Goal: Information Seeking & Learning: Learn about a topic

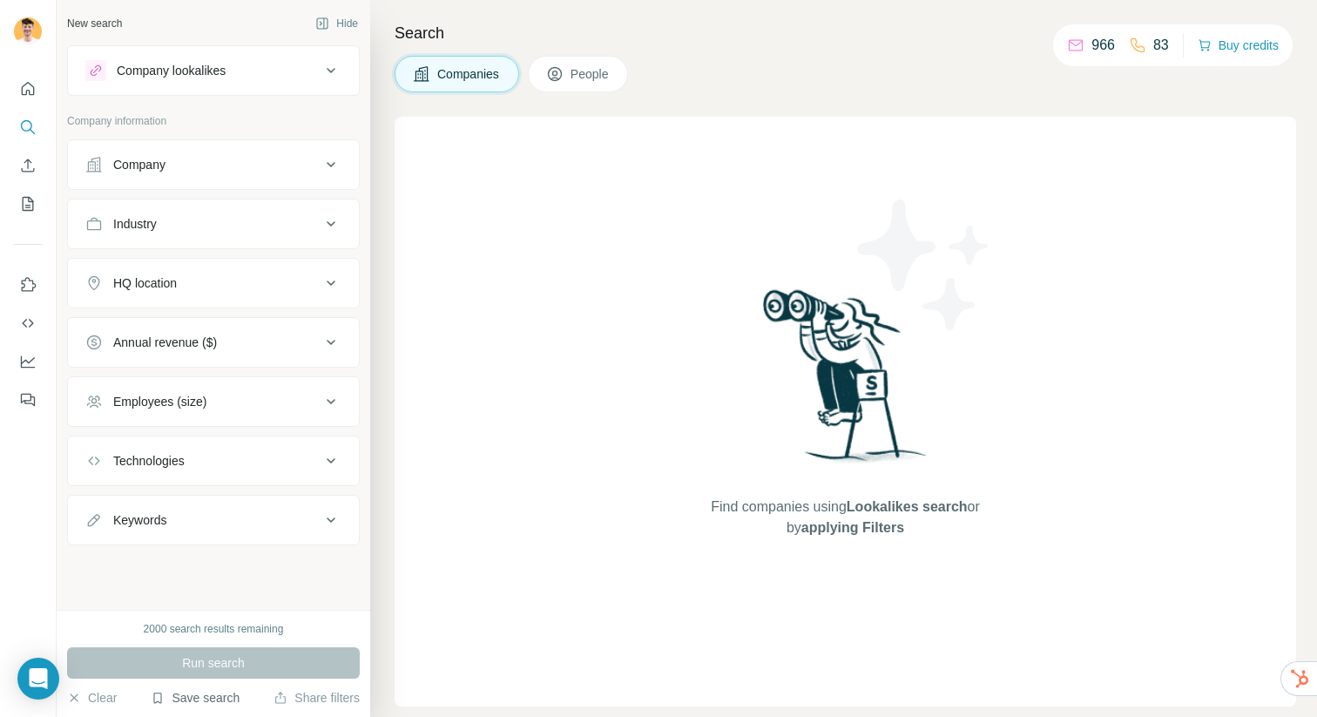
click at [198, 702] on button "Save search" at bounding box center [195, 697] width 89 height 17
click at [255, 664] on div "View my saved searches" at bounding box center [244, 667] width 184 height 35
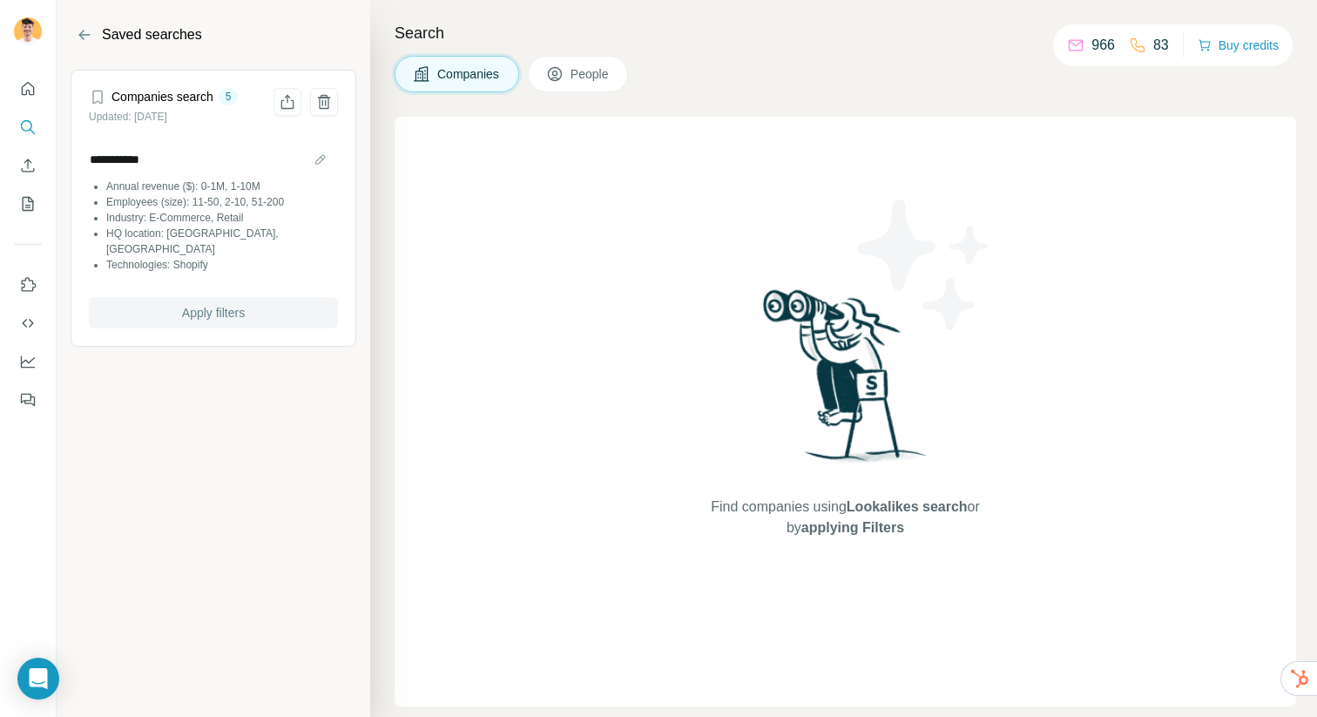
click at [216, 304] on span "Apply filters" at bounding box center [213, 312] width 63 height 17
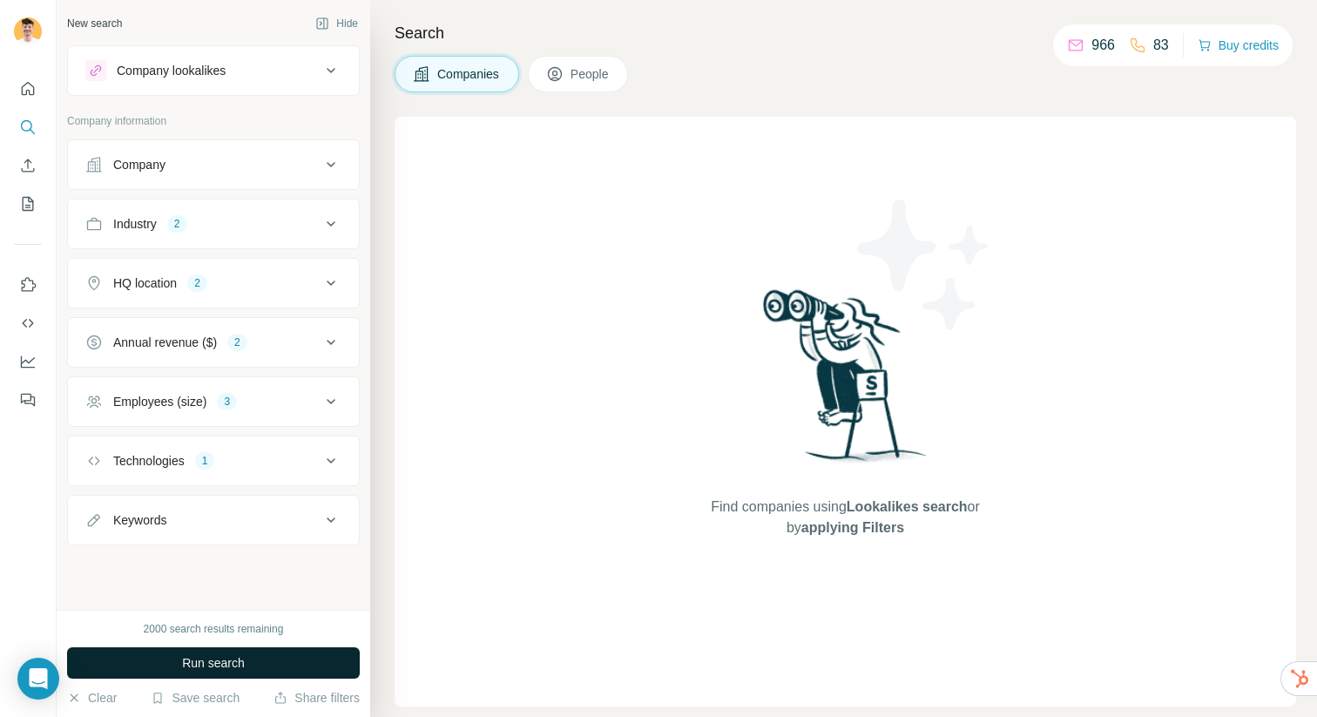
click at [232, 656] on span "Run search" at bounding box center [213, 662] width 63 height 17
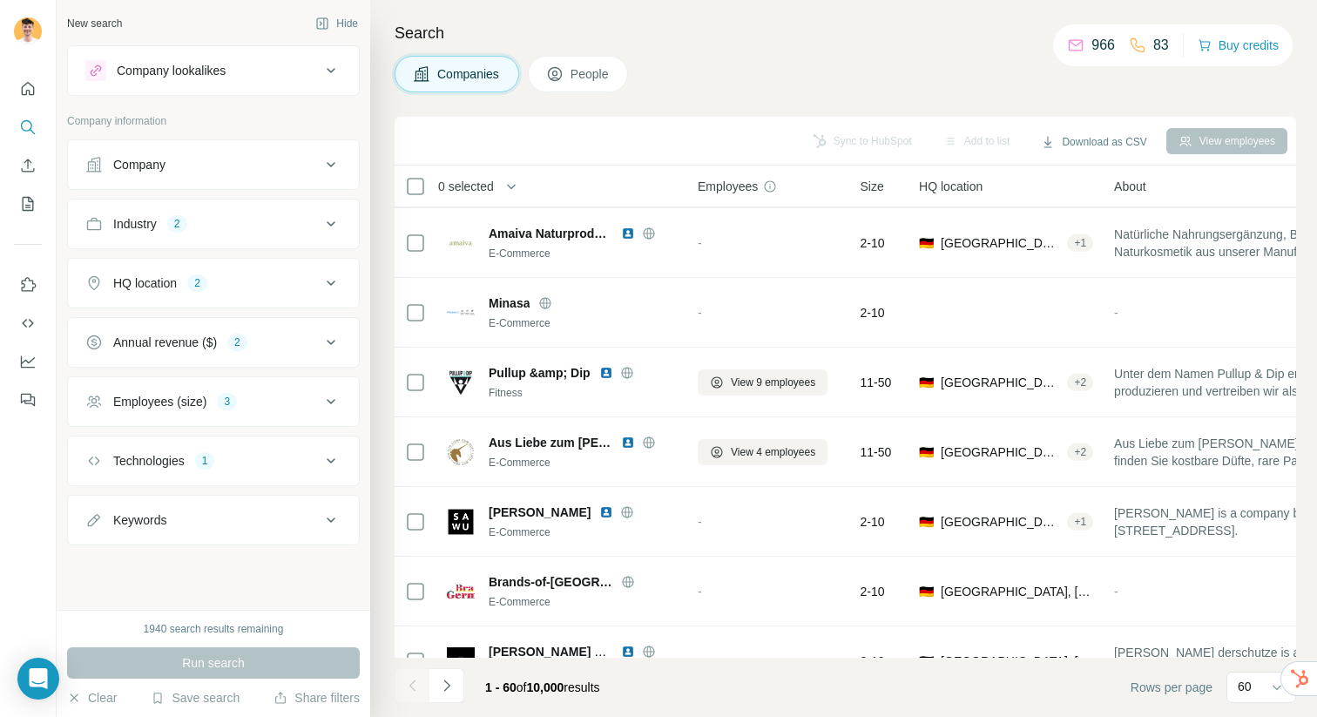
scroll to position [3729, 0]
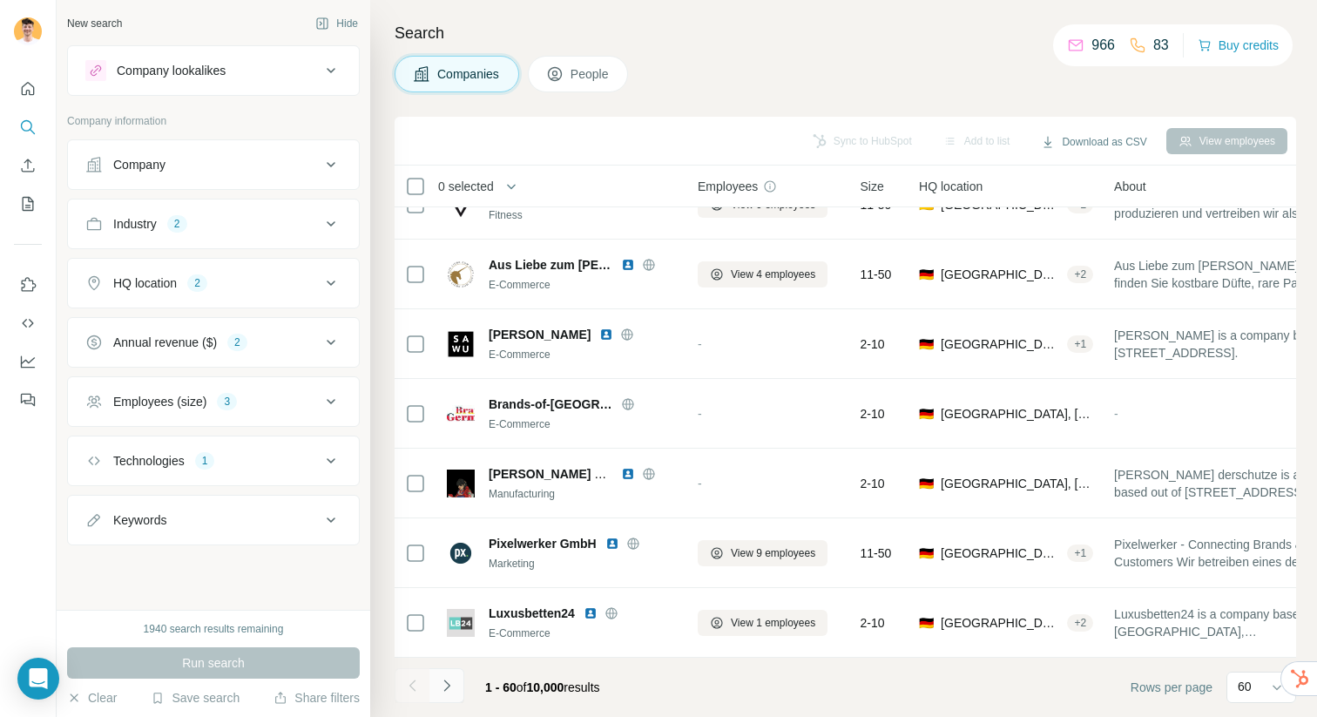
click at [449, 687] on icon "Navigate to next page" at bounding box center [446, 685] width 17 height 17
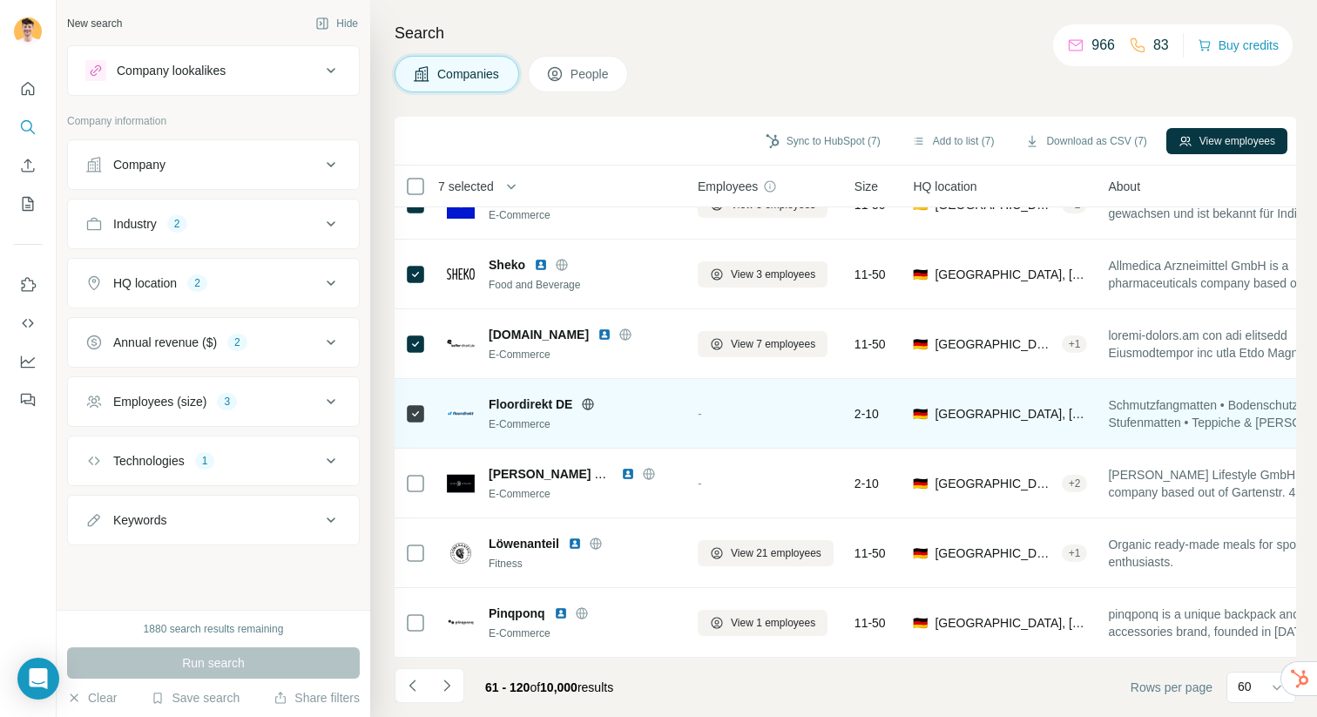
scroll to position [253, 0]
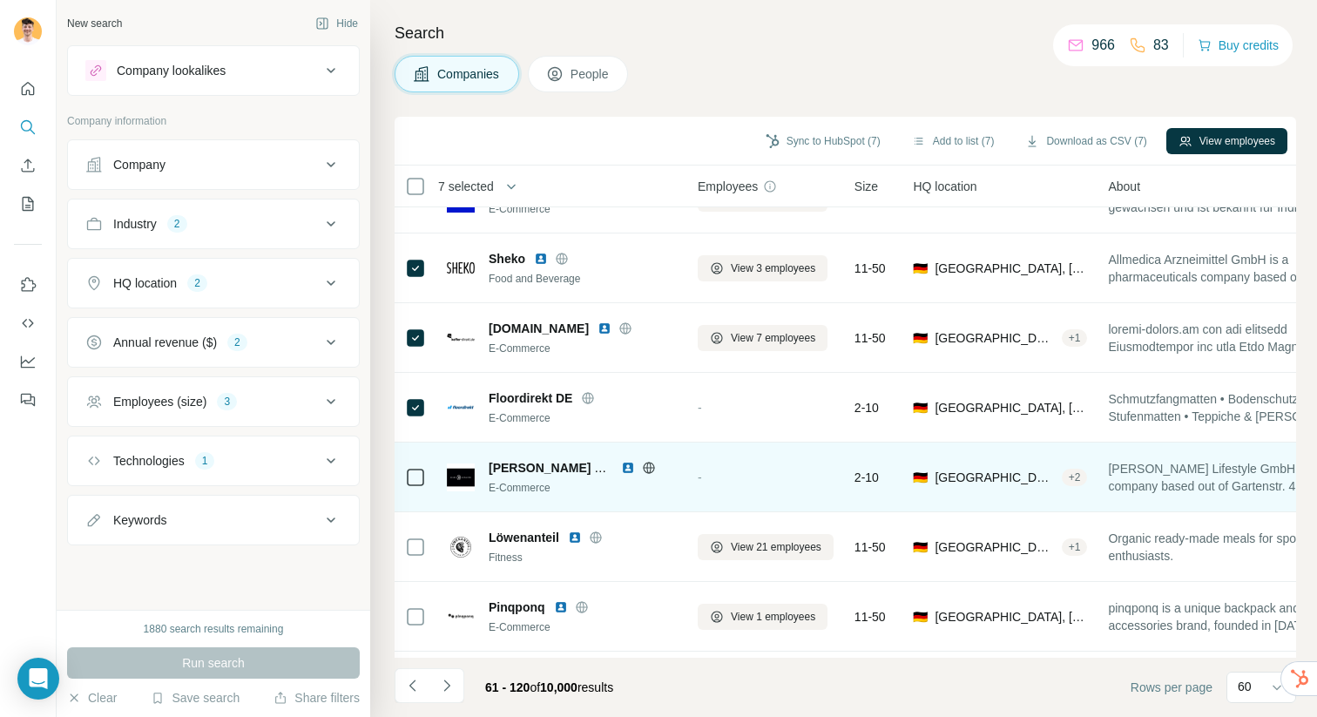
click at [418, 486] on icon at bounding box center [415, 477] width 21 height 21
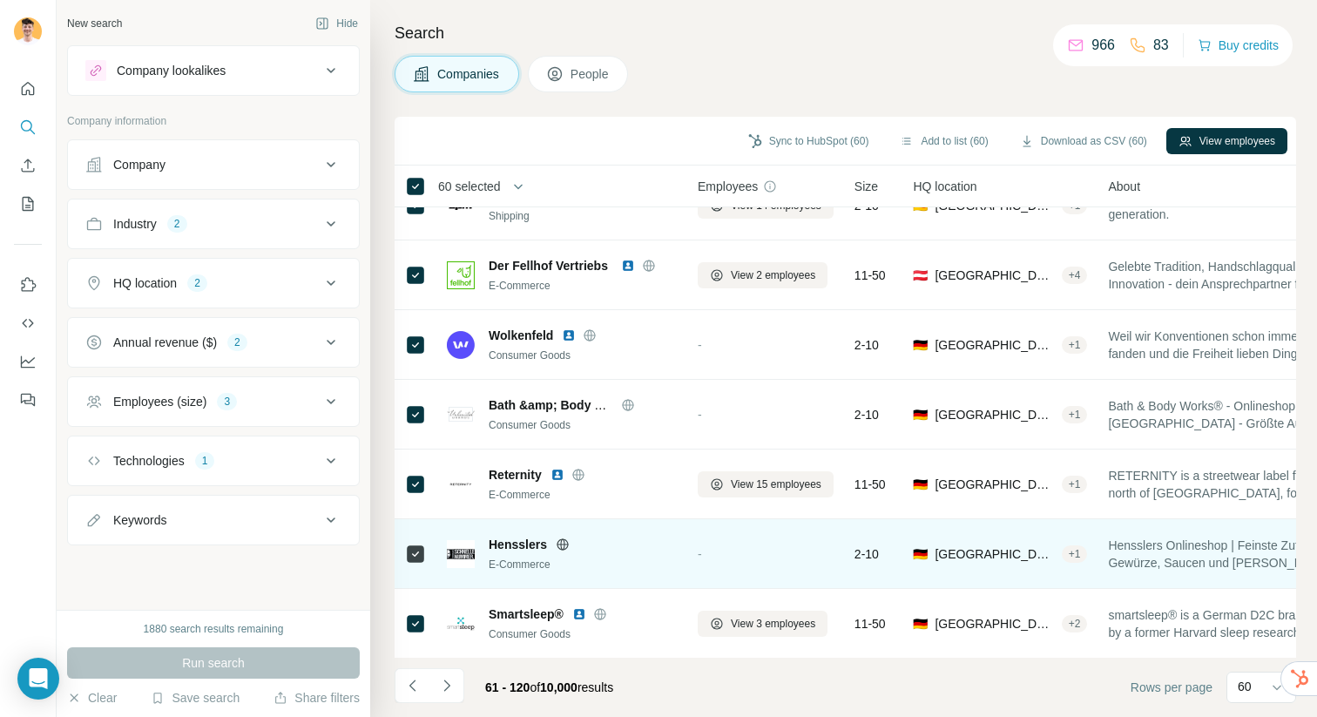
scroll to position [3517, 0]
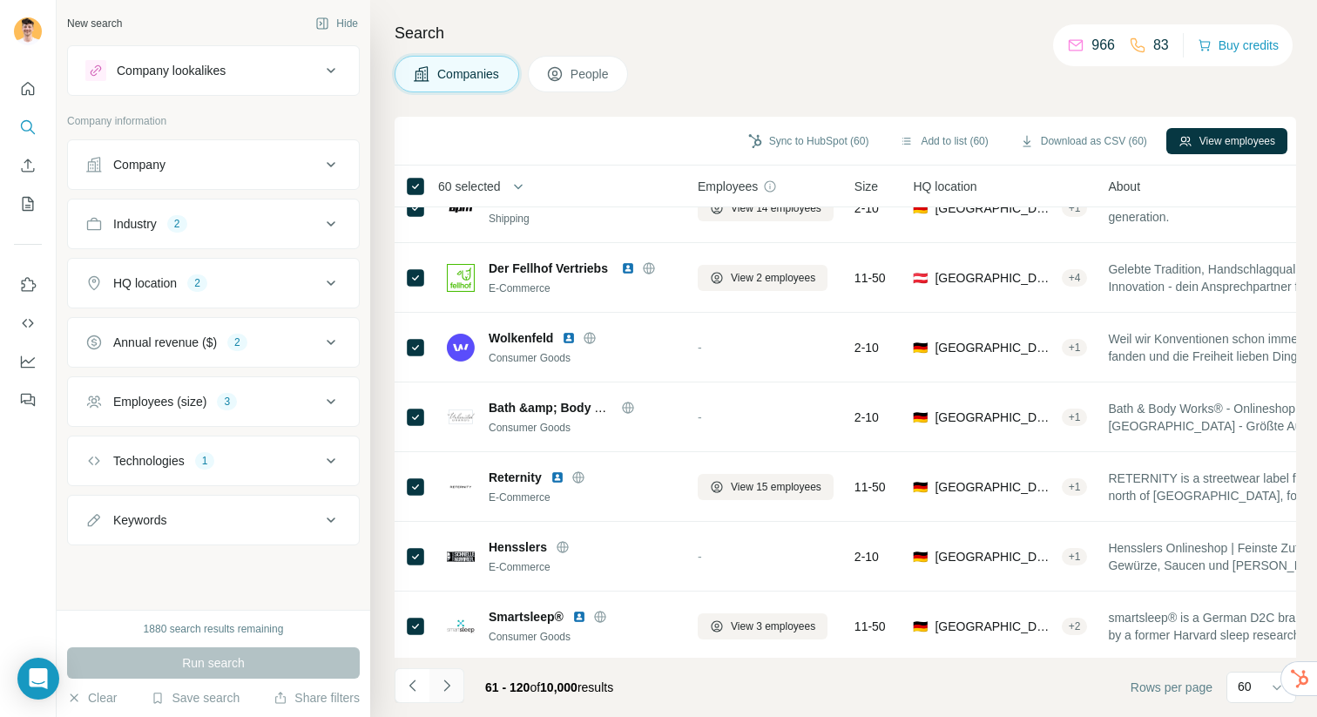
click at [442, 683] on icon "Navigate to next page" at bounding box center [446, 685] width 17 height 17
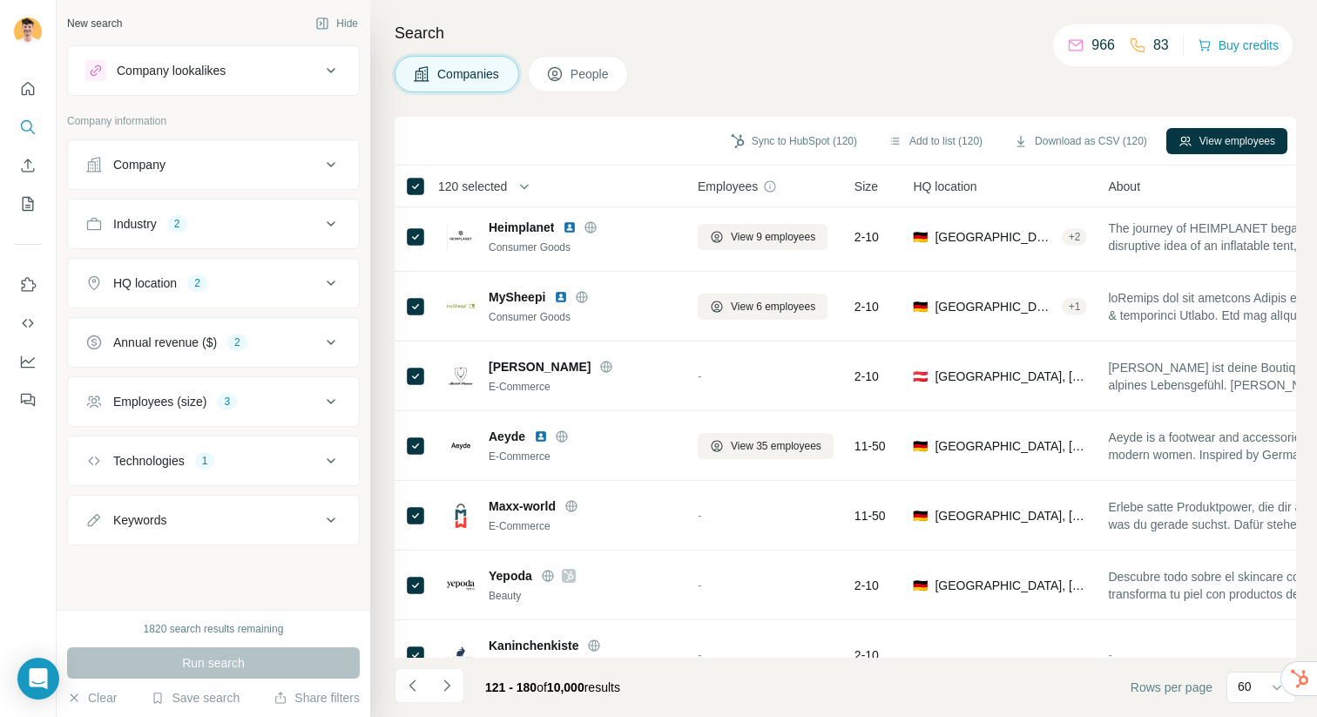
scroll to position [3729, 0]
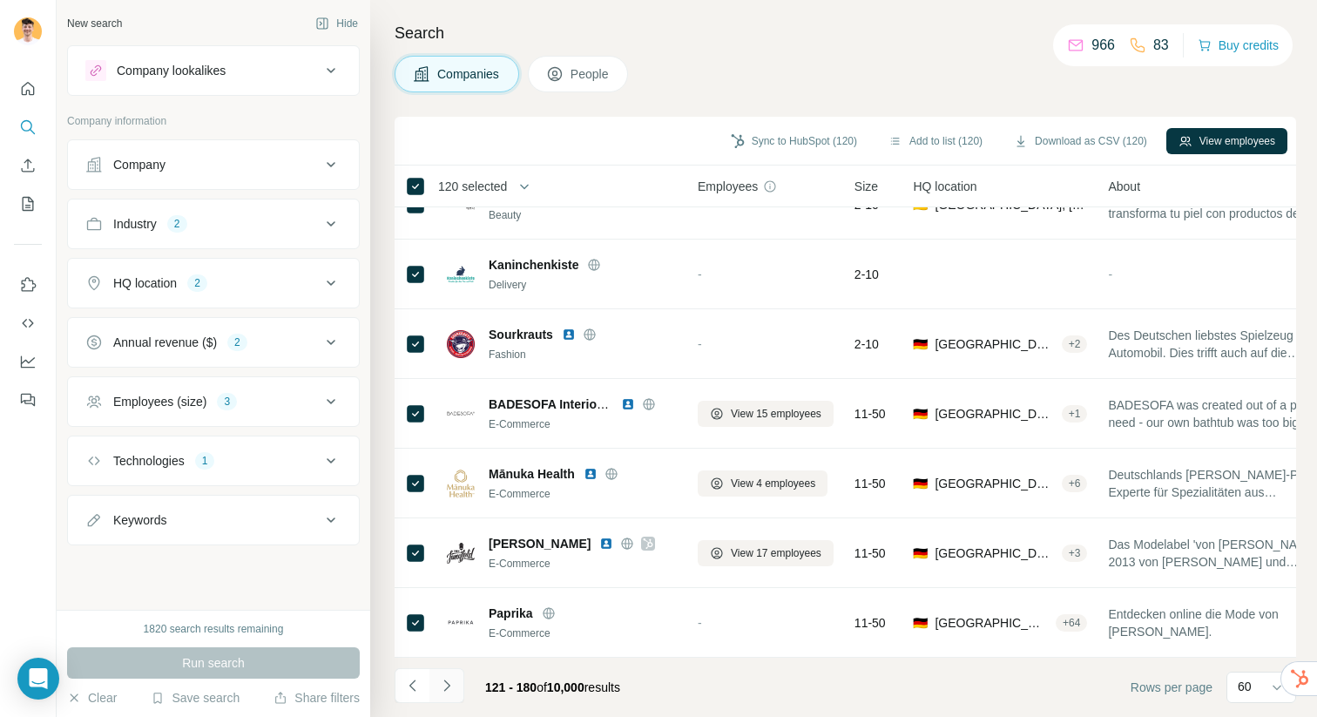
click at [455, 690] on icon "Navigate to next page" at bounding box center [446, 685] width 17 height 17
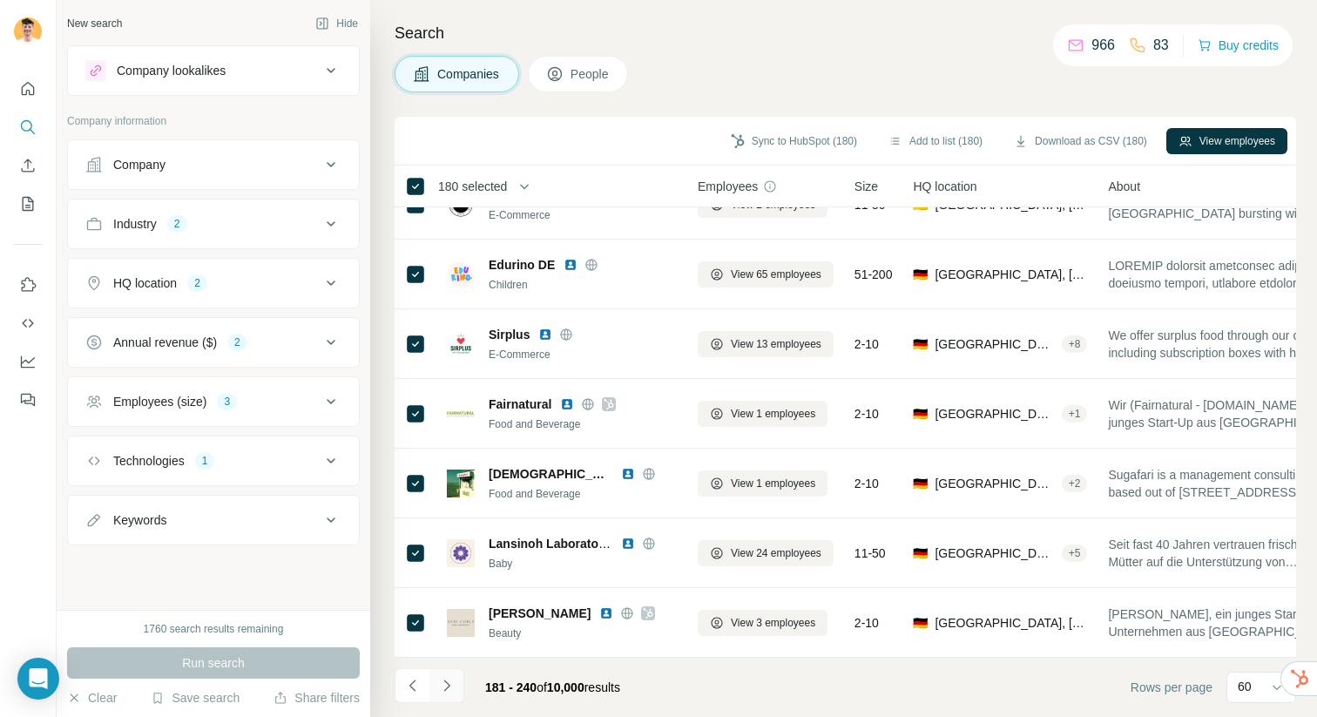
click at [450, 684] on icon "Navigate to next page" at bounding box center [446, 685] width 17 height 17
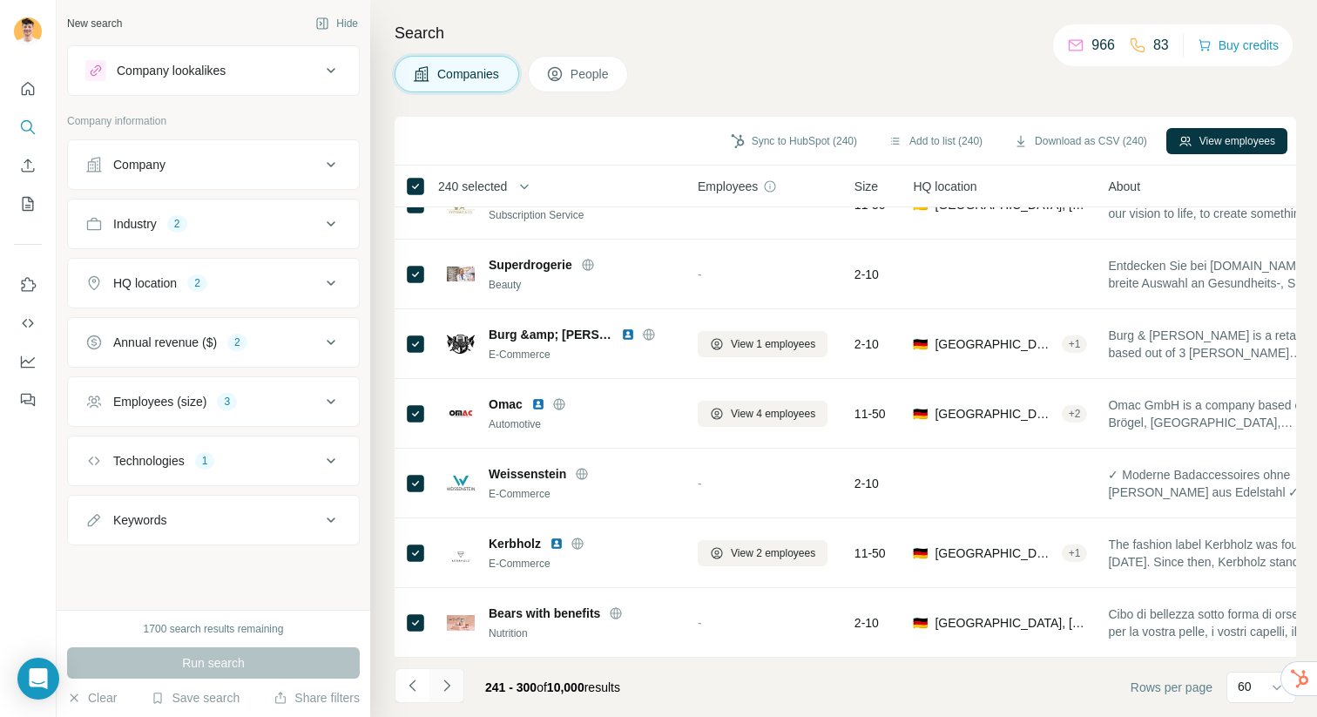
click at [456, 681] on button "Navigate to next page" at bounding box center [446, 685] width 35 height 35
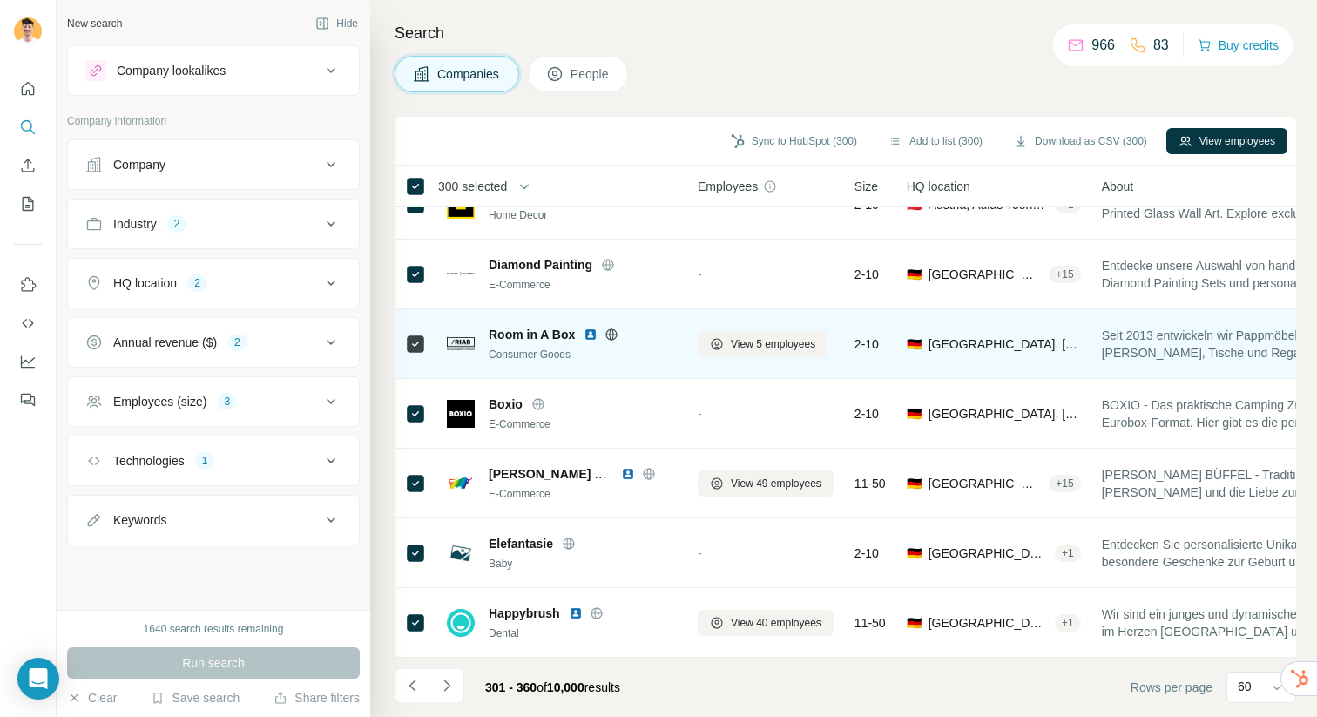
click at [451, 344] on img at bounding box center [461, 343] width 28 height 13
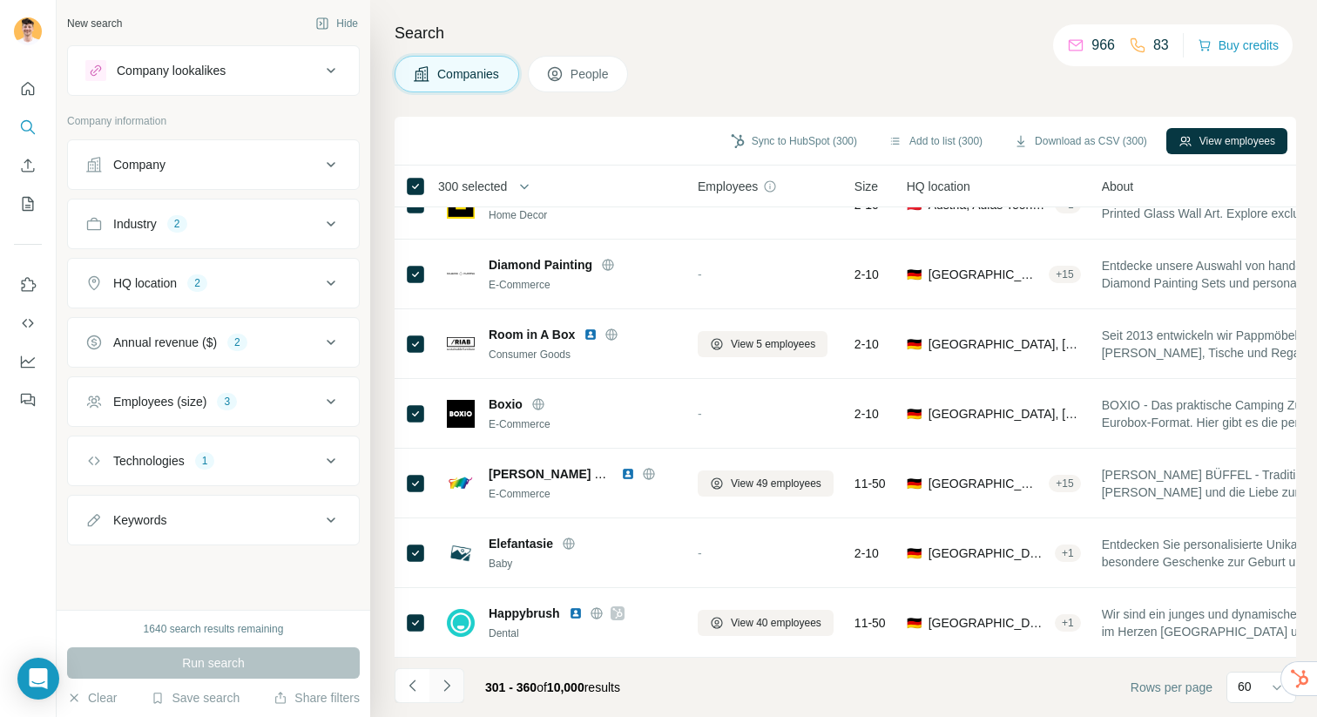
click at [445, 682] on icon "Navigate to next page" at bounding box center [446, 684] width 6 height 11
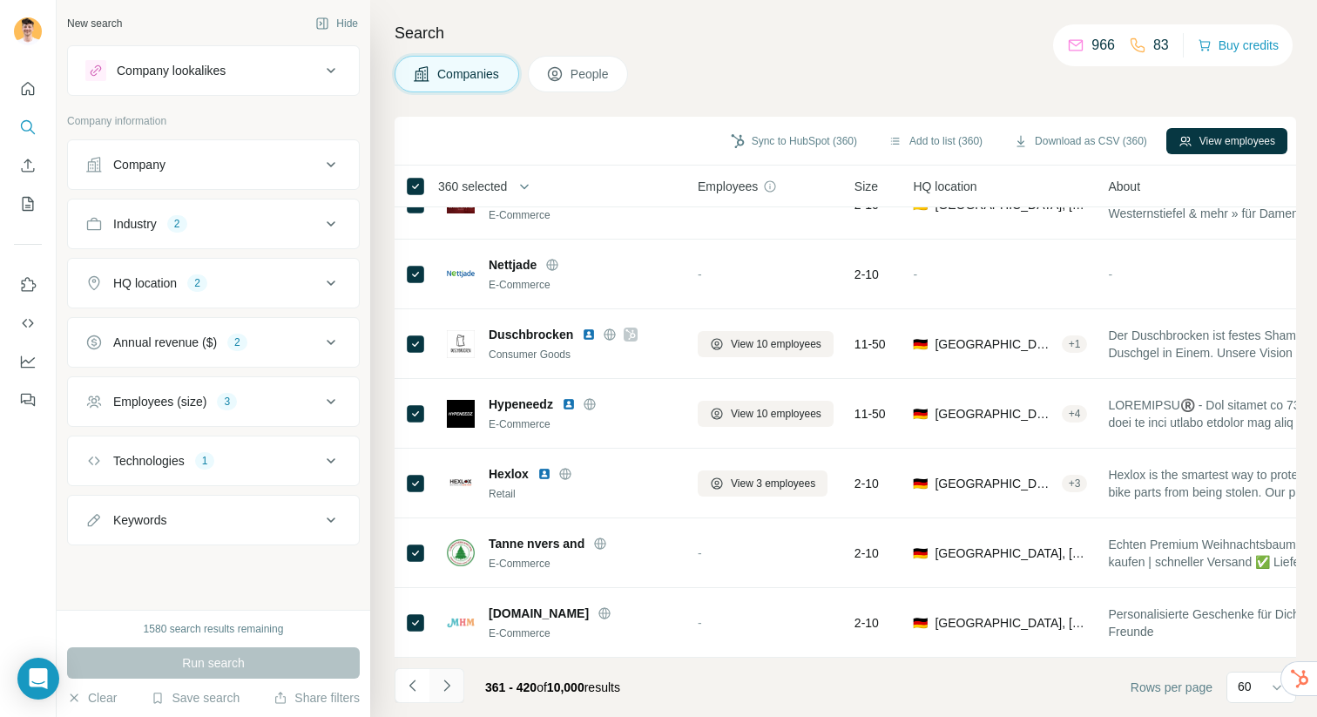
click at [447, 680] on icon "Navigate to next page" at bounding box center [446, 685] width 17 height 17
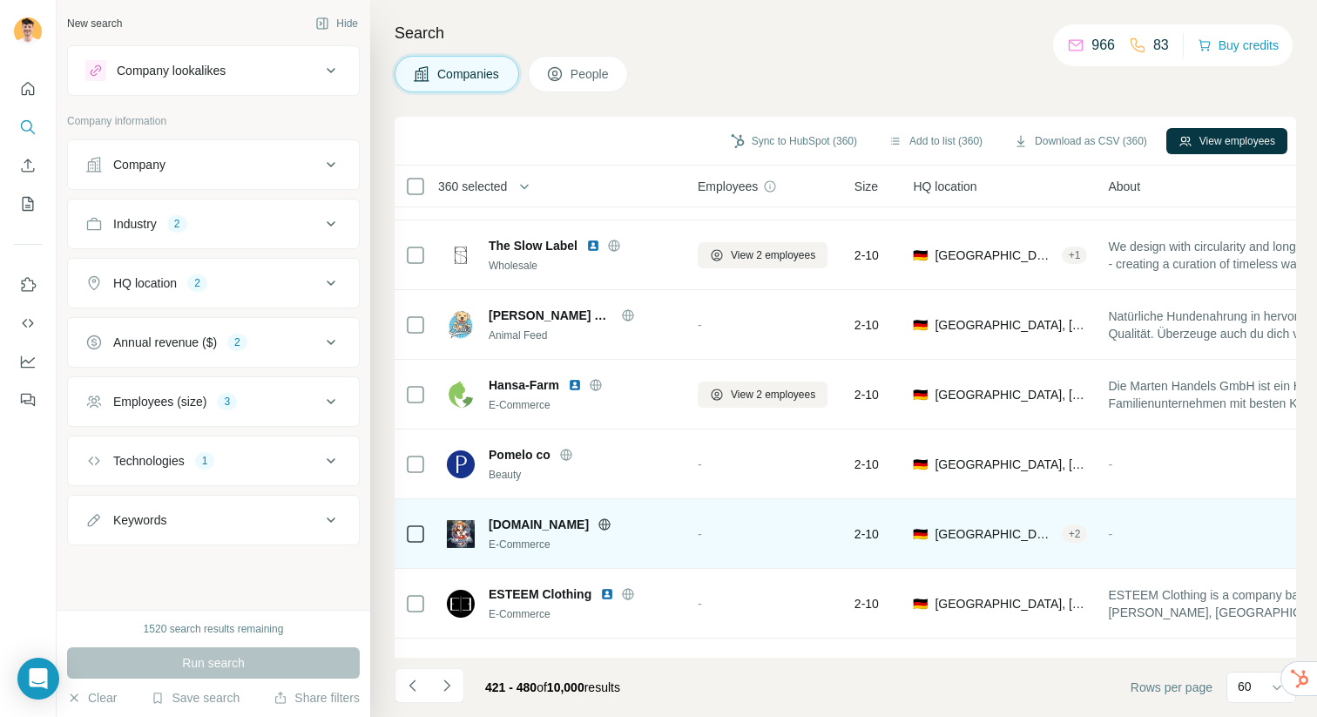
scroll to position [2389, 0]
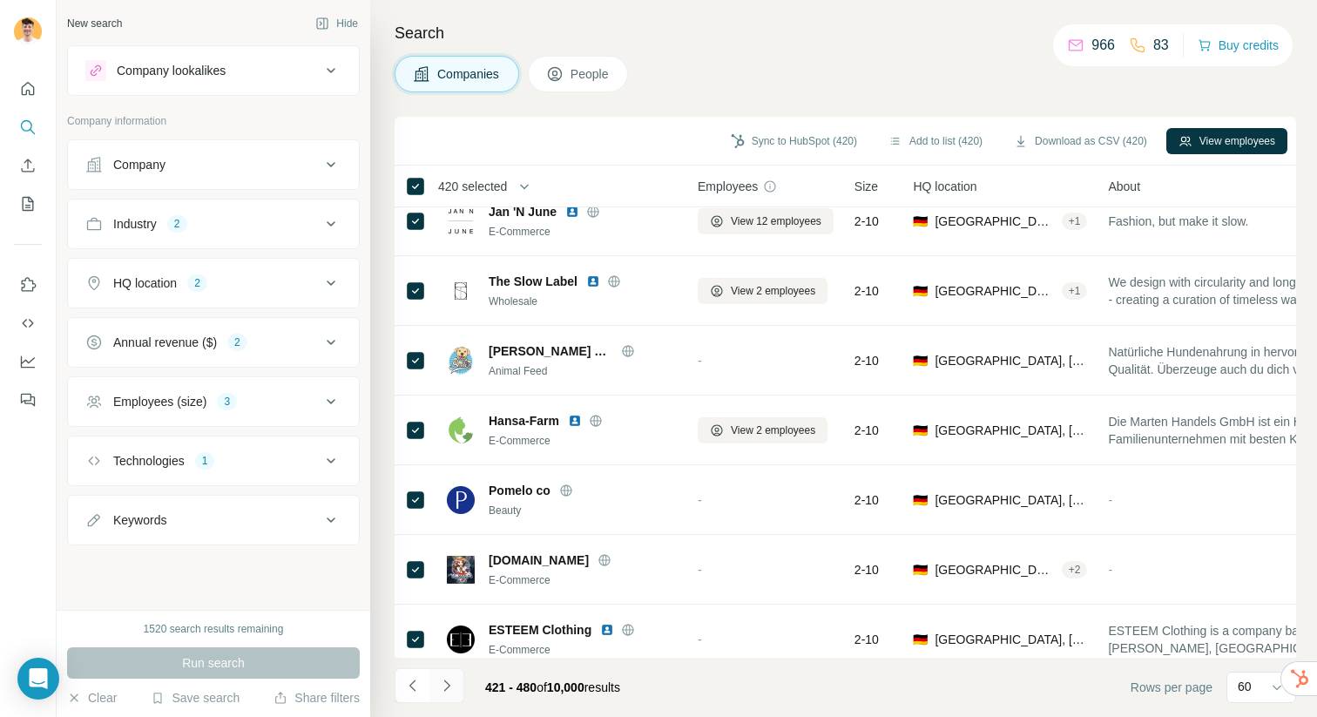
click at [444, 677] on icon "Navigate to next page" at bounding box center [446, 685] width 17 height 17
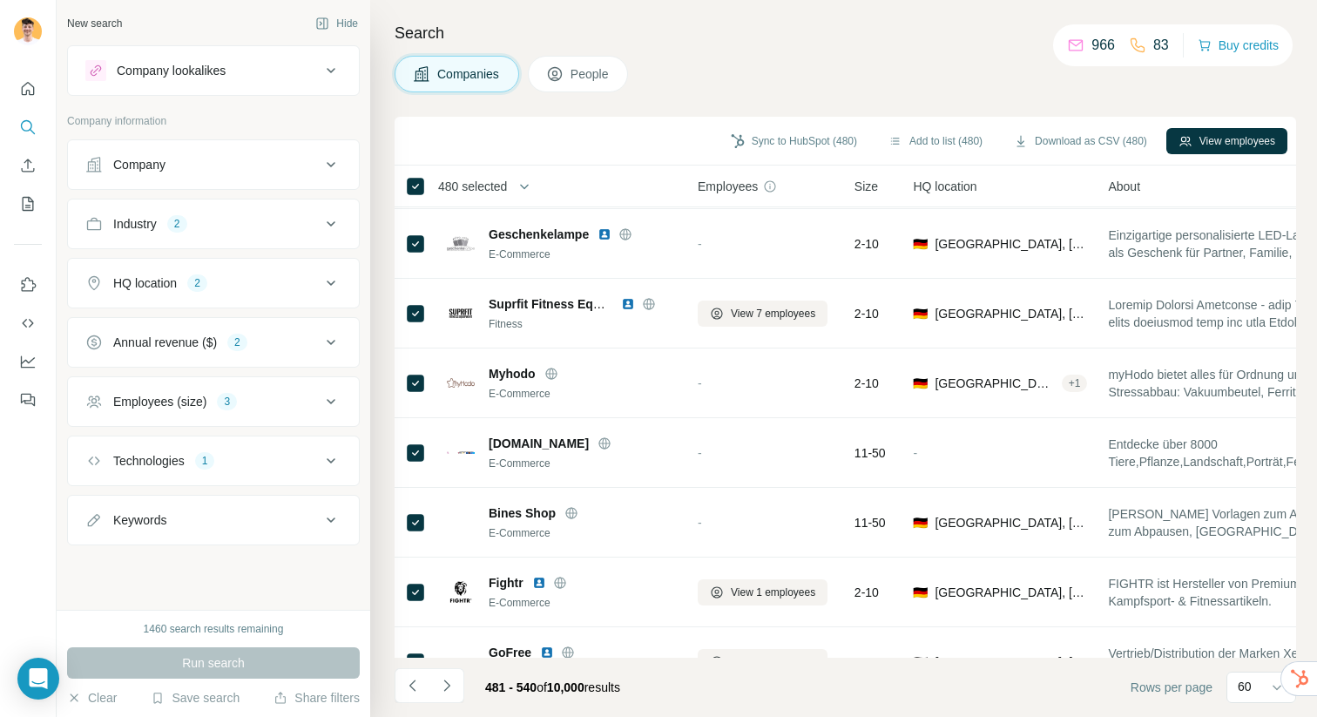
scroll to position [3729, 0]
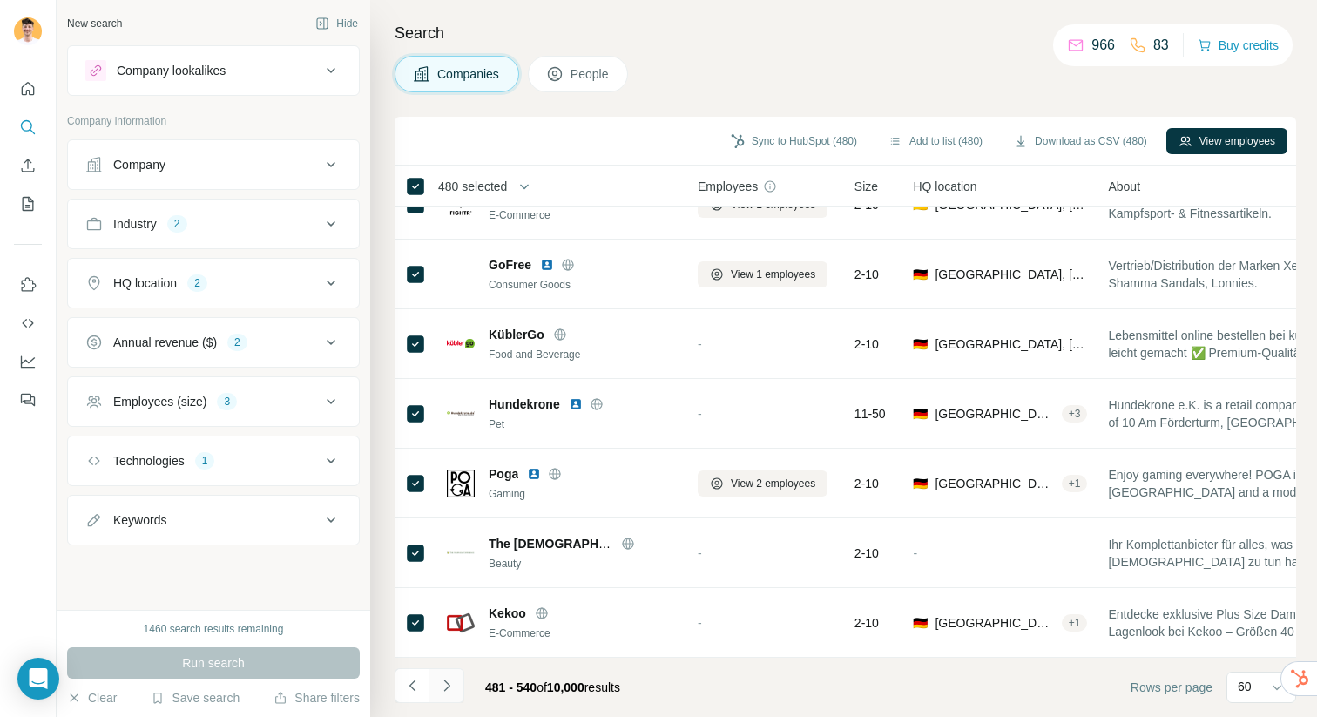
click at [452, 677] on icon "Navigate to next page" at bounding box center [446, 685] width 17 height 17
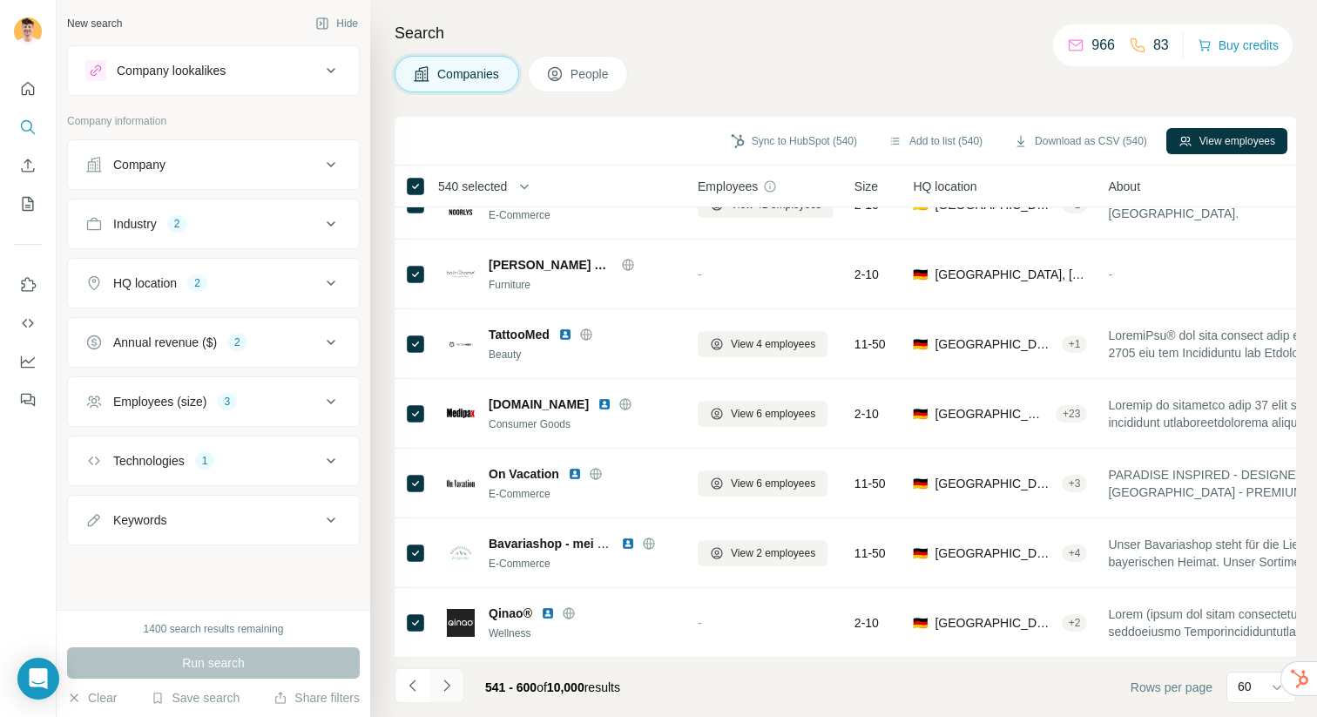
click at [444, 684] on icon "Navigate to next page" at bounding box center [446, 685] width 17 height 17
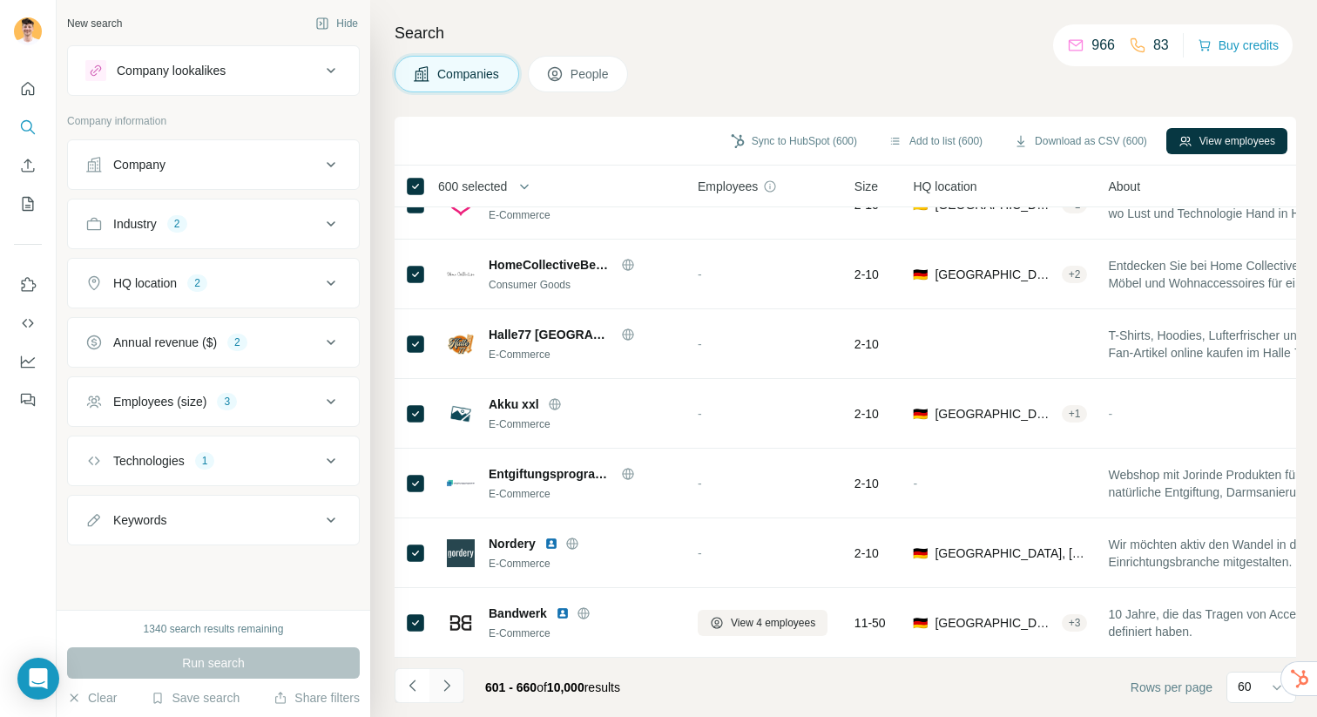
click at [449, 685] on icon "Navigate to next page" at bounding box center [446, 685] width 17 height 17
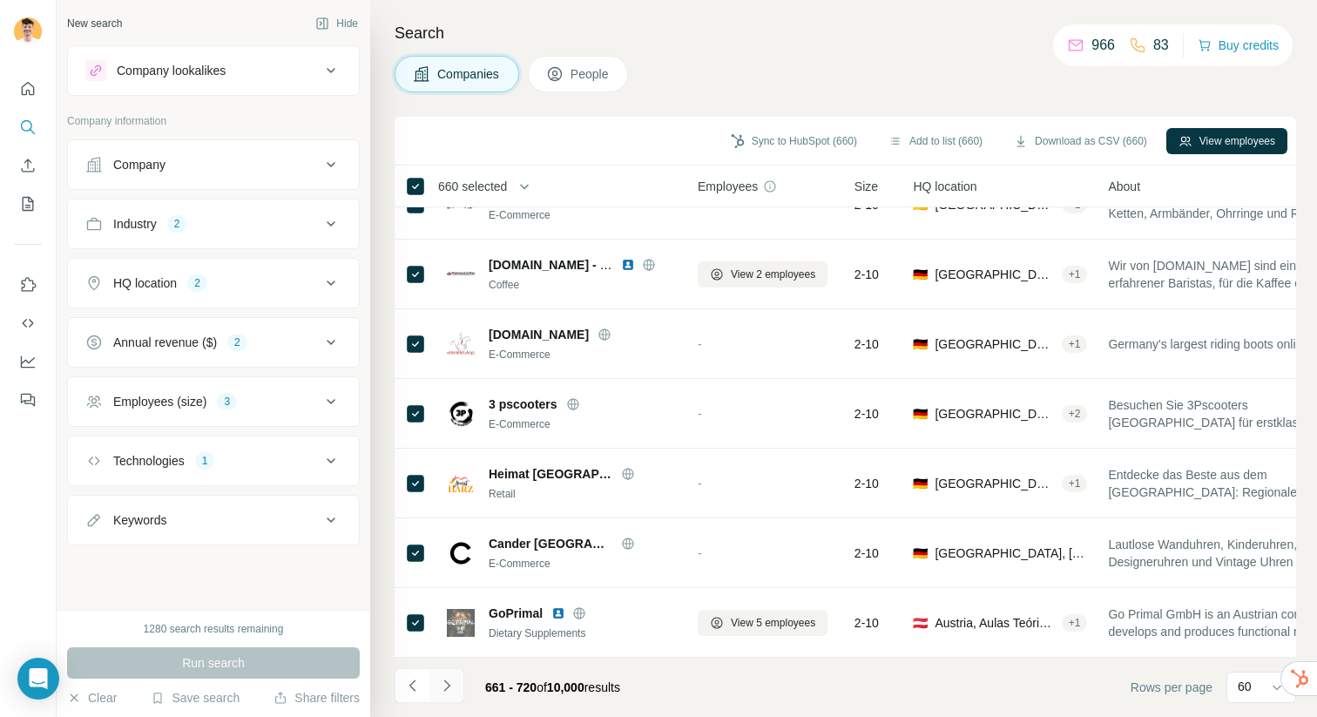
click at [453, 693] on icon "Navigate to next page" at bounding box center [446, 685] width 17 height 17
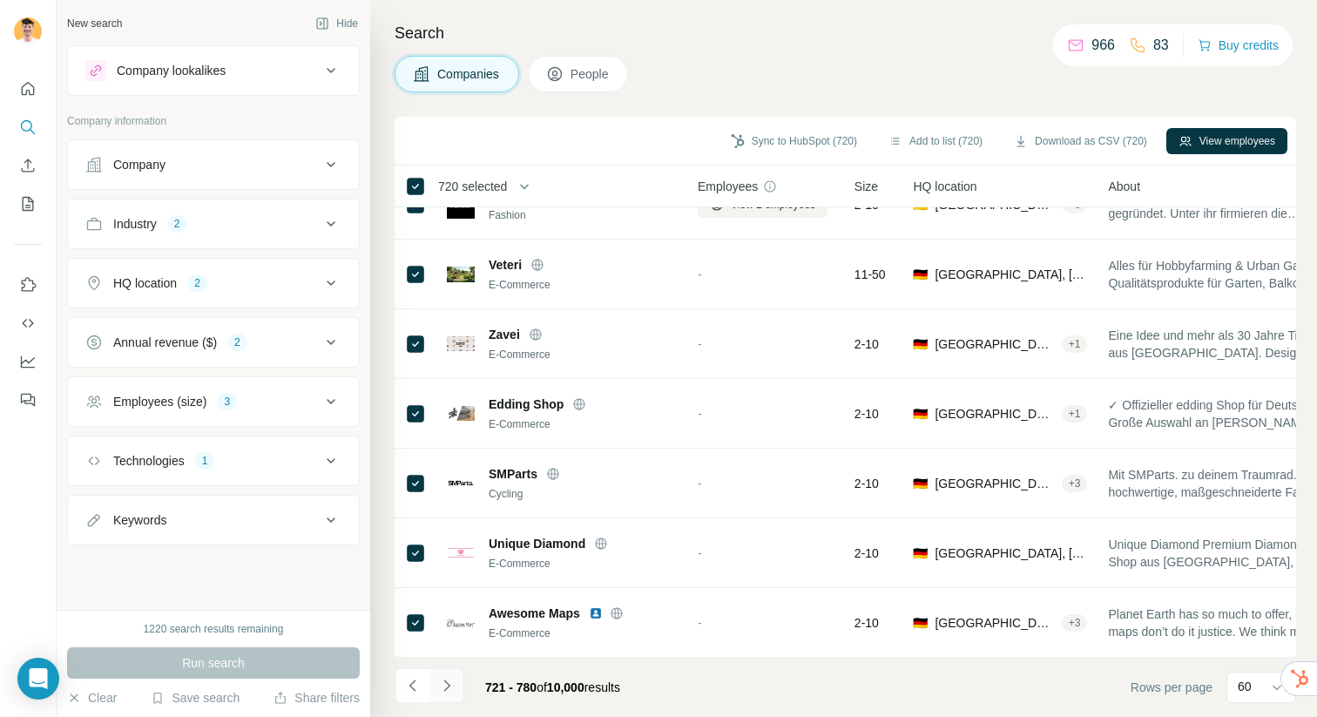
click at [447, 685] on icon "Navigate to next page" at bounding box center [446, 685] width 17 height 17
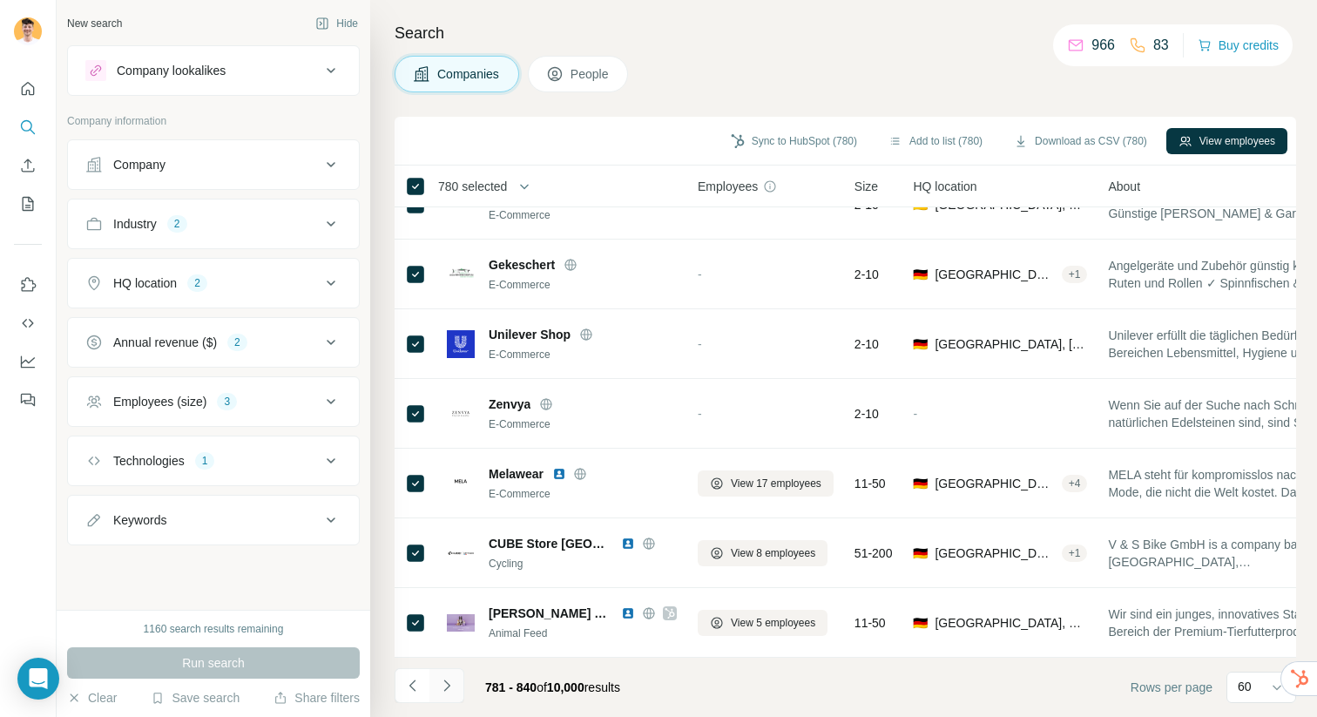
click at [443, 682] on icon "Navigate to next page" at bounding box center [446, 685] width 17 height 17
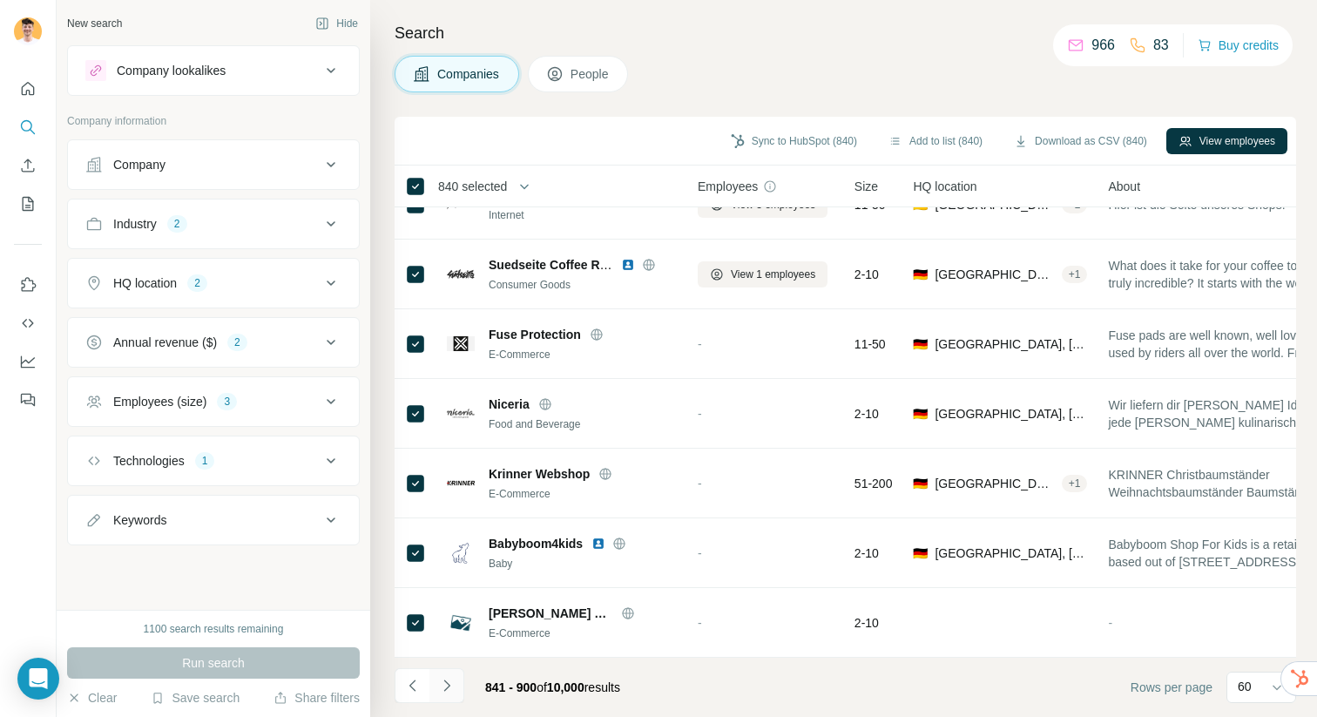
click at [441, 681] on icon "Navigate to next page" at bounding box center [446, 685] width 17 height 17
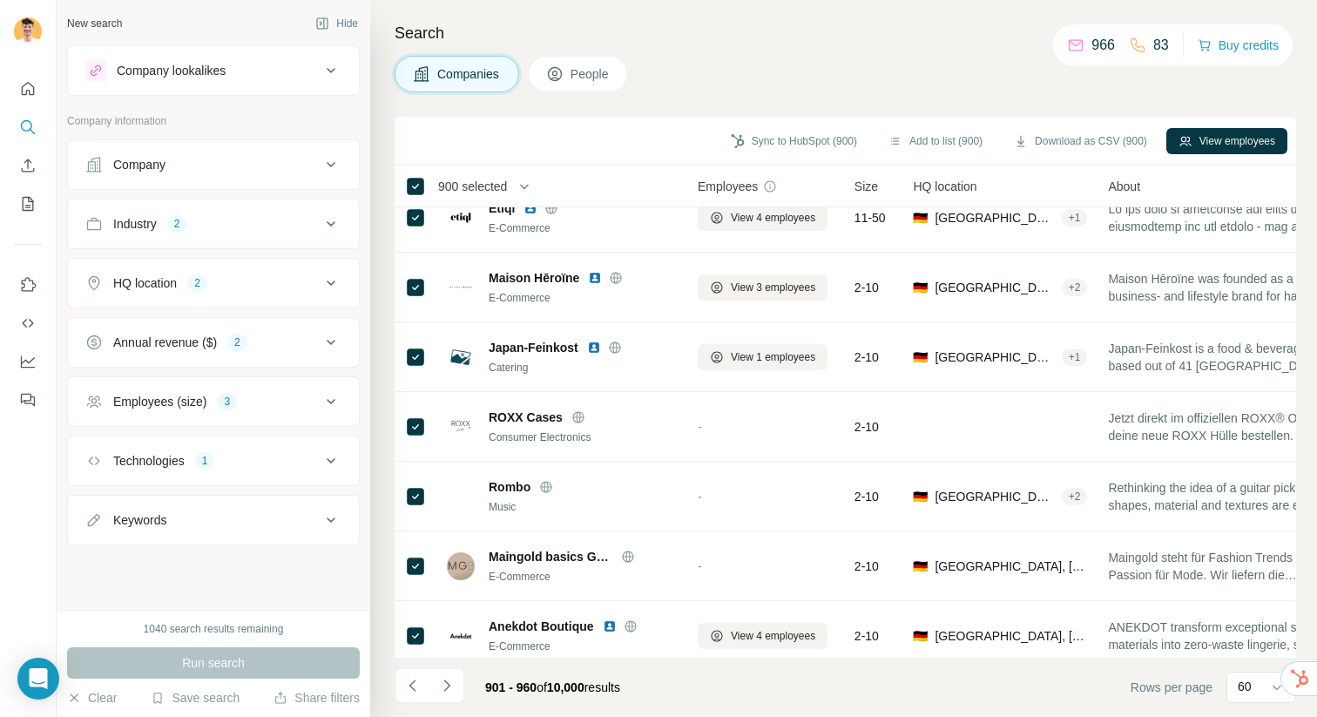
scroll to position [3168, 0]
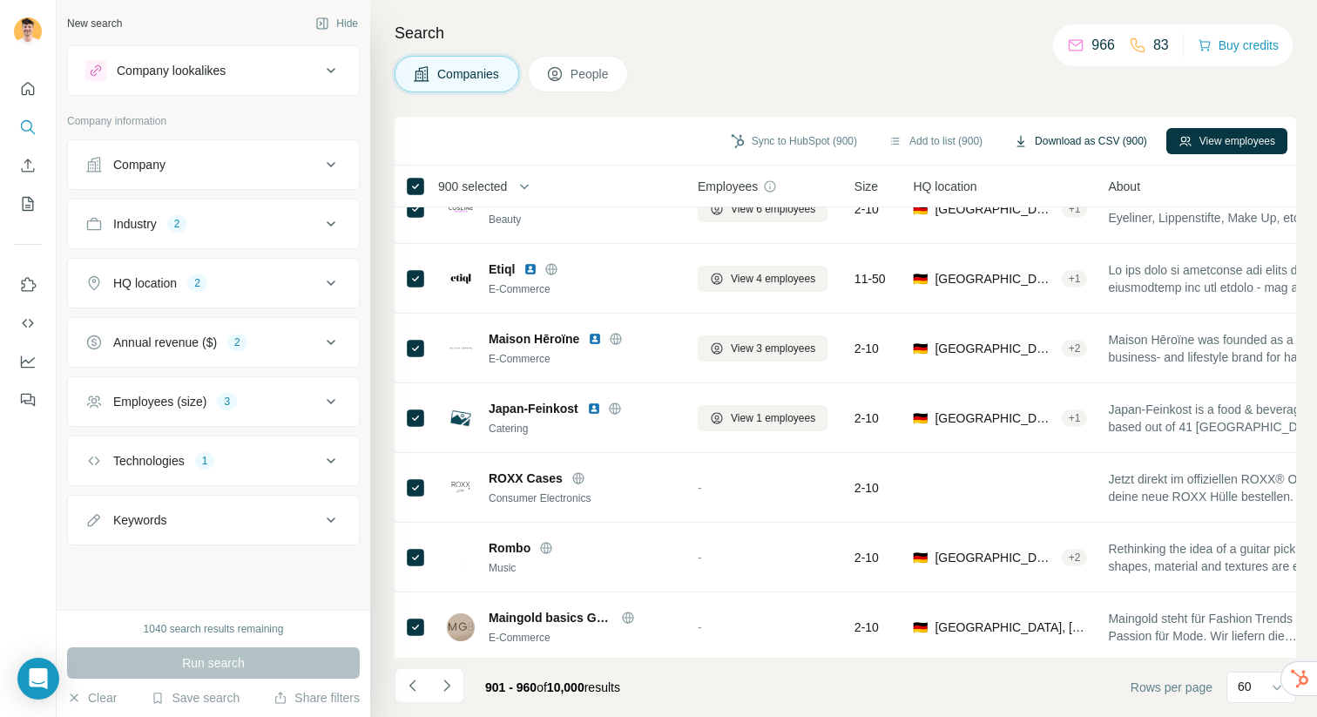
click at [1100, 138] on button "Download as CSV (900)" at bounding box center [1080, 141] width 158 height 26
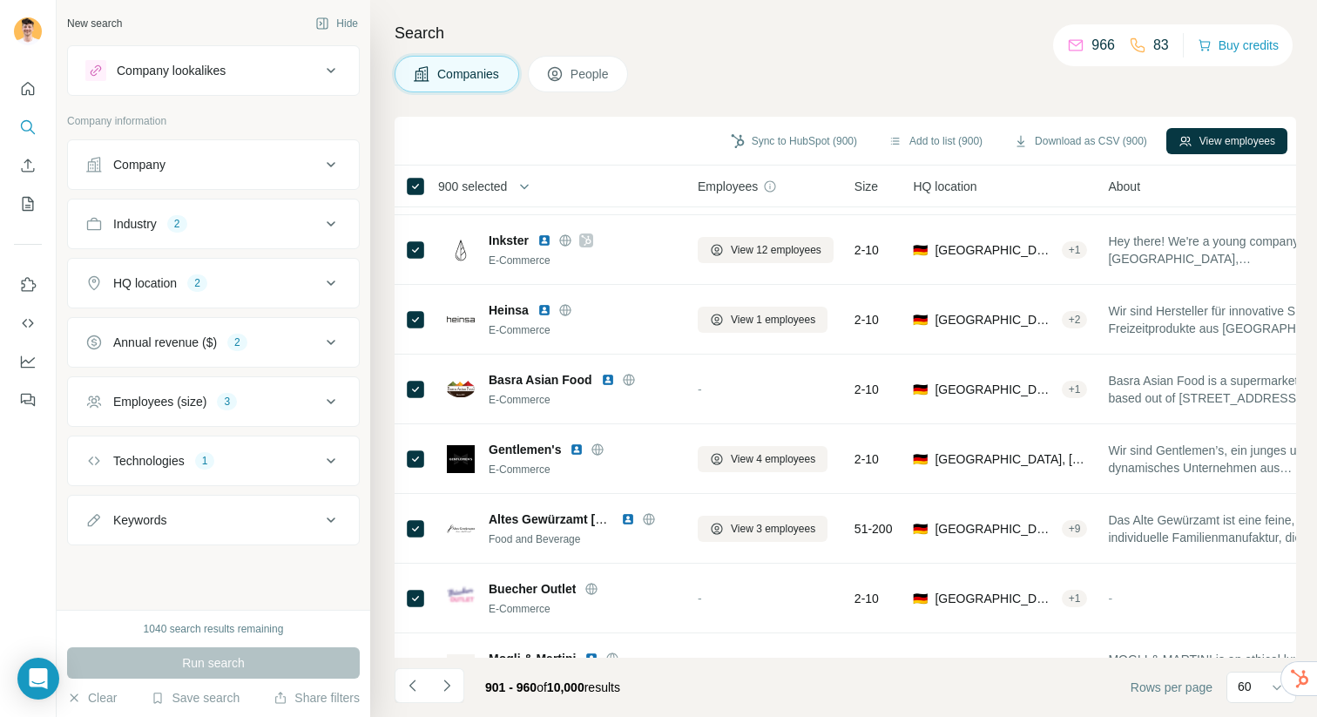
scroll to position [1256, 0]
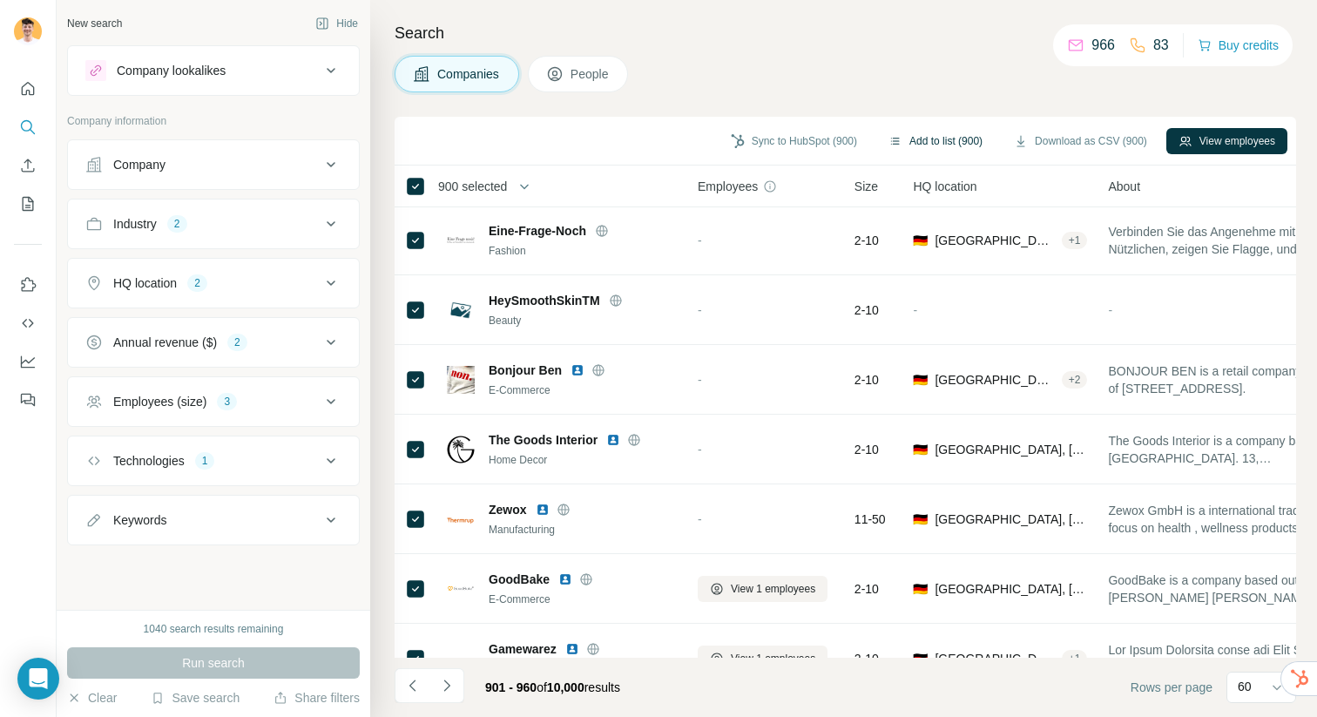
click at [920, 144] on button "Add to list (900)" at bounding box center [935, 141] width 118 height 26
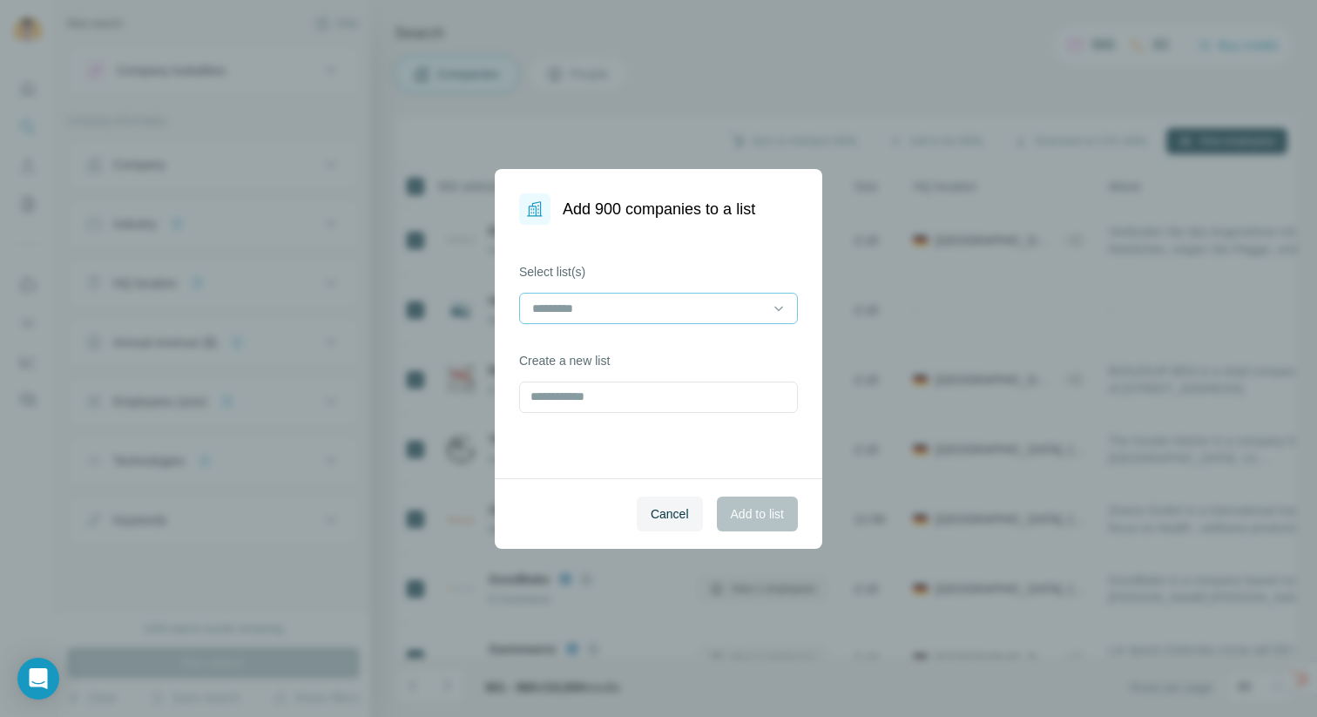
click at [623, 294] on div at bounding box center [647, 308] width 235 height 30
click at [619, 349] on div "Ecom Brands" at bounding box center [658, 347] width 249 height 17
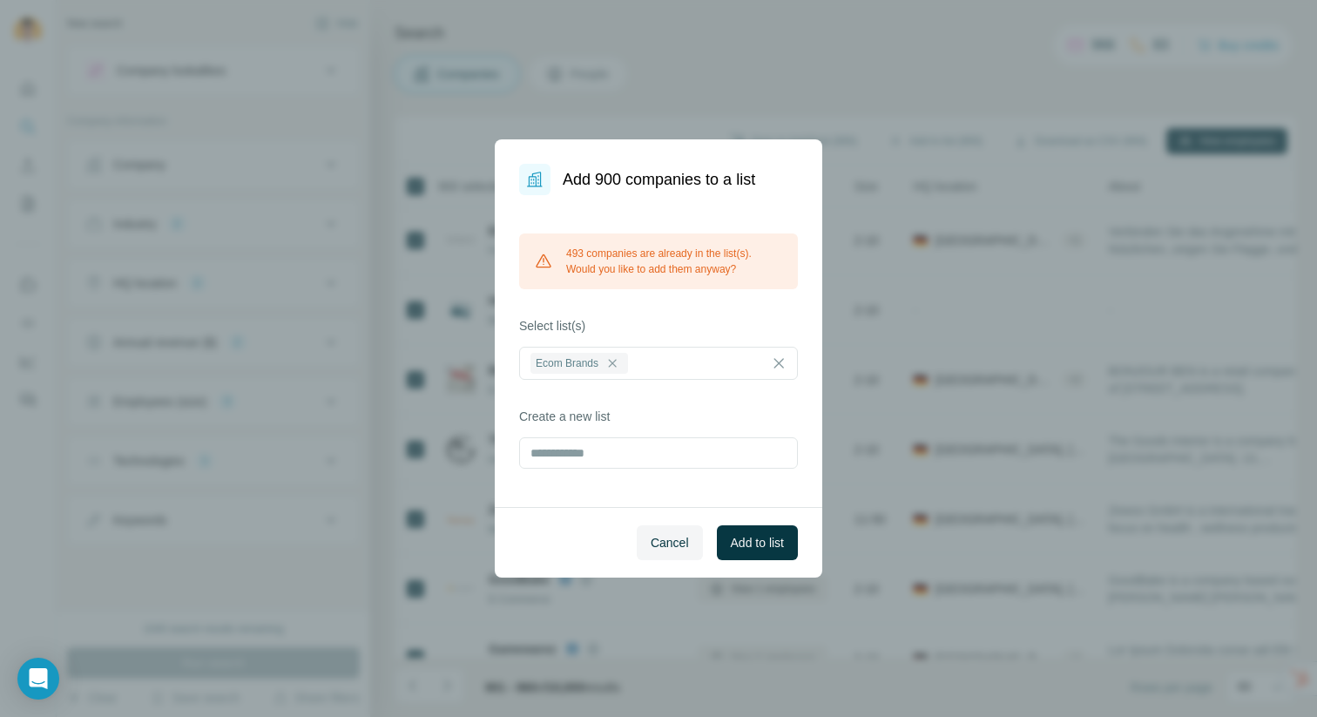
click at [646, 288] on div "493 companies are already in the list(s). Would you like to add them anyway?" at bounding box center [658, 261] width 279 height 56
click at [635, 457] on input "text" at bounding box center [658, 452] width 279 height 31
click at [657, 414] on label "Create a new list" at bounding box center [658, 416] width 279 height 17
click at [644, 461] on input "text" at bounding box center [658, 452] width 279 height 31
click at [669, 418] on label "Create a new list" at bounding box center [658, 416] width 279 height 17
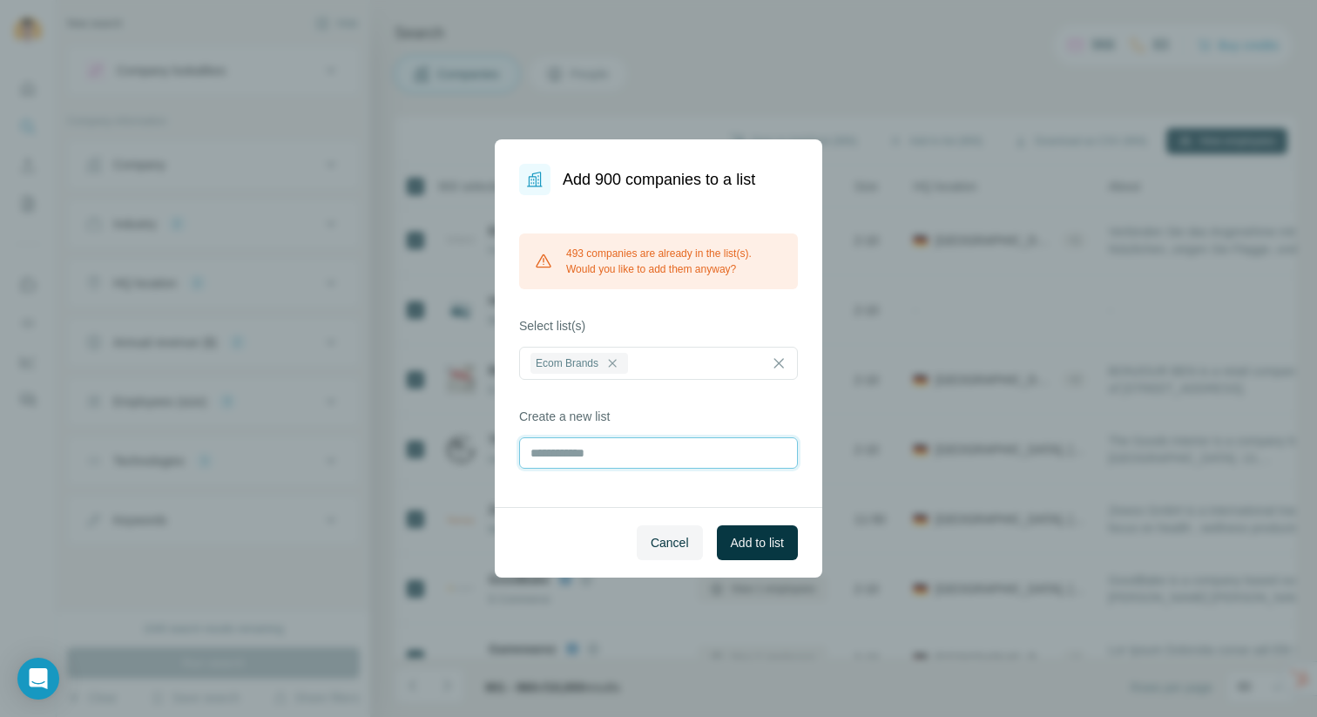
click at [664, 461] on input "text" at bounding box center [658, 452] width 279 height 31
click at [675, 413] on label "Create a new list" at bounding box center [658, 416] width 279 height 17
click at [664, 448] on input "text" at bounding box center [658, 452] width 279 height 31
click at [676, 412] on label "Create a new list" at bounding box center [658, 416] width 279 height 17
click at [657, 450] on input "text" at bounding box center [658, 452] width 279 height 31
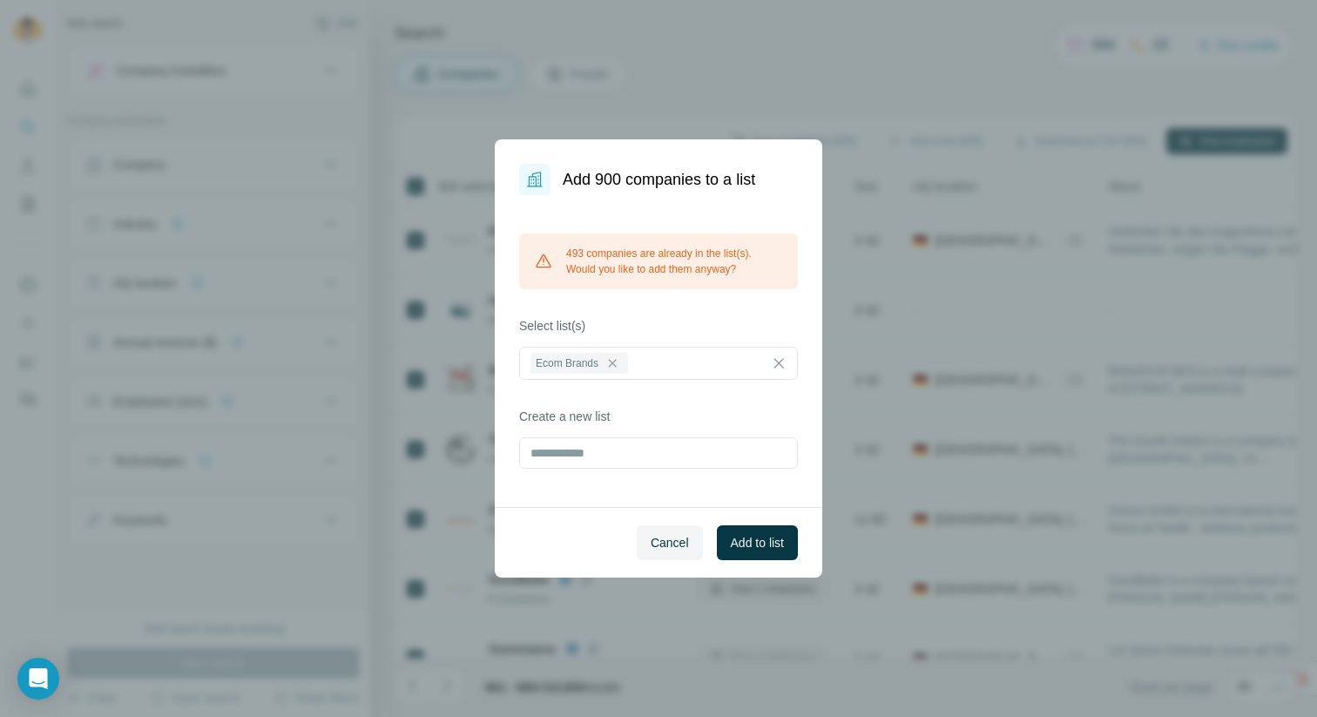
click at [674, 409] on label "Create a new list" at bounding box center [658, 416] width 279 height 17
click at [648, 449] on input "text" at bounding box center [658, 452] width 279 height 31
click at [670, 401] on div "493 companies are already in the list(s). Would you like to add them anyway? Se…" at bounding box center [658, 351] width 327 height 312
click at [646, 450] on input "text" at bounding box center [658, 452] width 279 height 31
click at [675, 416] on label "Create a new list" at bounding box center [658, 416] width 279 height 17
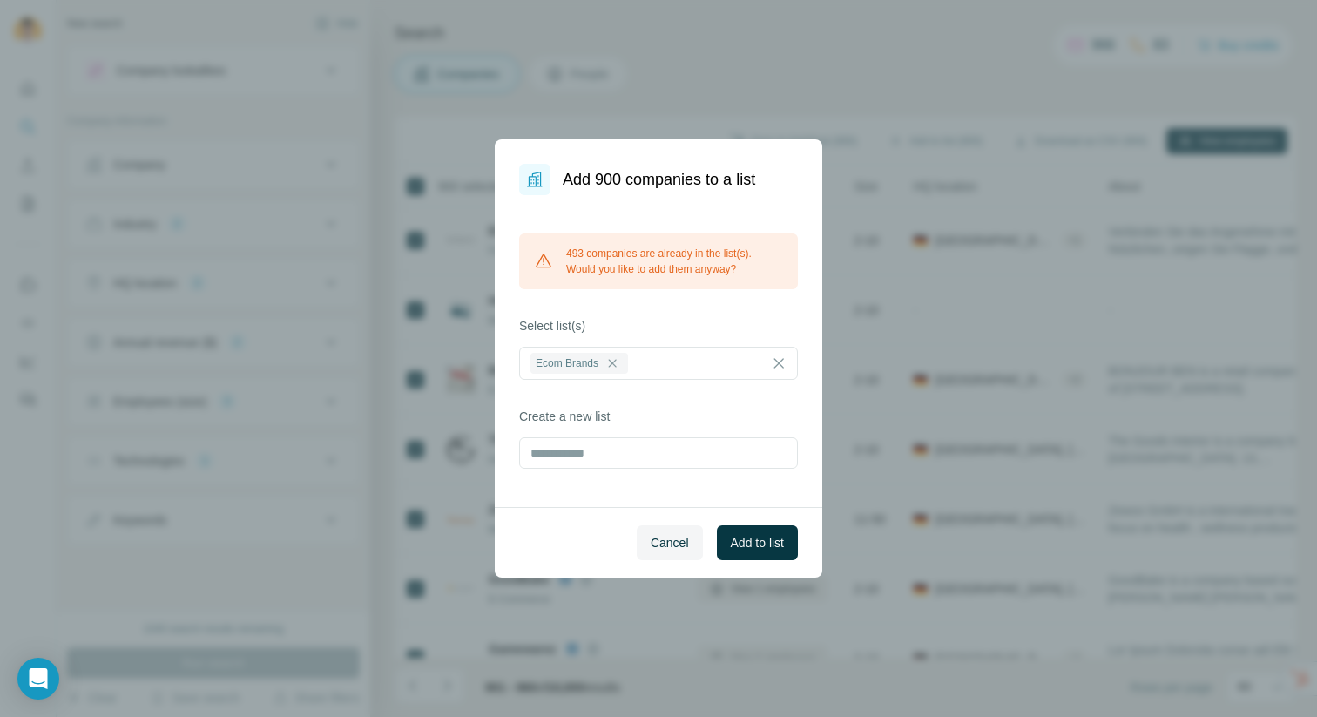
click at [724, 414] on label "Create a new list" at bounding box center [658, 416] width 279 height 17
click at [635, 393] on div "493 companies are already in the list(s). Would you like to add them anyway? Se…" at bounding box center [658, 351] width 327 height 312
click at [593, 393] on div "493 companies are already in the list(s). Would you like to add them anyway? Se…" at bounding box center [658, 351] width 327 height 312
click at [623, 414] on label "Create a new list" at bounding box center [658, 416] width 279 height 17
drag, startPoint x: 578, startPoint y: 410, endPoint x: 502, endPoint y: 409, distance: 76.6
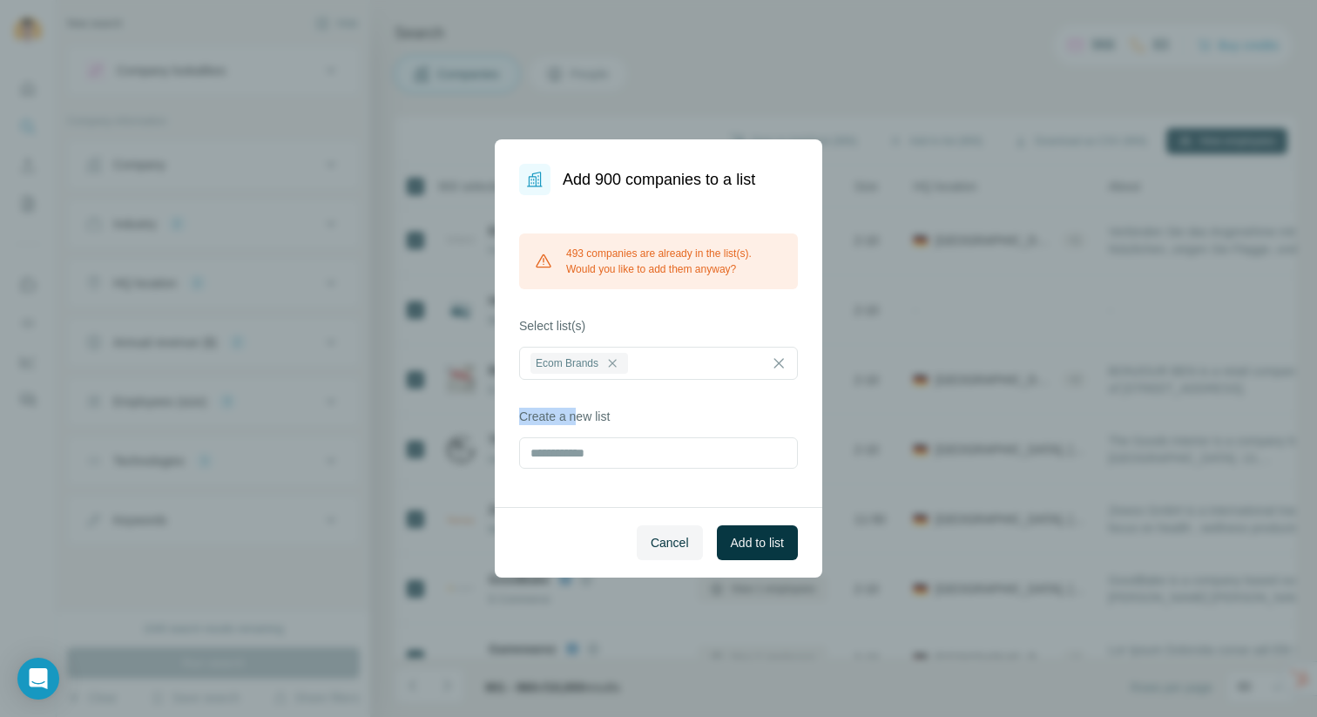
click at [502, 409] on div "493 companies are already in the list(s). Would you like to add them anyway? Se…" at bounding box center [658, 351] width 327 height 312
click at [568, 409] on label "Create a new list" at bounding box center [658, 416] width 279 height 17
drag, startPoint x: 520, startPoint y: 414, endPoint x: 618, endPoint y: 415, distance: 98.4
click at [618, 415] on label "Create a new list" at bounding box center [658, 416] width 279 height 17
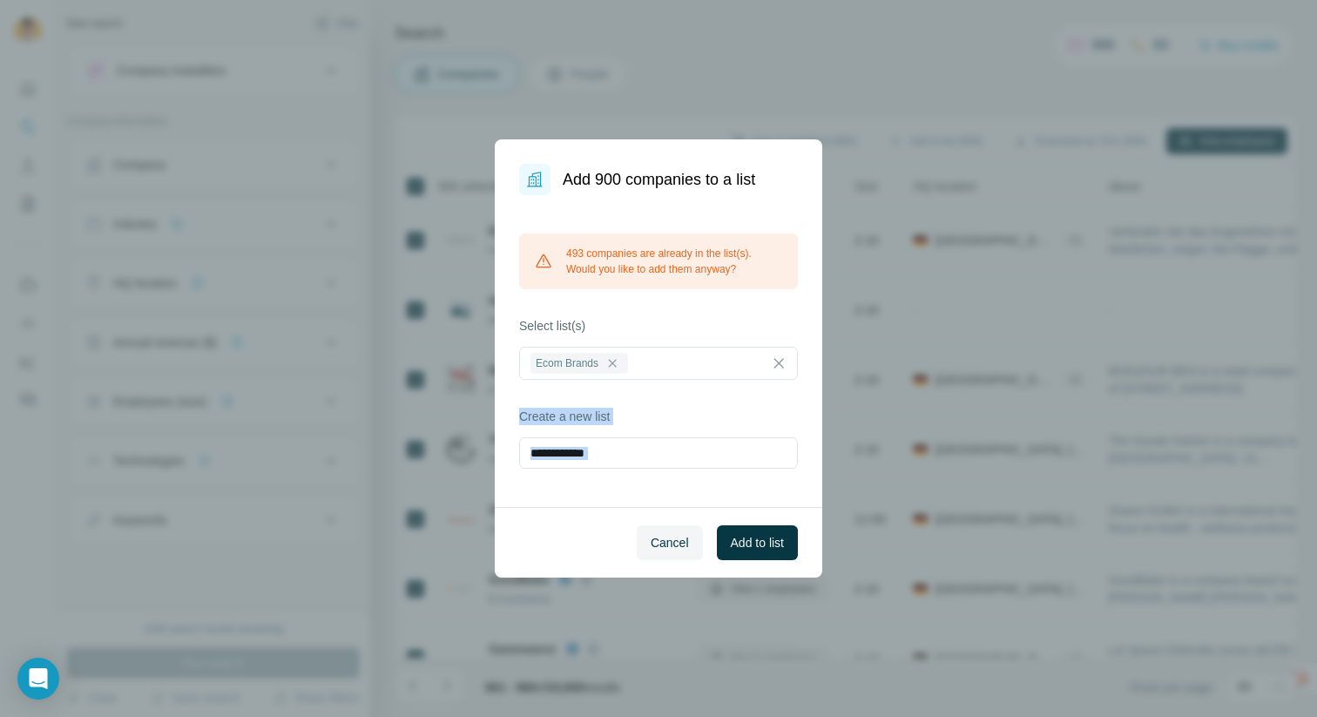
drag, startPoint x: 618, startPoint y: 415, endPoint x: 505, endPoint y: 413, distance: 113.2
click at [505, 413] on div "493 companies are already in the list(s). Would you like to add them anyway? Se…" at bounding box center [658, 351] width 327 height 312
click at [602, 414] on label "Create a new list" at bounding box center [658, 416] width 279 height 17
drag, startPoint x: 628, startPoint y: 414, endPoint x: 425, endPoint y: 413, distance: 202.9
click at [425, 413] on div "Add 900 companies to a list 493 companies are already in the list(s). Would you…" at bounding box center [658, 358] width 1317 height 717
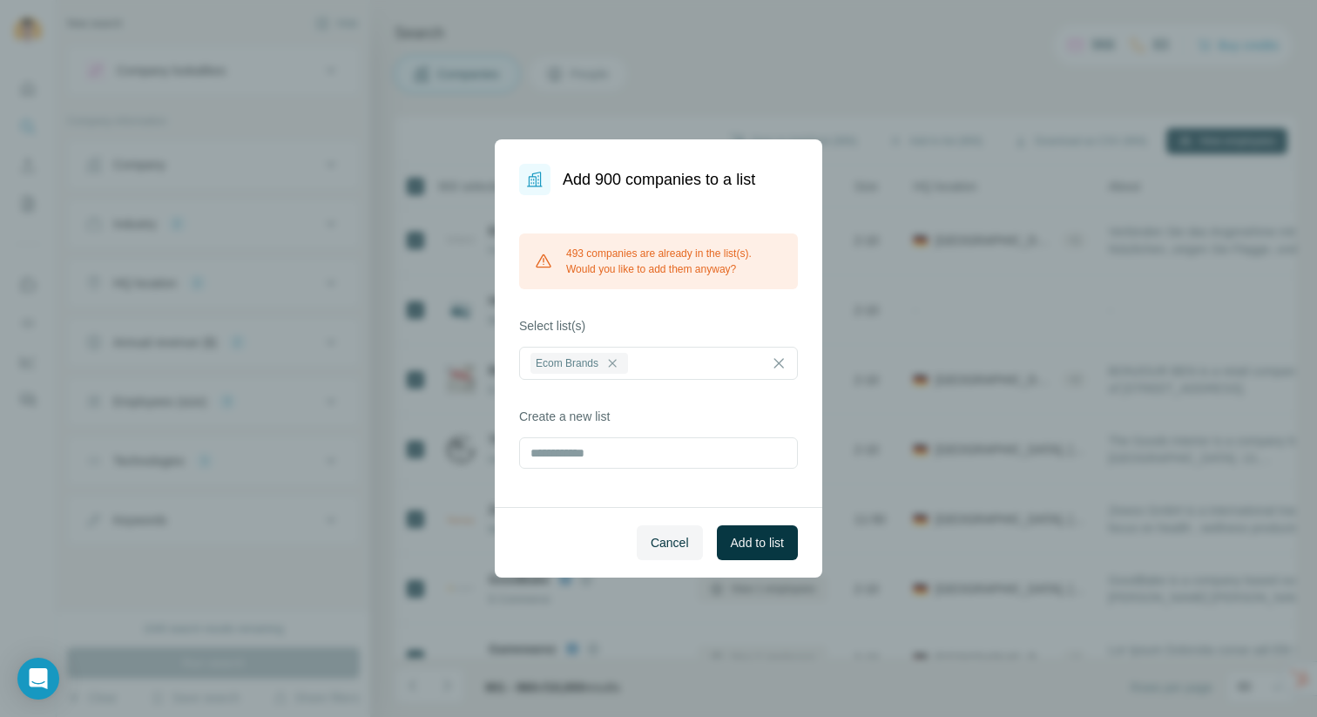
click at [578, 413] on label "Create a new list" at bounding box center [658, 416] width 279 height 17
drag, startPoint x: 682, startPoint y: 414, endPoint x: 473, endPoint y: 408, distance: 209.1
click at [473, 408] on div "Add 900 companies to a list 493 companies are already in the list(s). Would you…" at bounding box center [658, 358] width 1317 height 717
click at [656, 395] on div "493 companies are already in the list(s). Would you like to add them anyway? Se…" at bounding box center [658, 351] width 327 height 312
drag, startPoint x: 646, startPoint y: 422, endPoint x: 502, endPoint y: 418, distance: 144.6
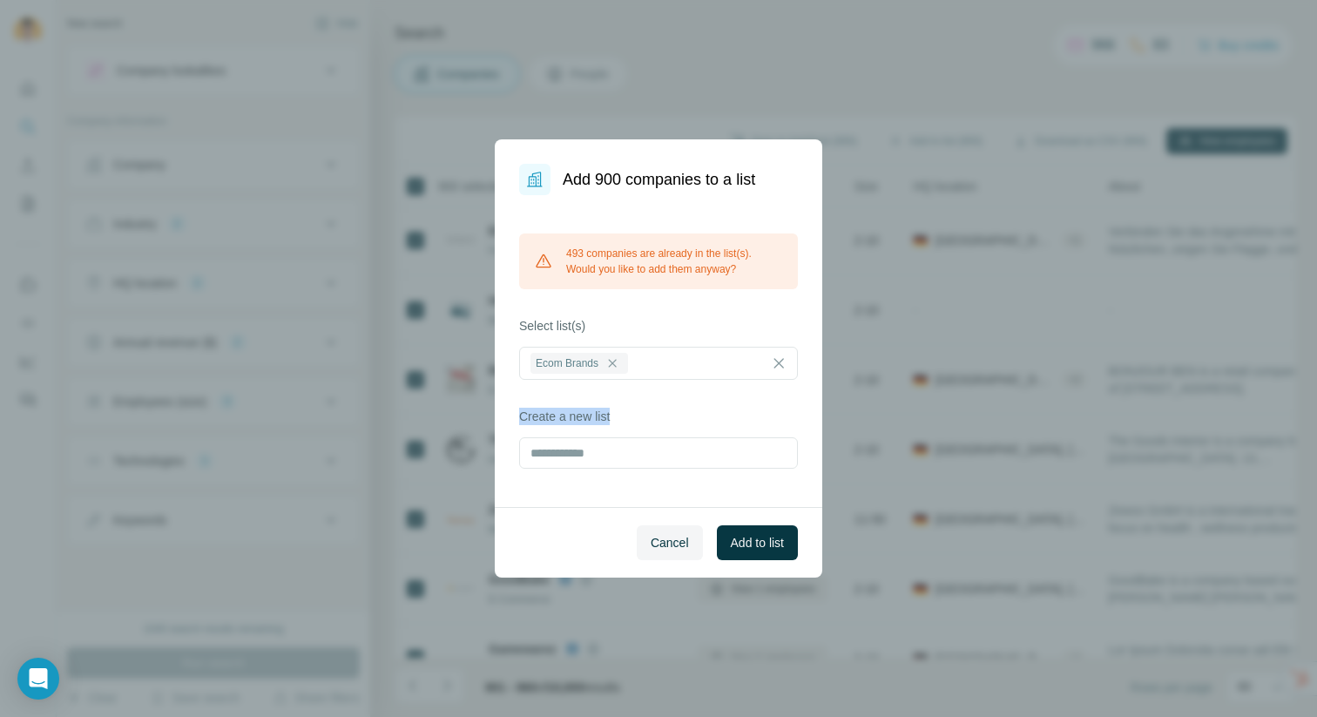
click at [502, 418] on div "493 companies are already in the list(s). Would you like to add them anyway? Se…" at bounding box center [658, 351] width 327 height 312
click at [685, 414] on label "Create a new list" at bounding box center [658, 416] width 279 height 17
drag, startPoint x: 684, startPoint y: 414, endPoint x: 532, endPoint y: 408, distance: 152.5
click at [532, 408] on label "Create a new list" at bounding box center [658, 416] width 279 height 17
click at [637, 409] on label "Create a new list" at bounding box center [658, 416] width 279 height 17
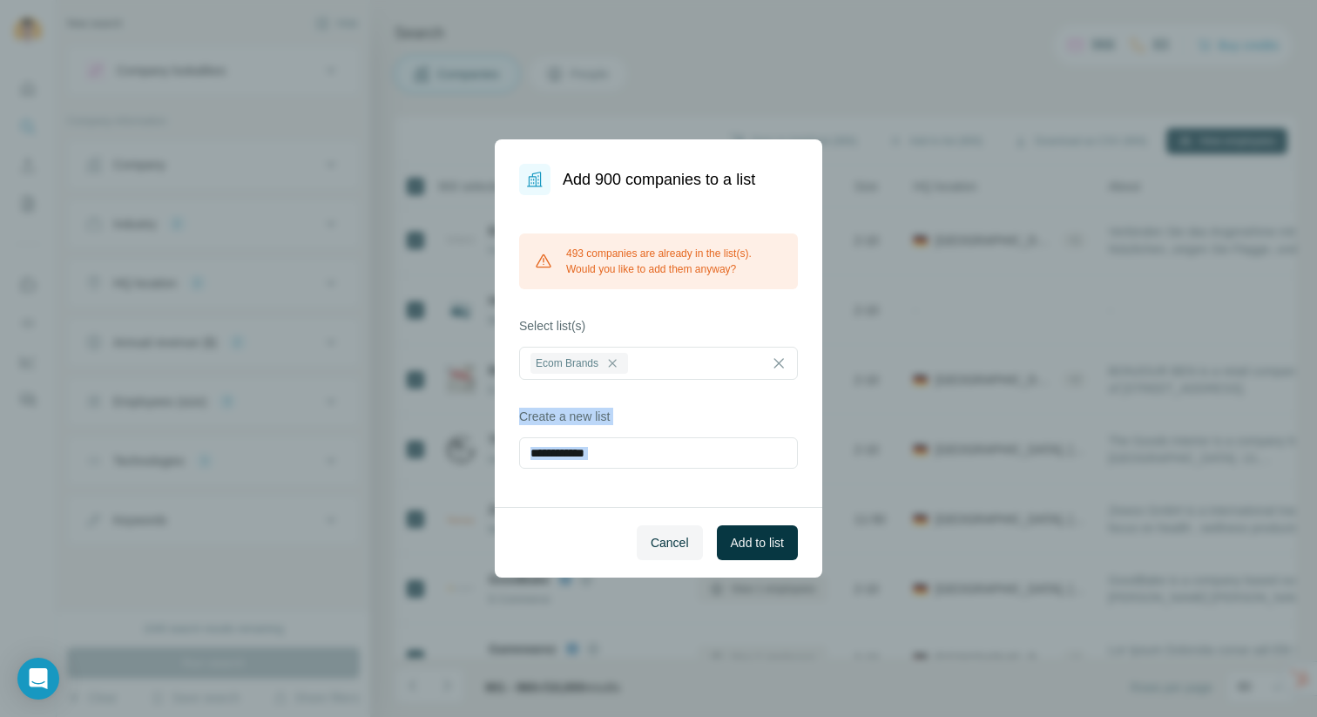
drag, startPoint x: 637, startPoint y: 409, endPoint x: 510, endPoint y: 409, distance: 126.3
click at [510, 409] on div "493 companies are already in the list(s). Would you like to add them anyway? Se…" at bounding box center [658, 351] width 327 height 312
click at [657, 420] on label "Create a new list" at bounding box center [658, 416] width 279 height 17
drag, startPoint x: 630, startPoint y: 418, endPoint x: 553, endPoint y: 416, distance: 76.6
click at [553, 416] on label "Create a new list" at bounding box center [658, 416] width 279 height 17
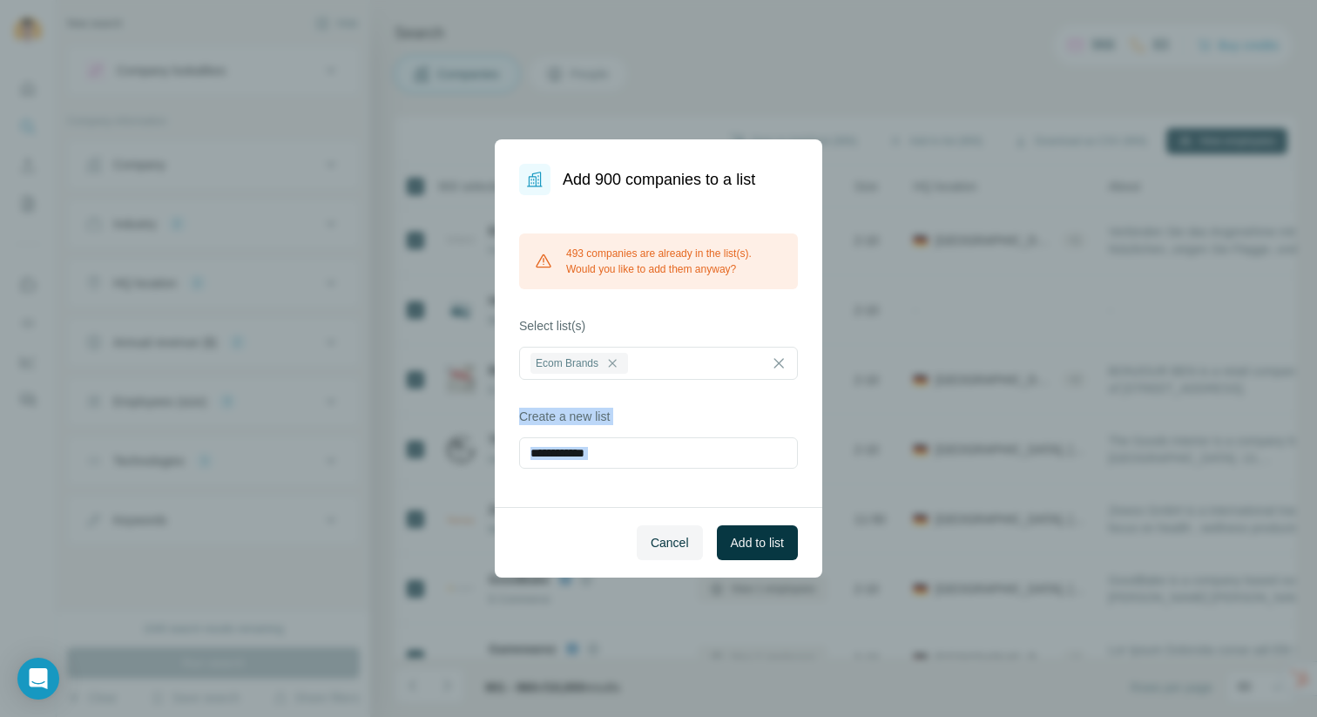
click at [603, 411] on label "Create a new list" at bounding box center [658, 416] width 279 height 17
click at [594, 454] on input "text" at bounding box center [658, 452] width 279 height 31
drag, startPoint x: 628, startPoint y: 408, endPoint x: 450, endPoint y: 408, distance: 177.6
click at [450, 408] on div "Add 900 companies to a list 493 companies are already in the list(s). Would you…" at bounding box center [658, 358] width 1317 height 717
click at [638, 409] on label "Create a new list" at bounding box center [658, 416] width 279 height 17
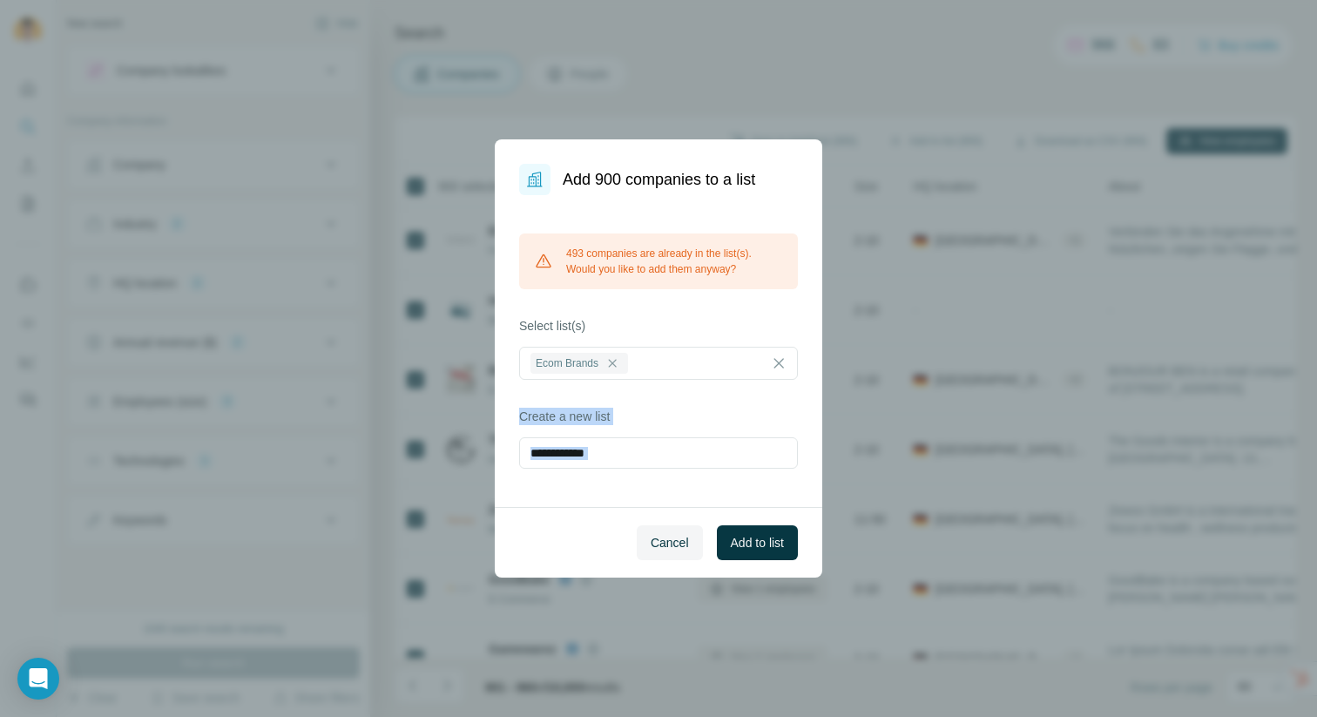
drag, startPoint x: 638, startPoint y: 409, endPoint x: 510, endPoint y: 408, distance: 128.0
click at [510, 409] on div "493 companies are already in the list(s). Would you like to add them anyway? Se…" at bounding box center [658, 351] width 327 height 312
click at [672, 403] on div "493 companies are already in the list(s). Would you like to add them anyway? Se…" at bounding box center [658, 351] width 327 height 312
drag, startPoint x: 640, startPoint y: 416, endPoint x: 520, endPoint y: 414, distance: 120.2
click at [520, 414] on label "Create a new list" at bounding box center [658, 416] width 279 height 17
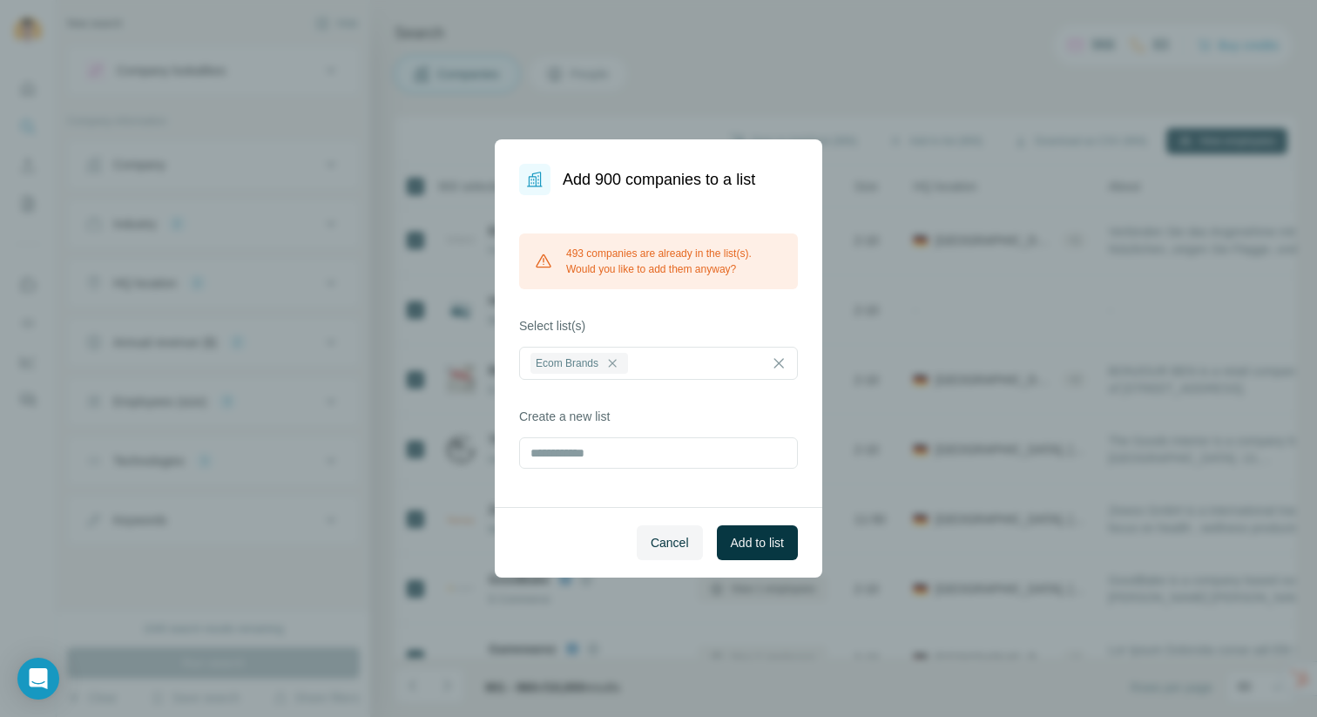
click at [620, 414] on label "Create a new list" at bounding box center [658, 416] width 279 height 17
drag, startPoint x: 620, startPoint y: 414, endPoint x: 536, endPoint y: 415, distance: 83.6
click at [536, 415] on label "Create a new list" at bounding box center [658, 416] width 279 height 17
click at [573, 415] on label "Create a new list" at bounding box center [658, 416] width 279 height 17
drag, startPoint x: 655, startPoint y: 421, endPoint x: 536, endPoint y: 421, distance: 118.4
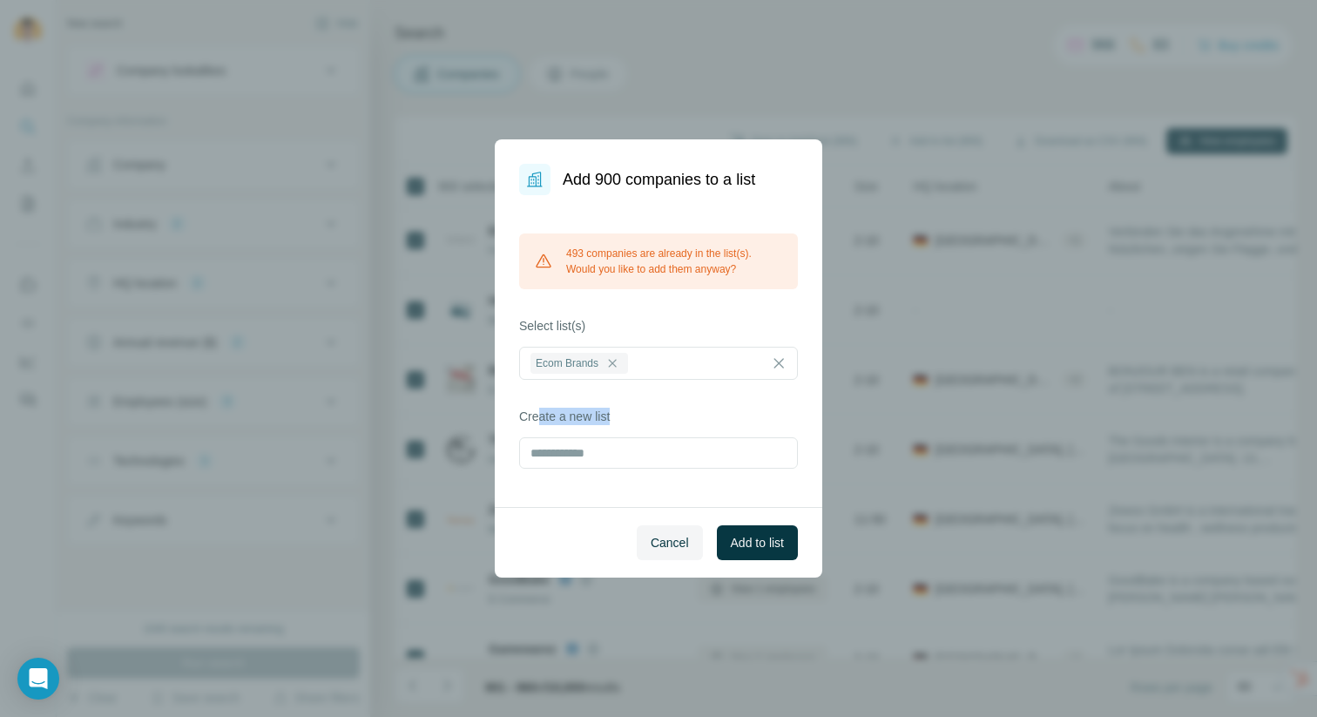
click at [536, 421] on label "Create a new list" at bounding box center [658, 416] width 279 height 17
click at [612, 420] on label "Create a new list" at bounding box center [658, 416] width 279 height 17
drag, startPoint x: 632, startPoint y: 421, endPoint x: 523, endPoint y: 414, distance: 109.0
click at [523, 414] on label "Create a new list" at bounding box center [658, 416] width 279 height 17
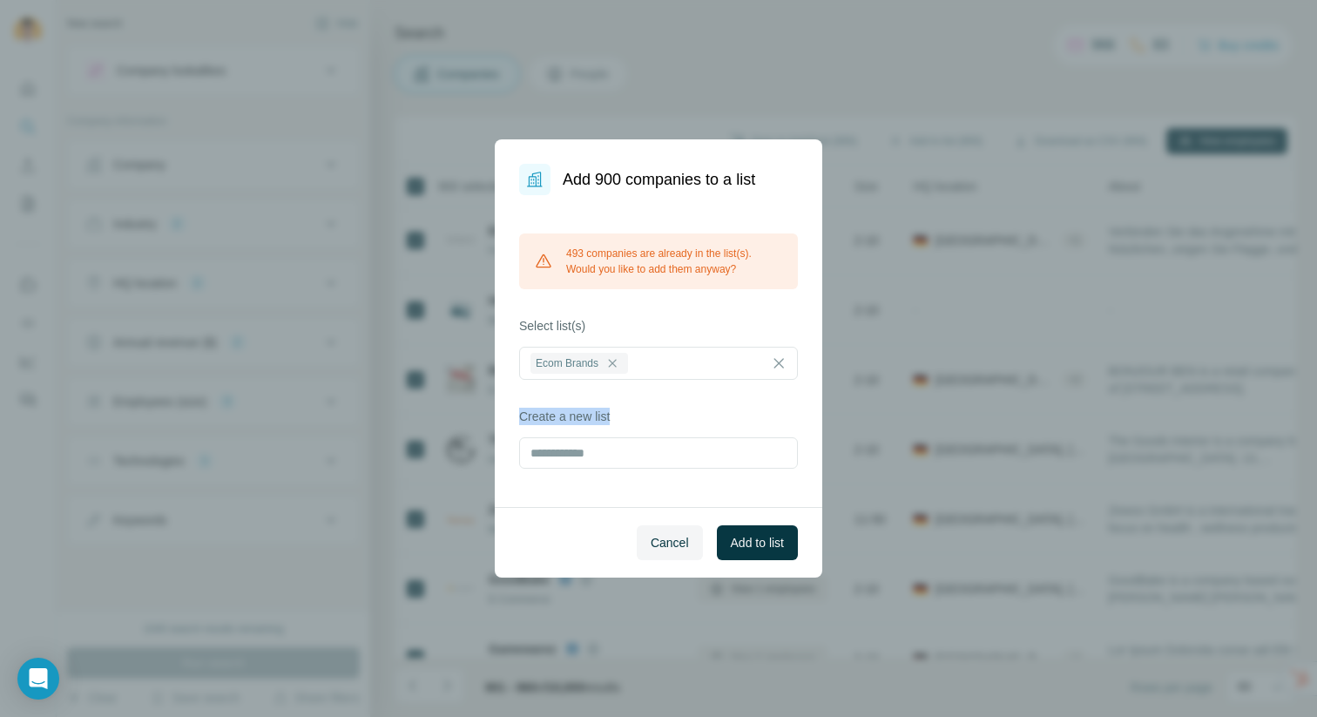
drag, startPoint x: 517, startPoint y: 414, endPoint x: 630, endPoint y: 414, distance: 112.3
click at [630, 414] on div "493 companies are already in the list(s). Would you like to add them anyway? Se…" at bounding box center [658, 351] width 327 height 312
click at [630, 414] on label "Create a new list" at bounding box center [658, 416] width 279 height 17
drag, startPoint x: 630, startPoint y: 415, endPoint x: 616, endPoint y: 420, distance: 14.6
click at [616, 420] on label "Create a new list" at bounding box center [658, 416] width 279 height 17
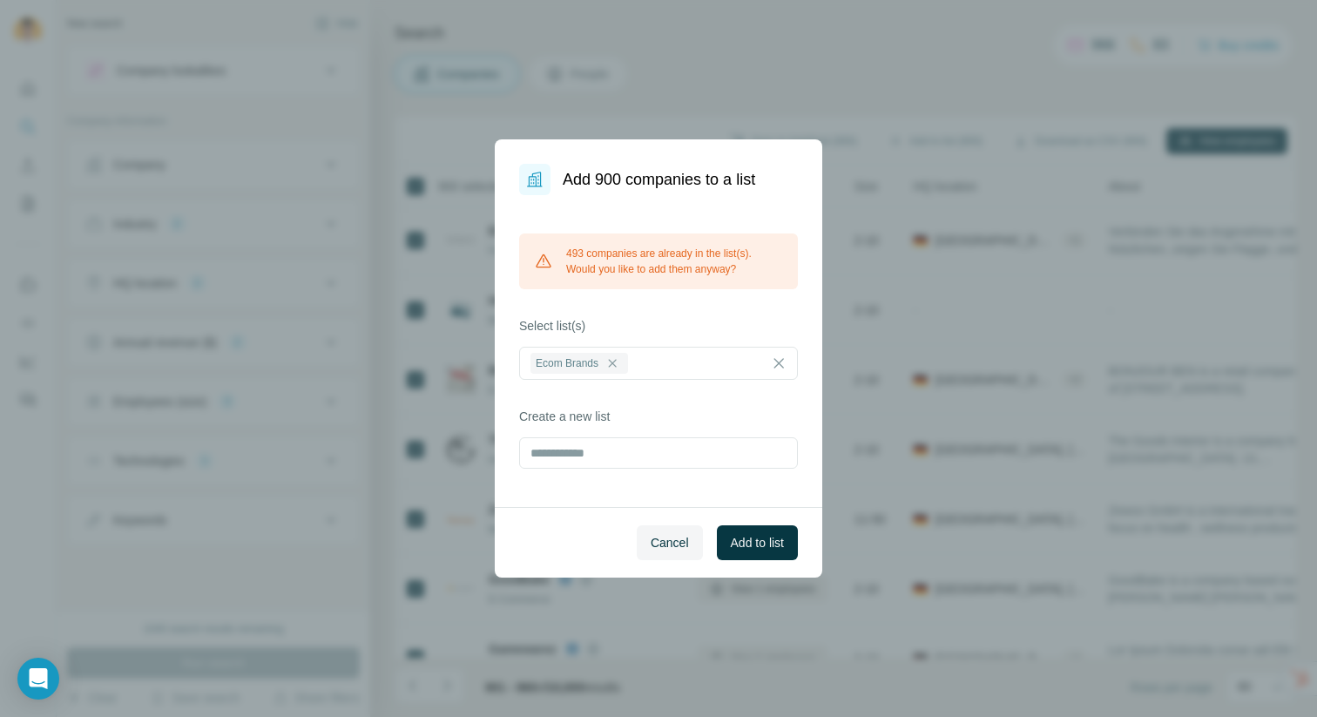
drag, startPoint x: 616, startPoint y: 420, endPoint x: 624, endPoint y: 411, distance: 12.3
click at [624, 411] on label "Create a new list" at bounding box center [658, 416] width 279 height 17
click at [761, 541] on span "Add to list" at bounding box center [757, 542] width 53 height 17
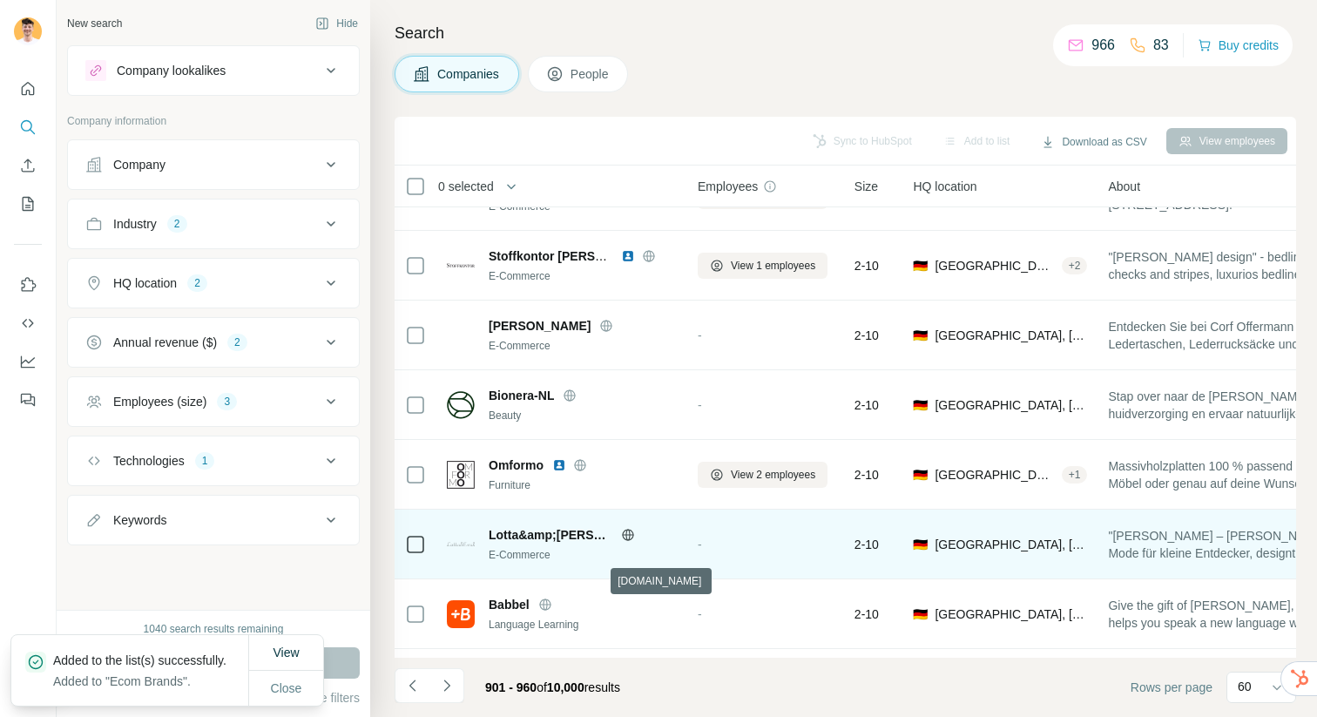
scroll to position [0, 0]
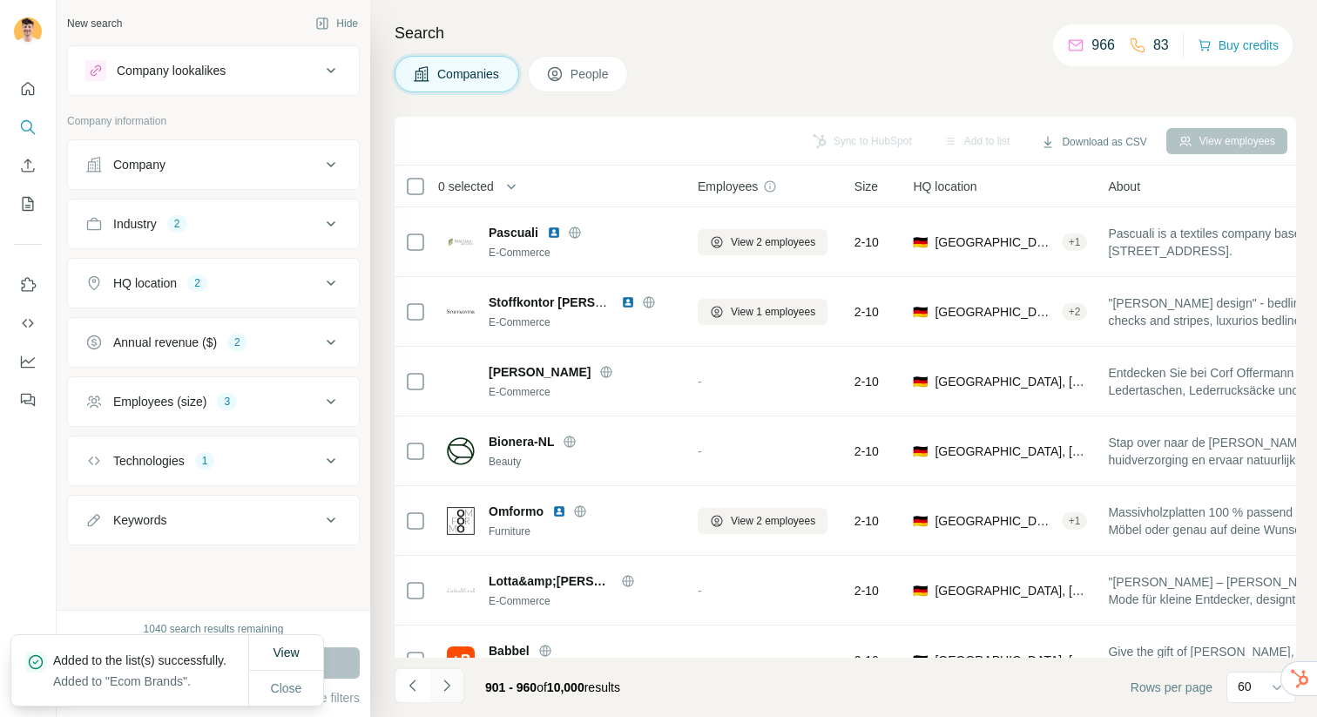
click at [449, 693] on icon "Navigate to next page" at bounding box center [446, 685] width 17 height 17
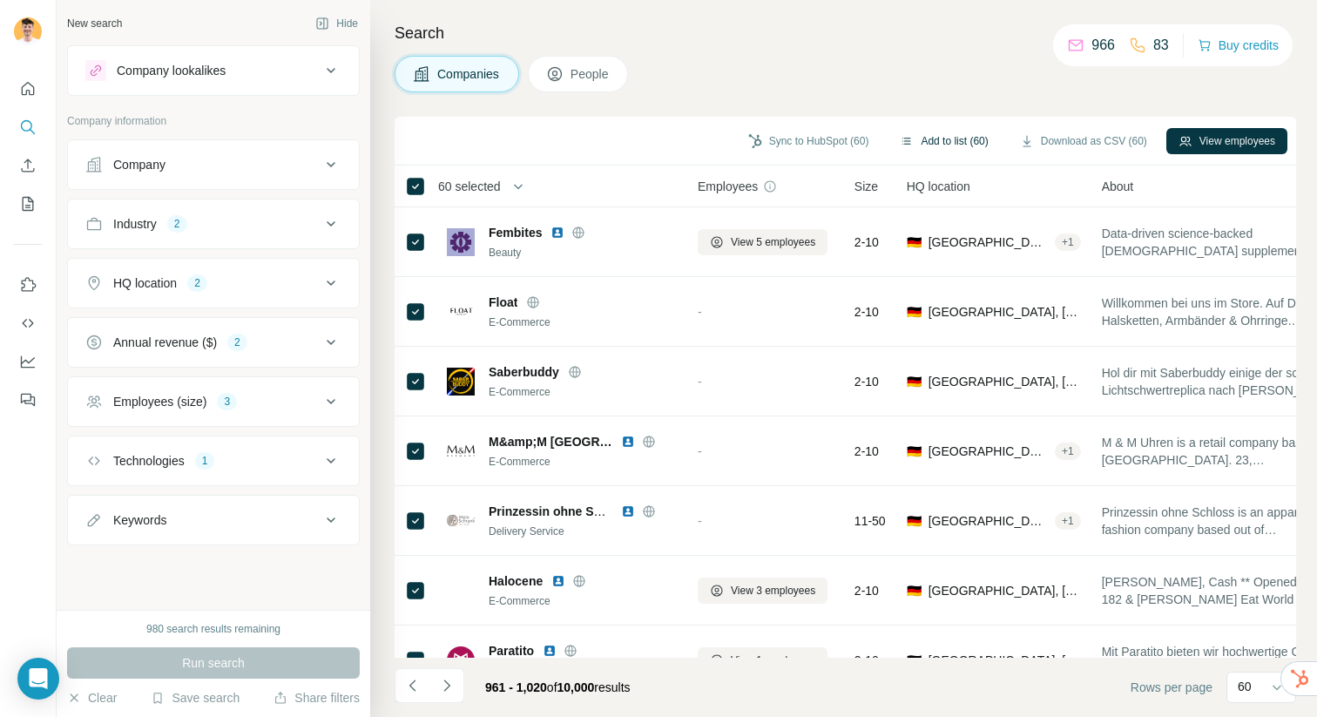
click at [940, 141] on button "Add to list (60)" at bounding box center [943, 141] width 112 height 26
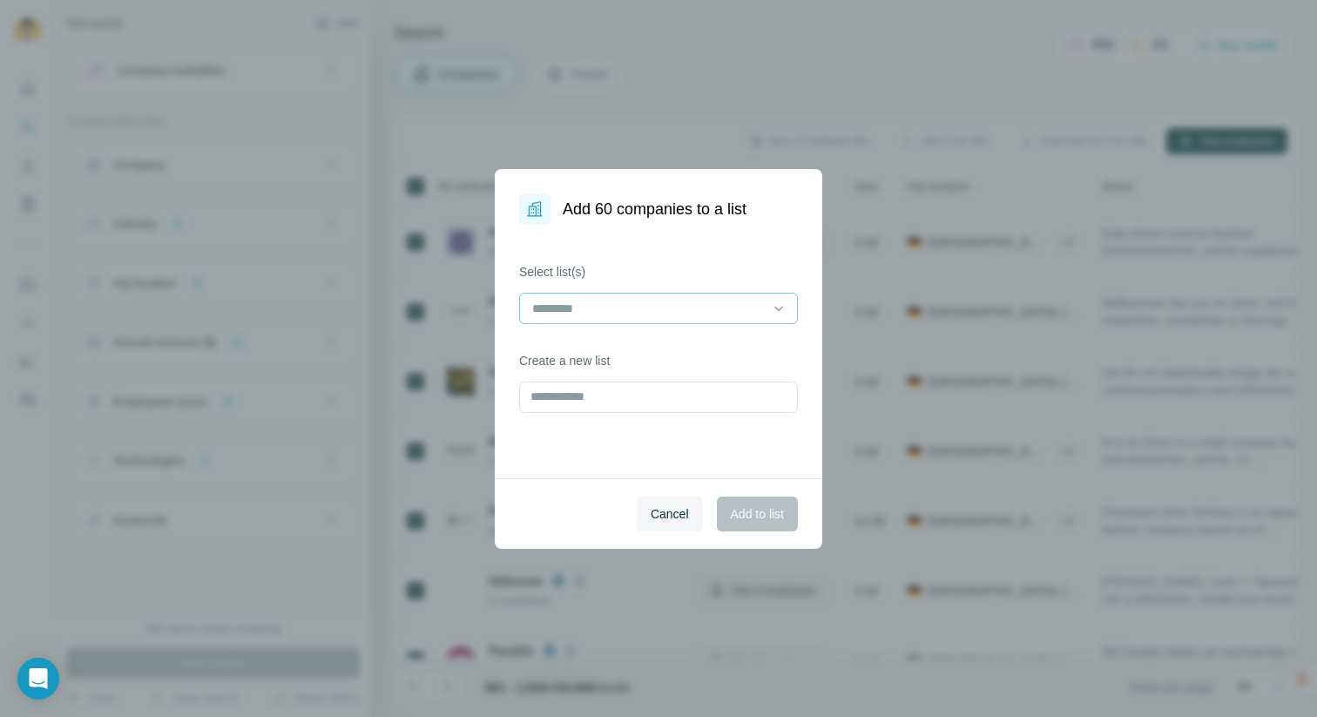
click at [691, 293] on div at bounding box center [647, 308] width 235 height 30
click at [659, 355] on div "Ecom Brands" at bounding box center [658, 347] width 249 height 17
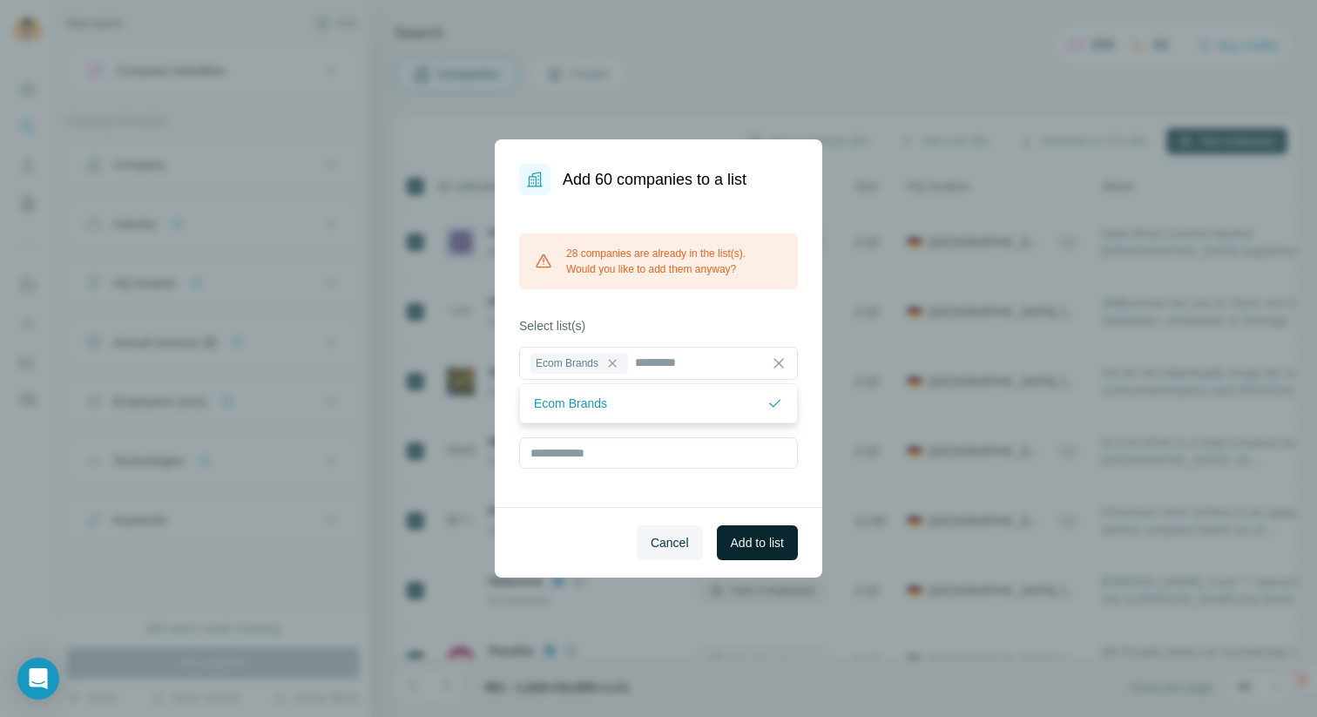
click at [762, 543] on span "Add to list" at bounding box center [757, 542] width 53 height 17
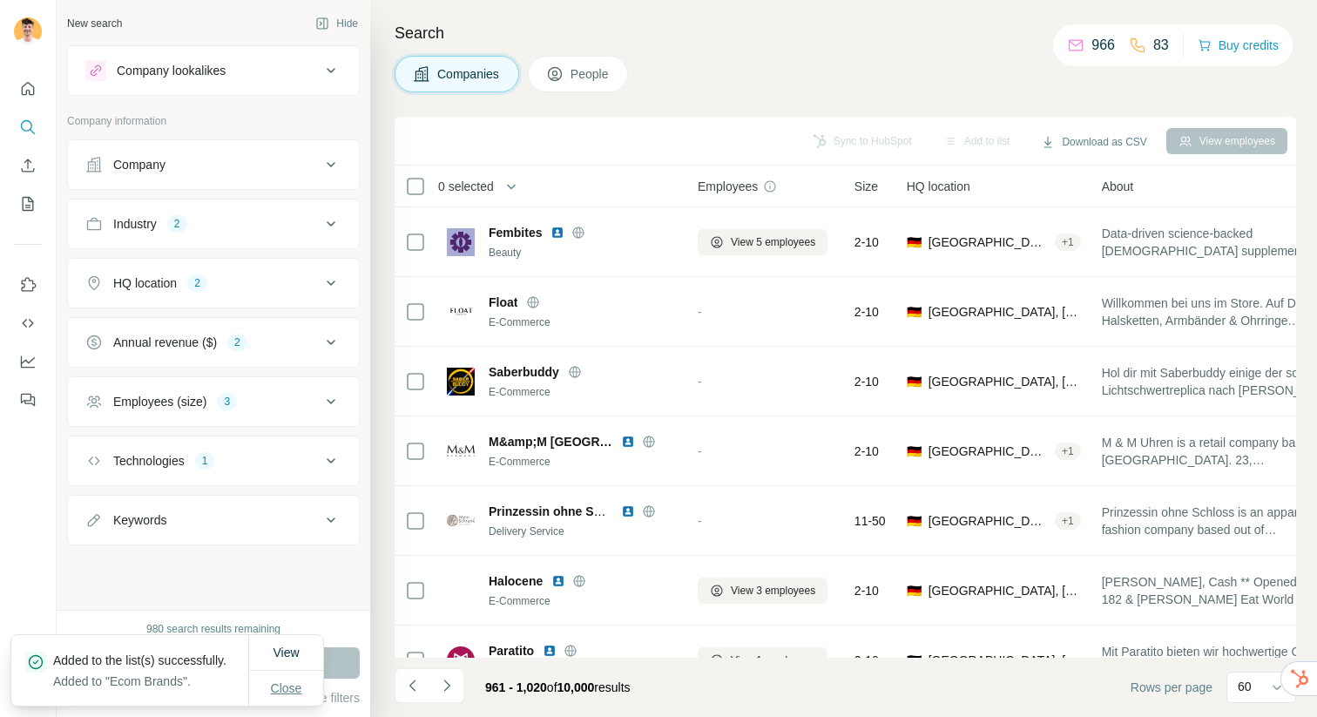
click at [292, 688] on span "Close" at bounding box center [286, 687] width 31 height 17
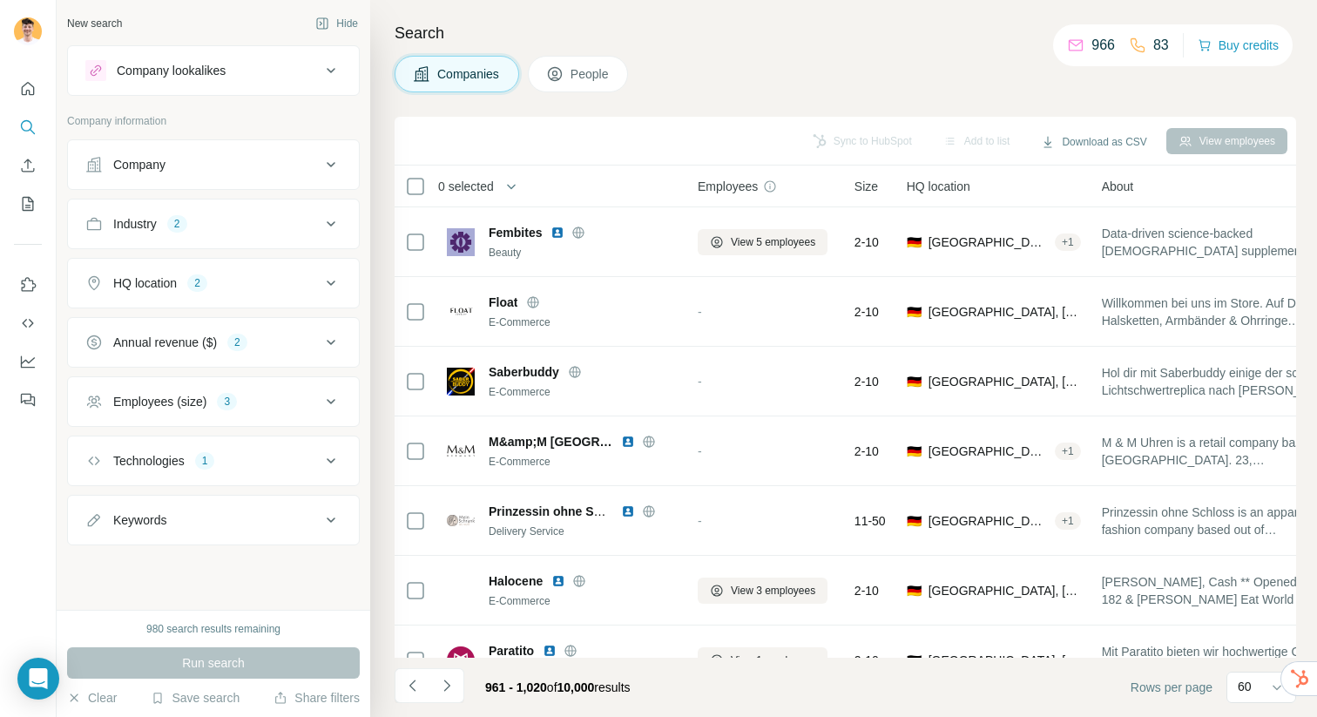
click at [236, 533] on button "Keywords" at bounding box center [213, 520] width 291 height 42
click at [252, 519] on div "Keywords" at bounding box center [202, 519] width 235 height 17
click at [249, 163] on div "Company" at bounding box center [202, 164] width 235 height 17
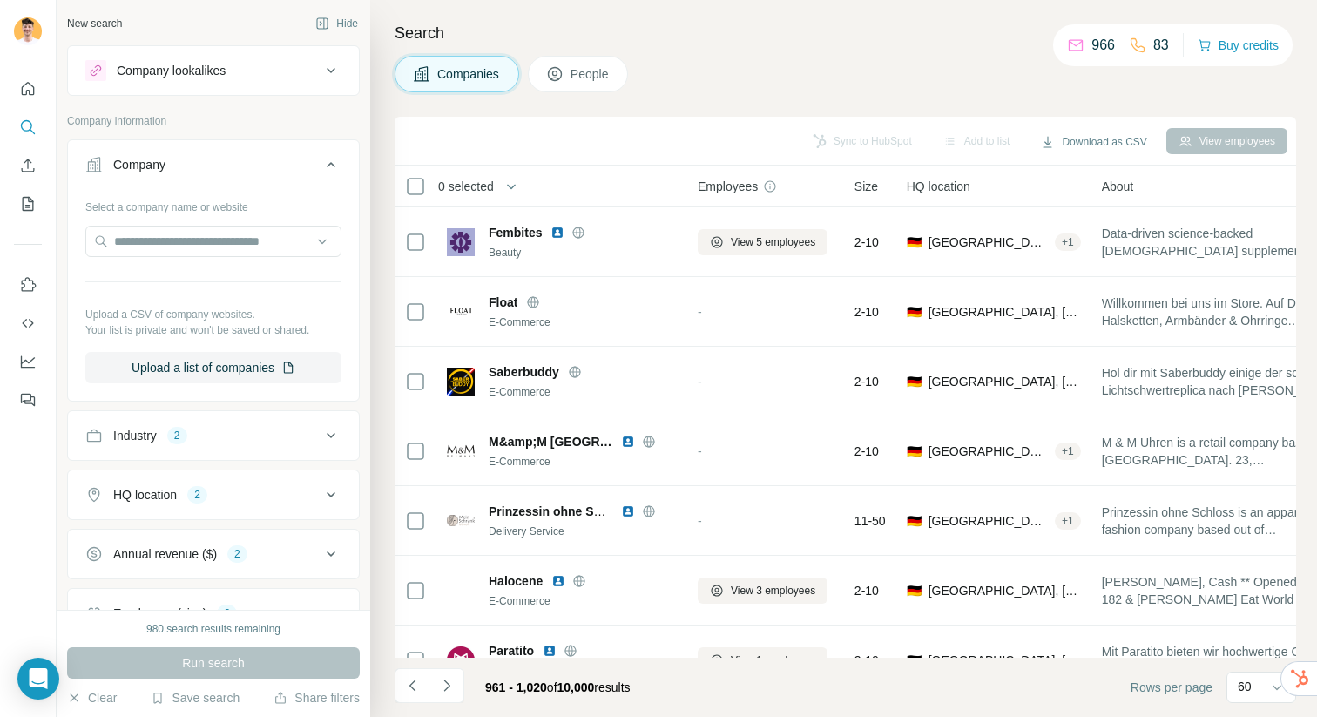
click at [251, 161] on div "Company" at bounding box center [202, 164] width 235 height 17
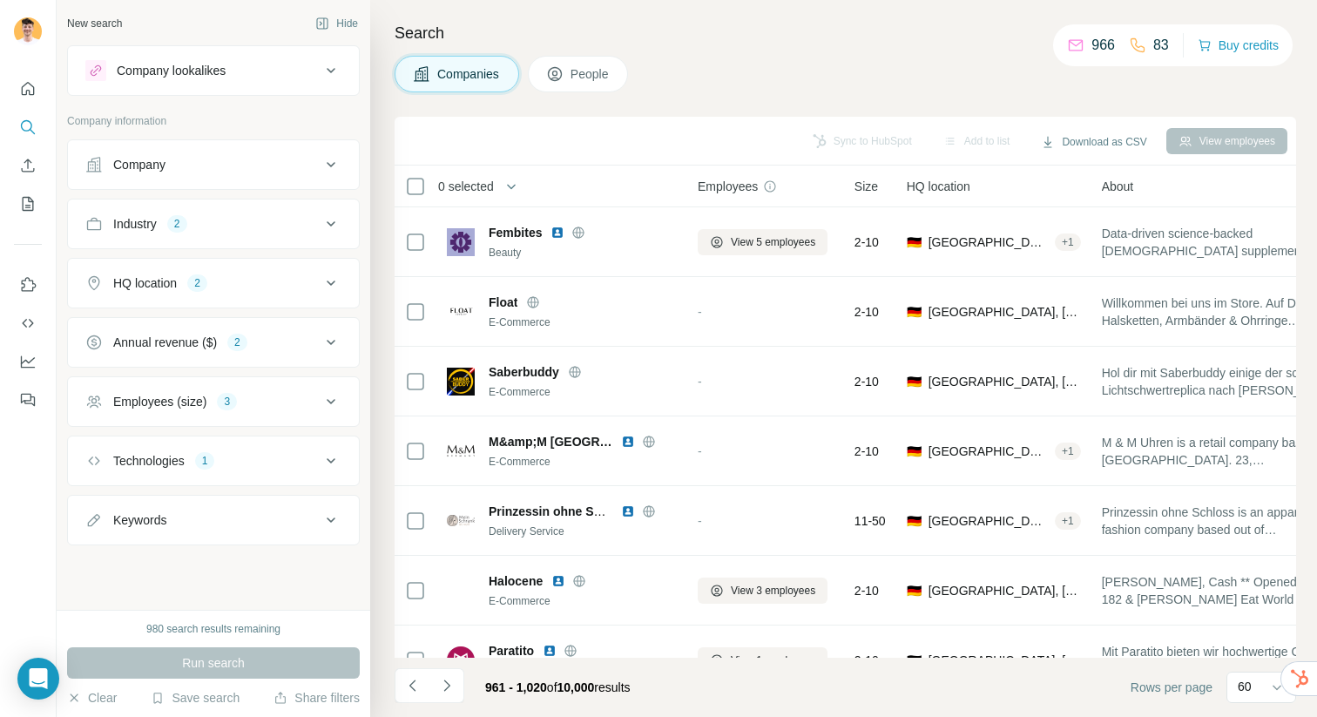
click at [291, 184] on button "Company" at bounding box center [213, 165] width 291 height 42
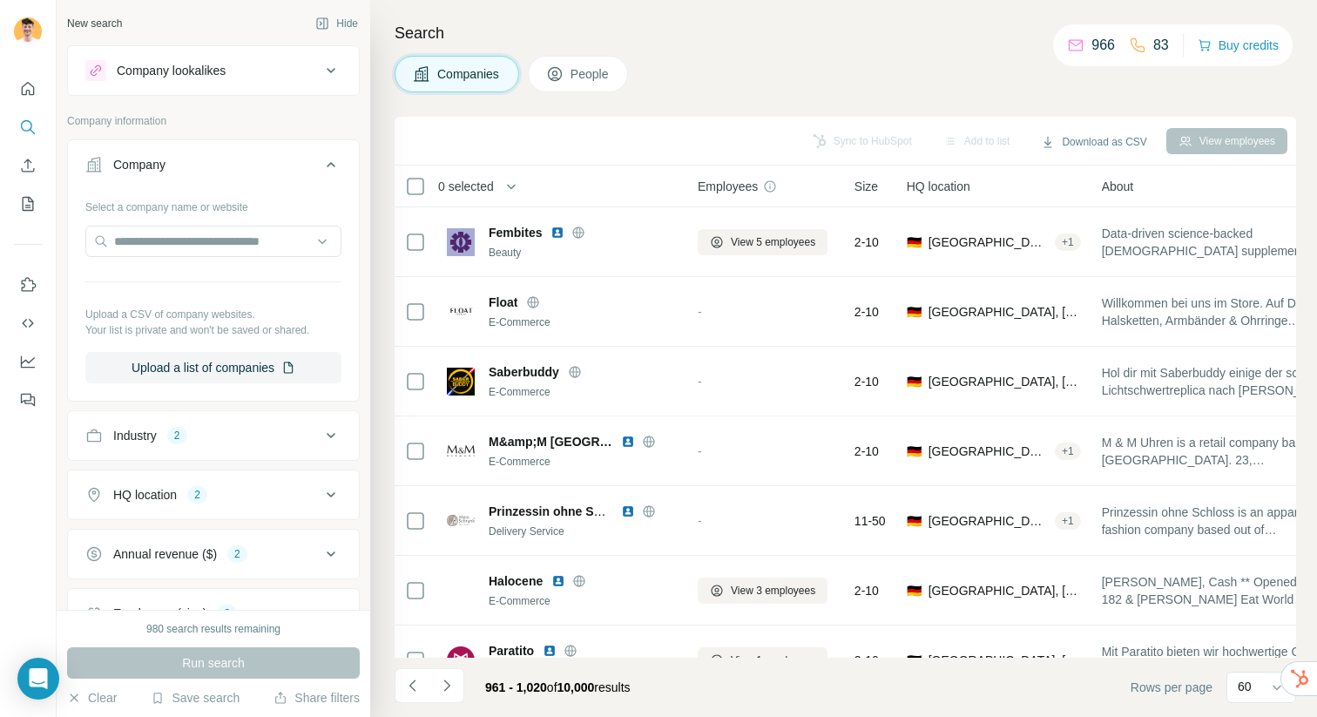
click at [291, 174] on button "Company" at bounding box center [213, 168] width 291 height 49
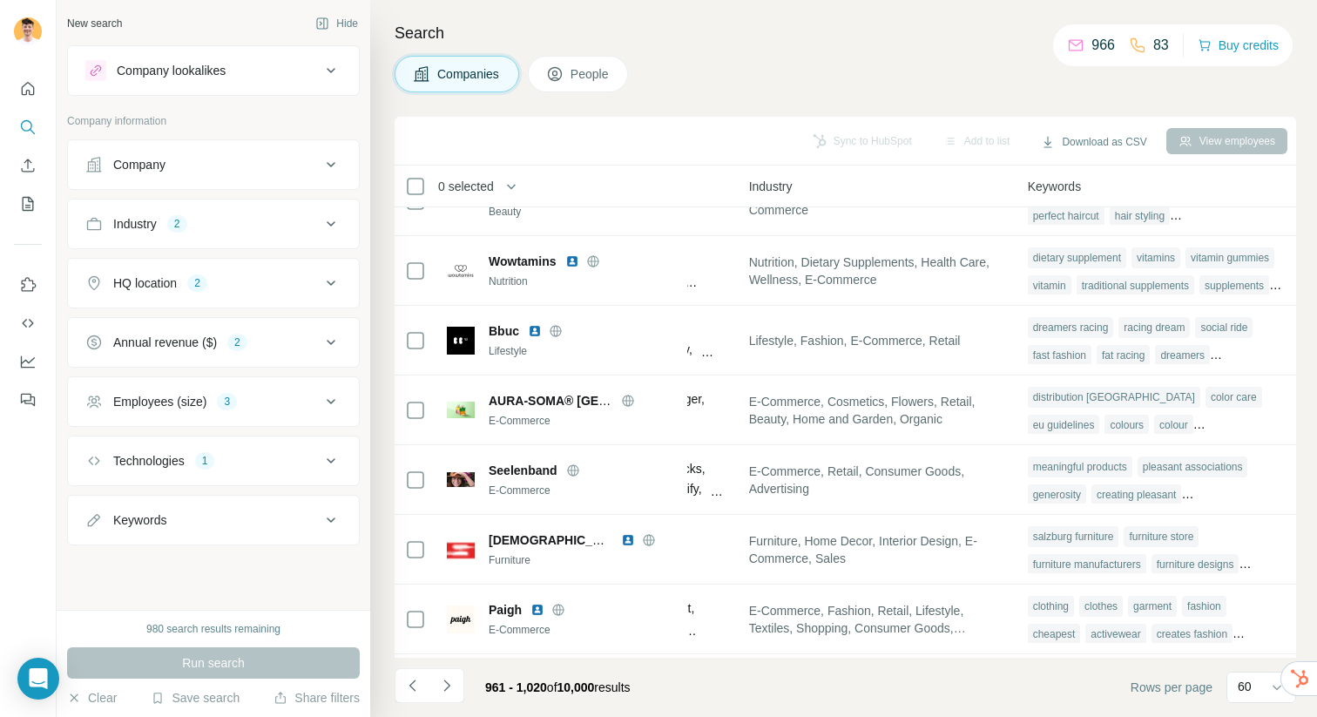
scroll to position [0, 1186]
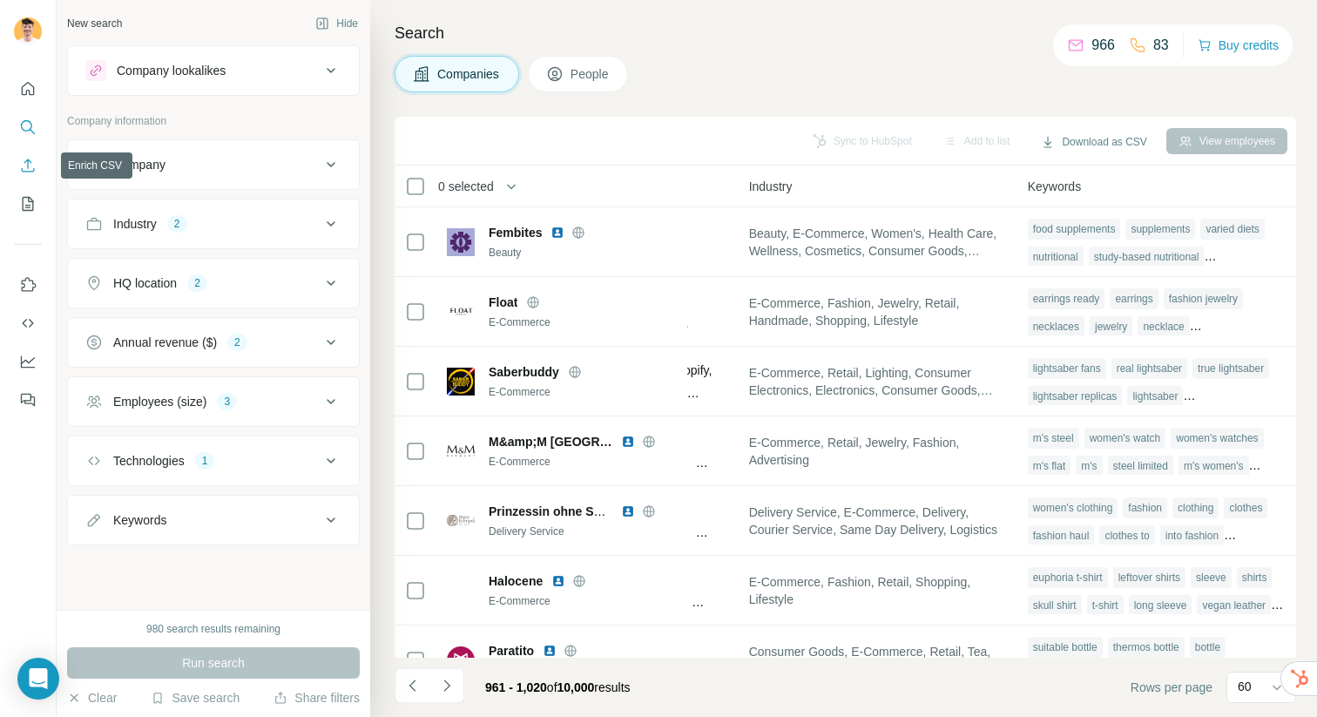
click at [32, 165] on icon "Enrich CSV" at bounding box center [27, 165] width 17 height 17
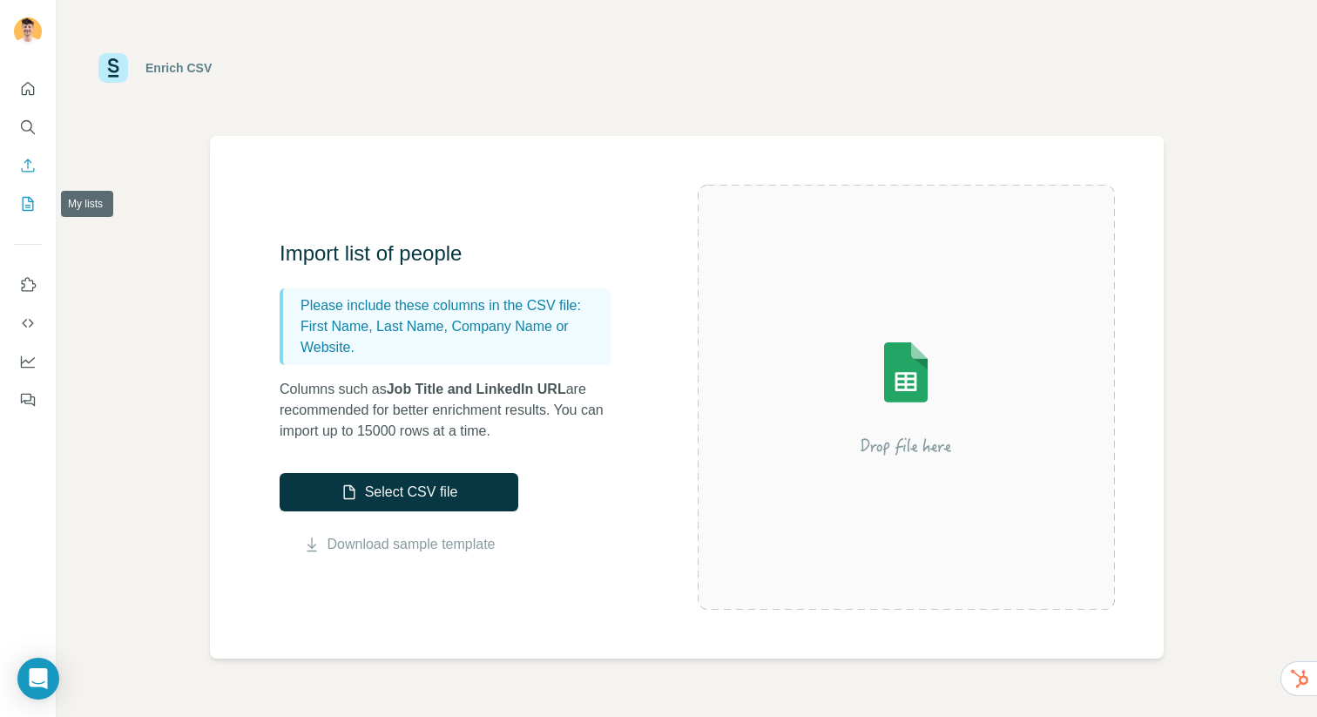
click at [23, 205] on icon "My lists" at bounding box center [28, 204] width 11 height 14
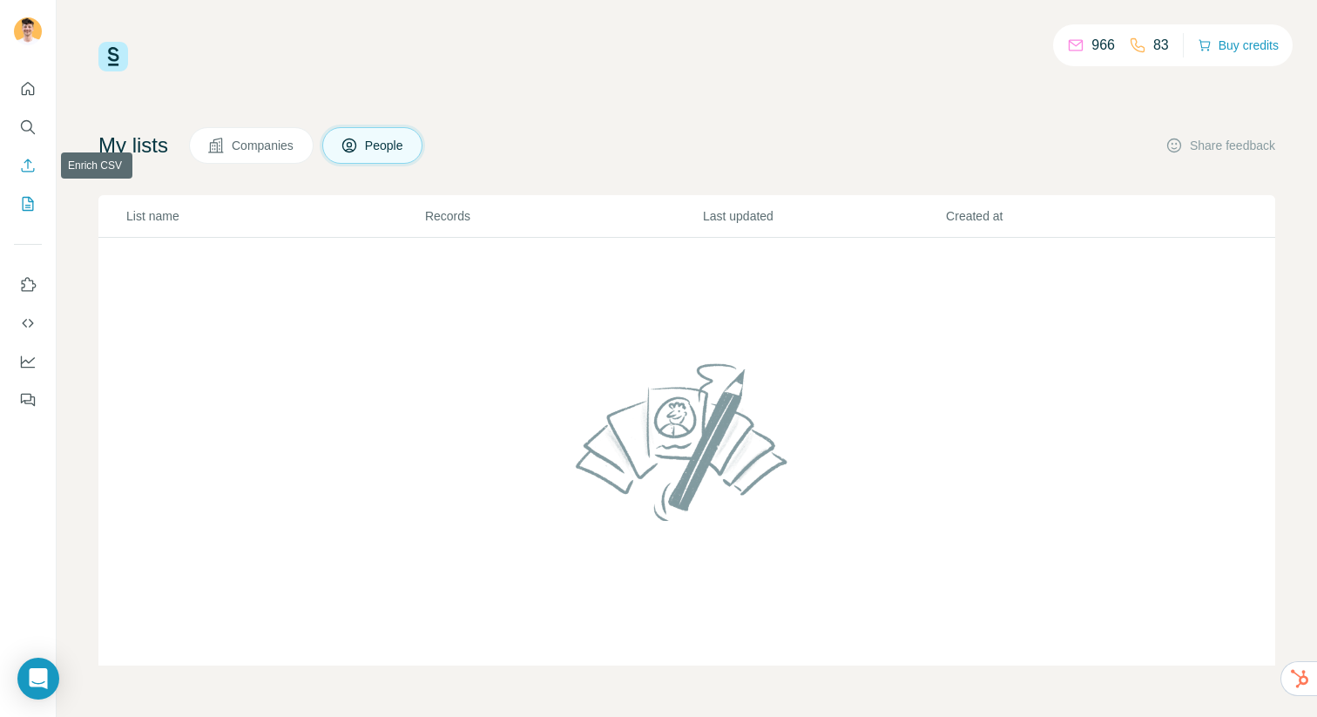
click at [21, 162] on icon "Enrich CSV" at bounding box center [27, 165] width 17 height 17
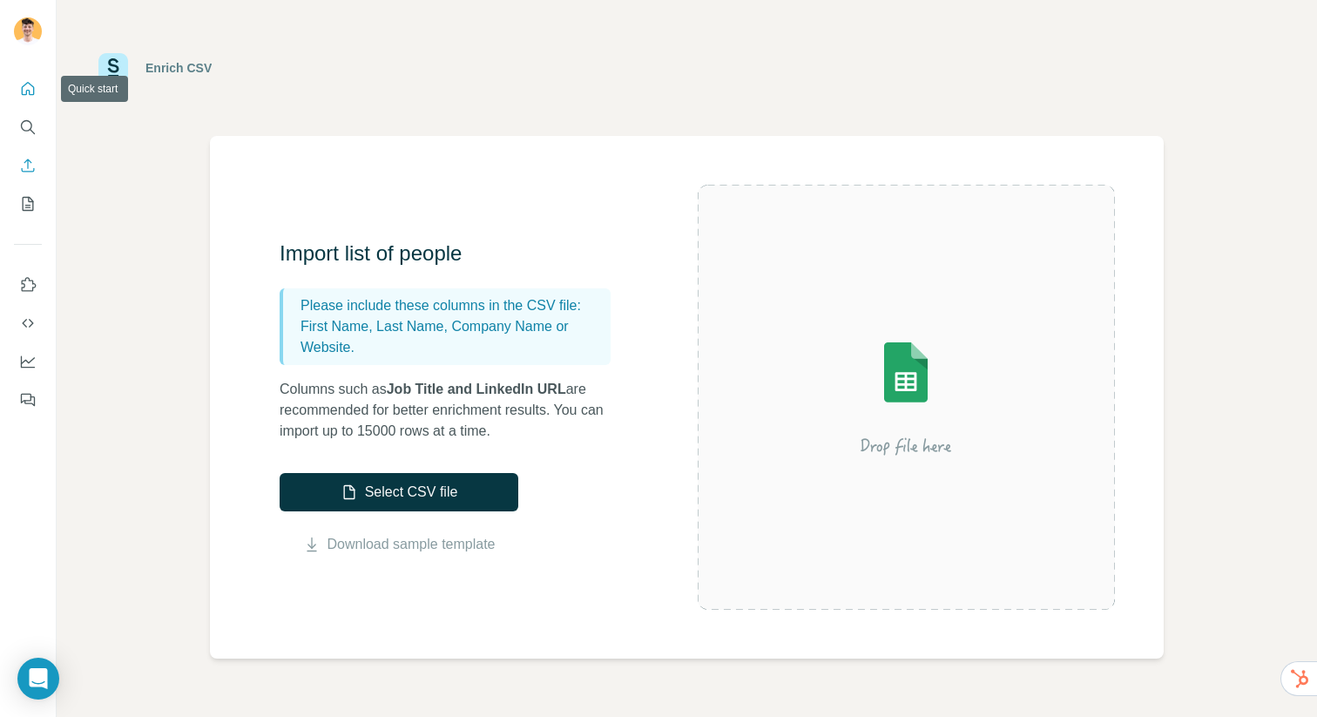
click at [28, 87] on icon "Quick start" at bounding box center [27, 88] width 17 height 17
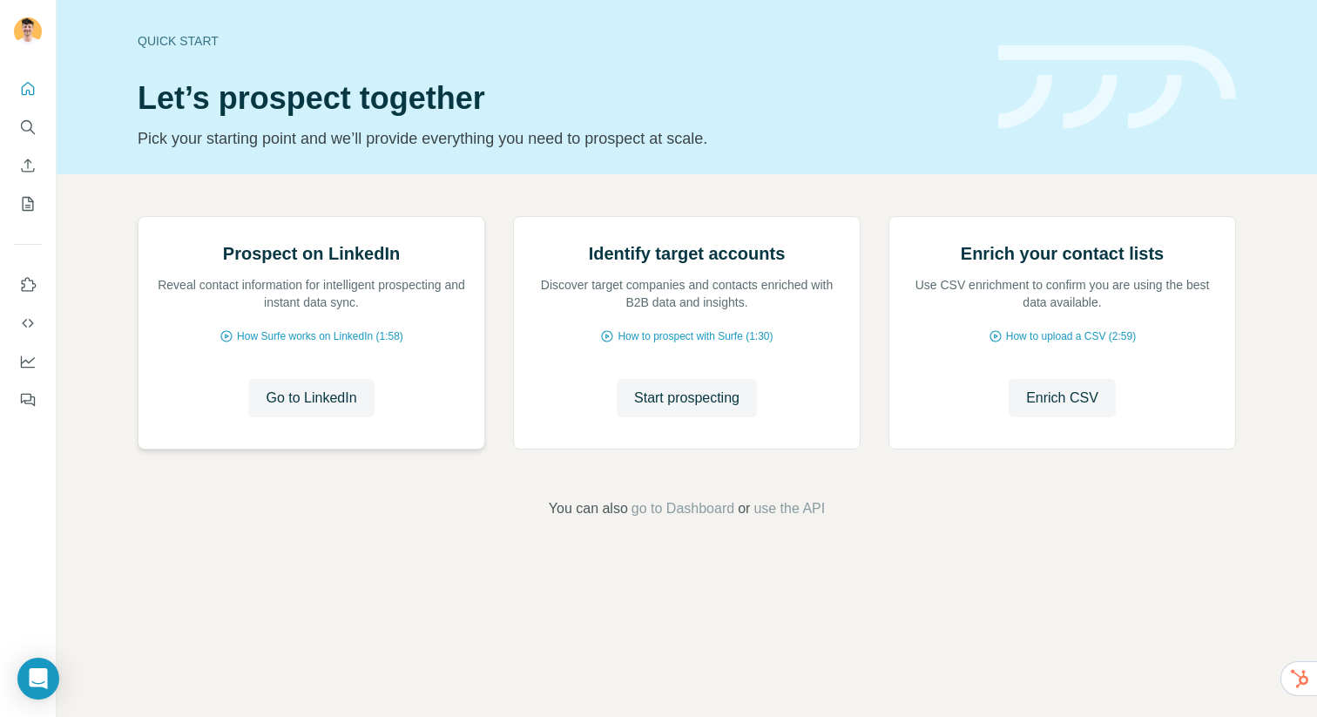
scroll to position [36, 0]
click at [23, 208] on icon "My lists" at bounding box center [28, 204] width 11 height 14
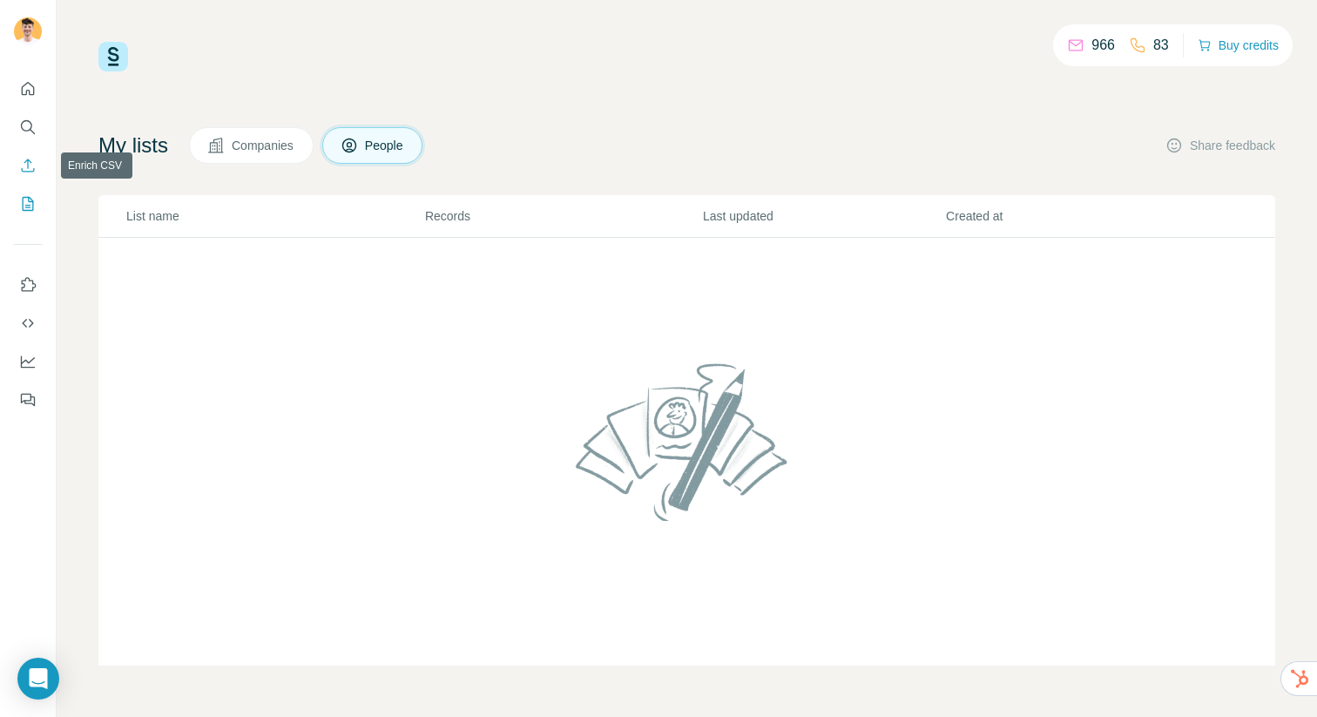
click at [23, 162] on icon "Enrich CSV" at bounding box center [27, 165] width 17 height 17
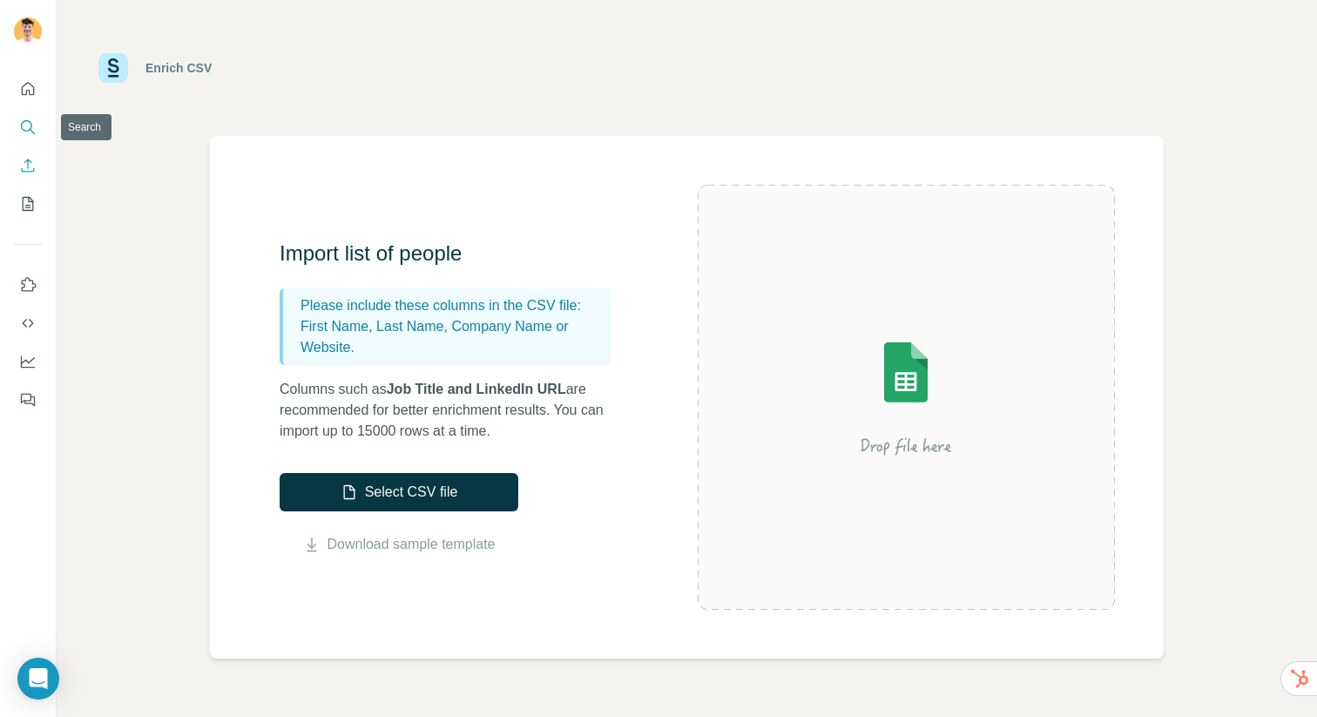
click at [31, 128] on icon "Search" at bounding box center [27, 126] width 17 height 17
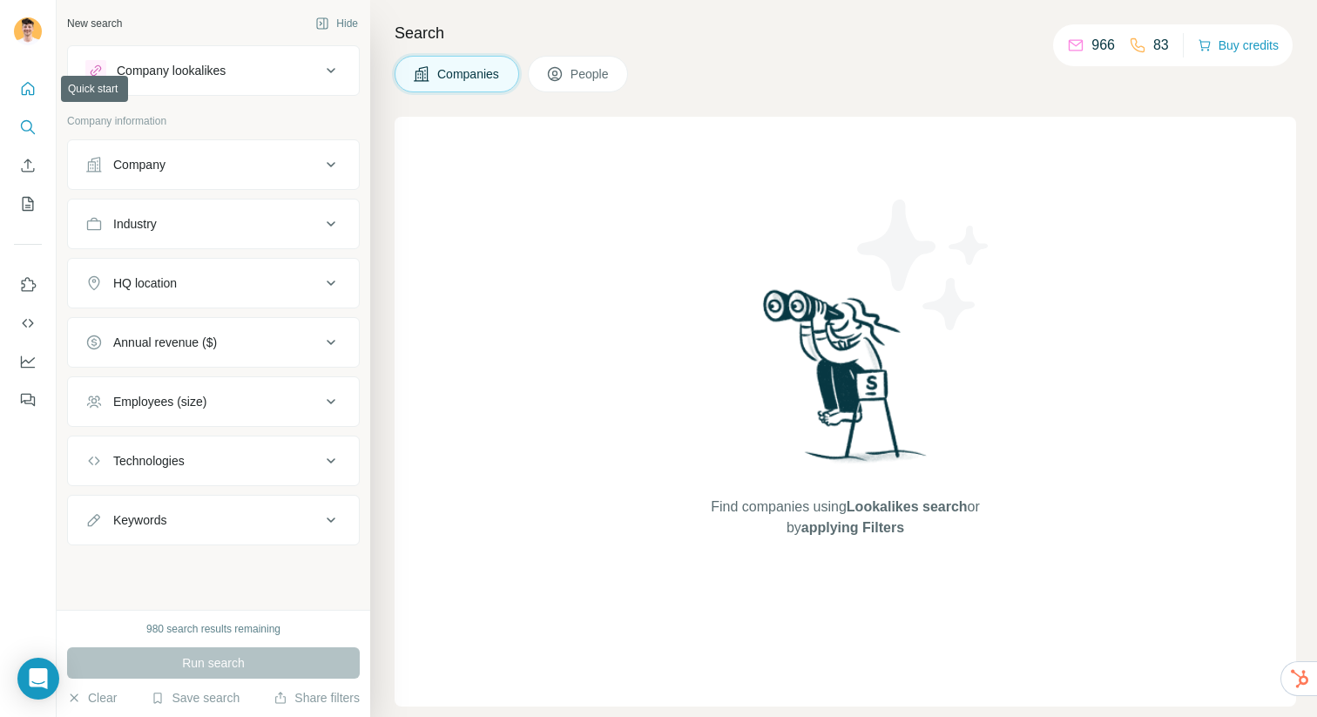
click at [25, 80] on icon "Quick start" at bounding box center [27, 88] width 17 height 17
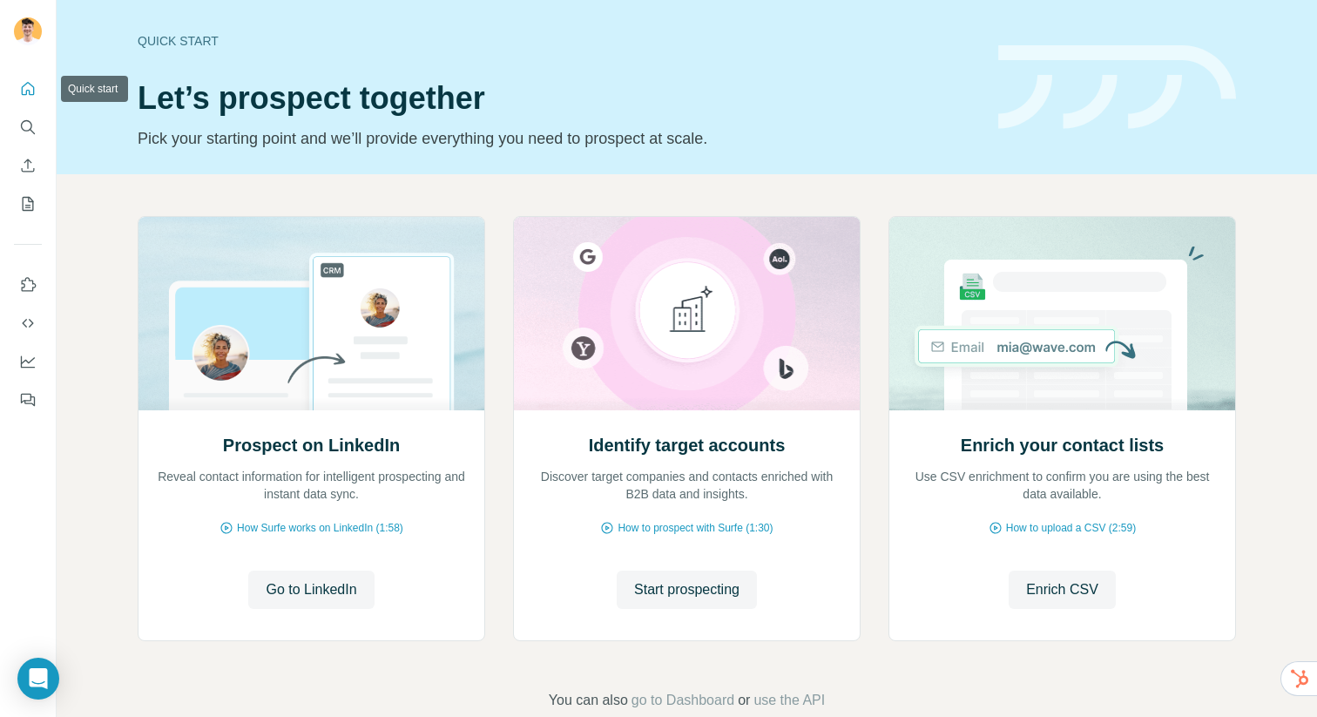
click at [24, 89] on icon "Quick start" at bounding box center [27, 88] width 17 height 17
click at [12, 122] on div at bounding box center [28, 239] width 56 height 353
click at [34, 123] on icon "Search" at bounding box center [27, 126] width 17 height 17
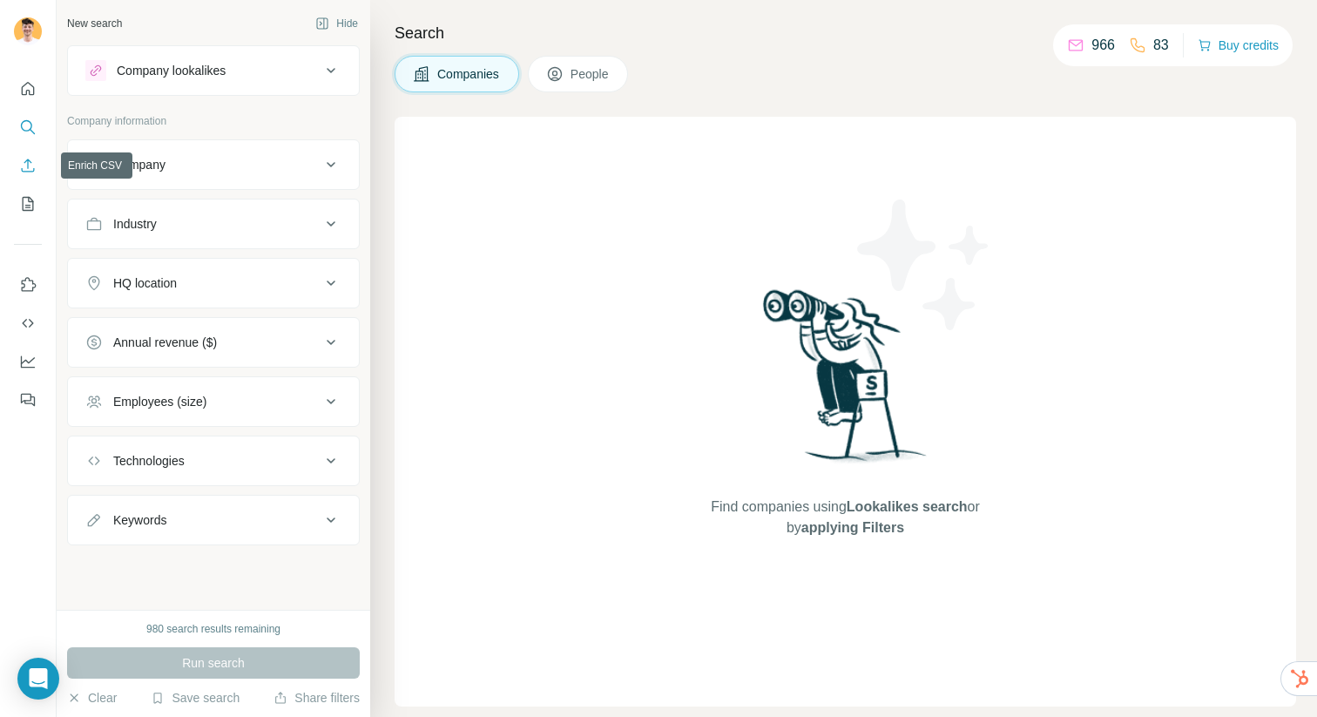
click at [30, 172] on icon "Enrich CSV" at bounding box center [27, 165] width 17 height 17
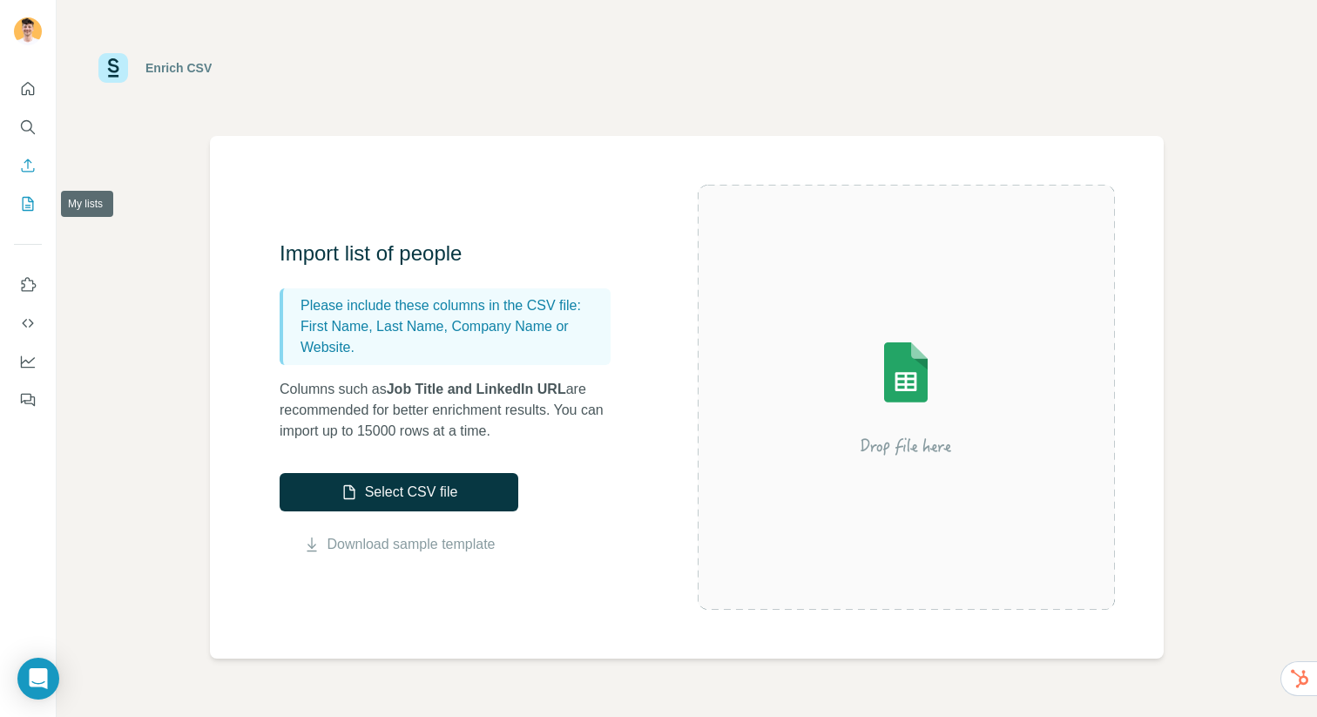
click at [28, 215] on button "My lists" at bounding box center [28, 203] width 28 height 31
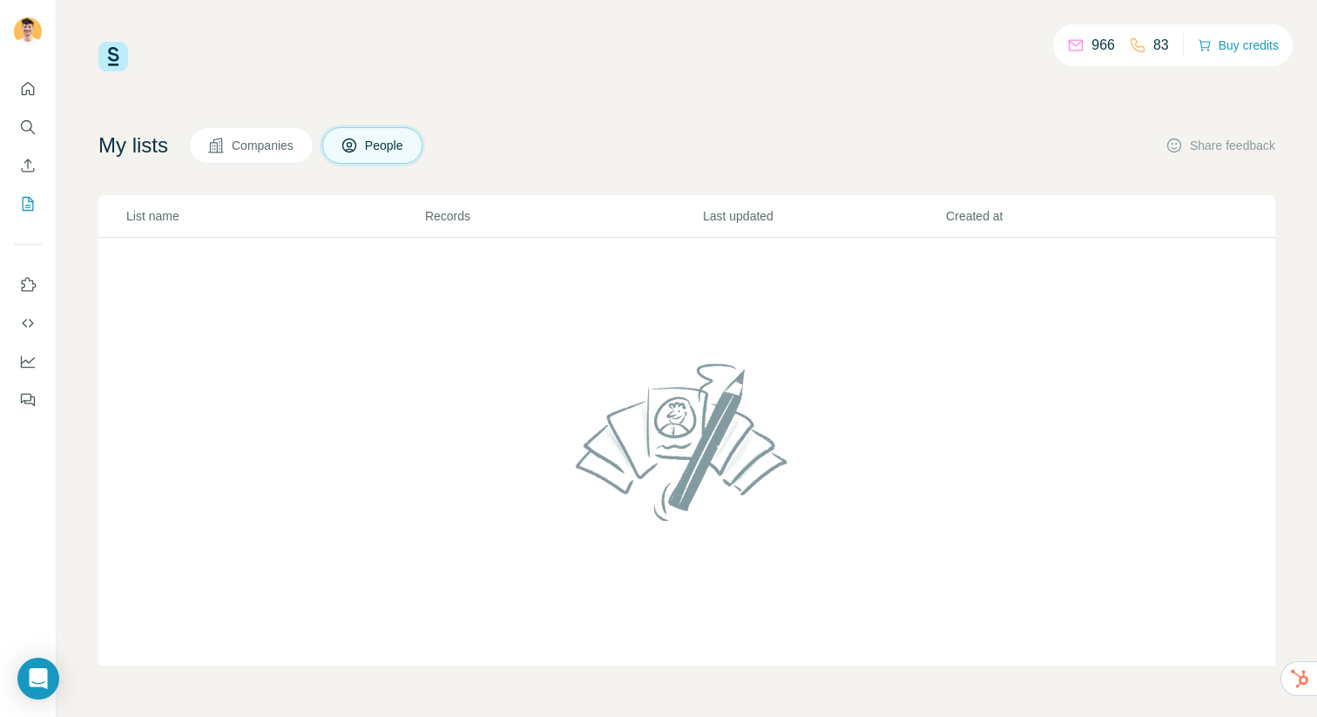
click at [262, 157] on button "Companies" at bounding box center [251, 145] width 125 height 37
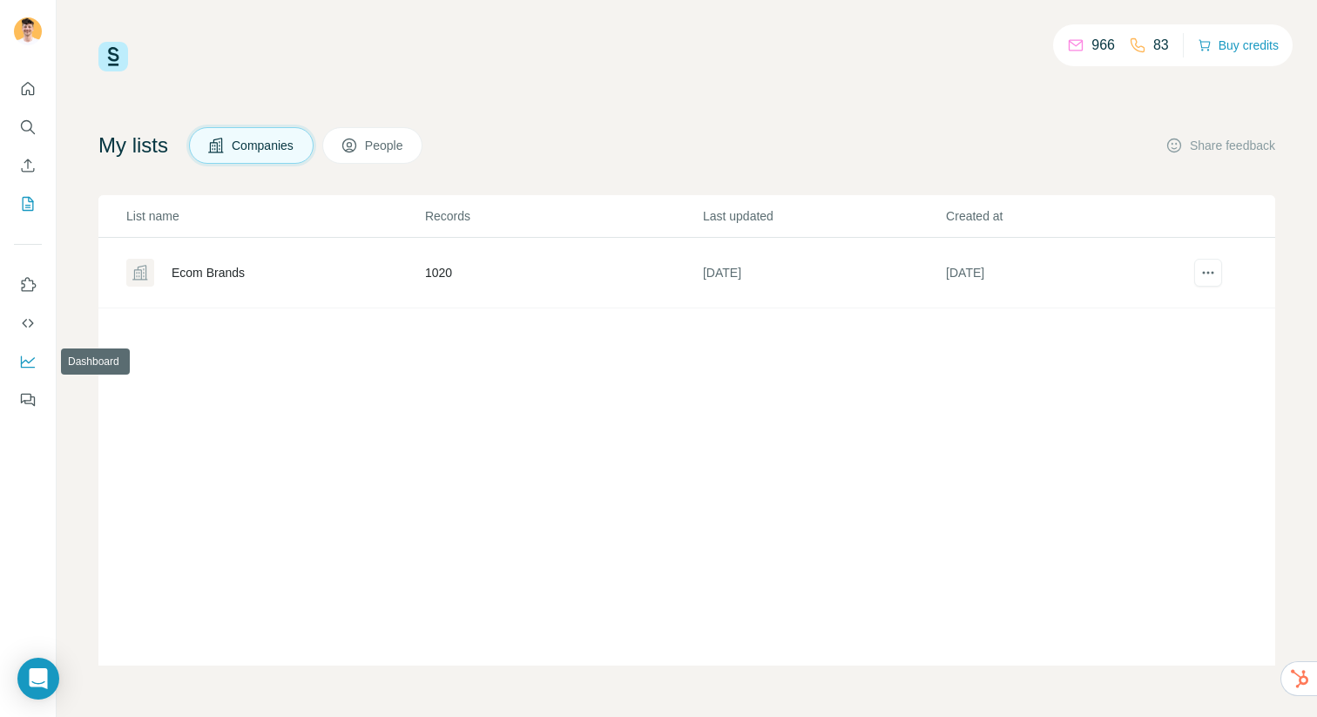
click at [24, 362] on icon "Dashboard" at bounding box center [27, 361] width 17 height 17
click at [24, 168] on icon "Enrich CSV" at bounding box center [27, 165] width 17 height 17
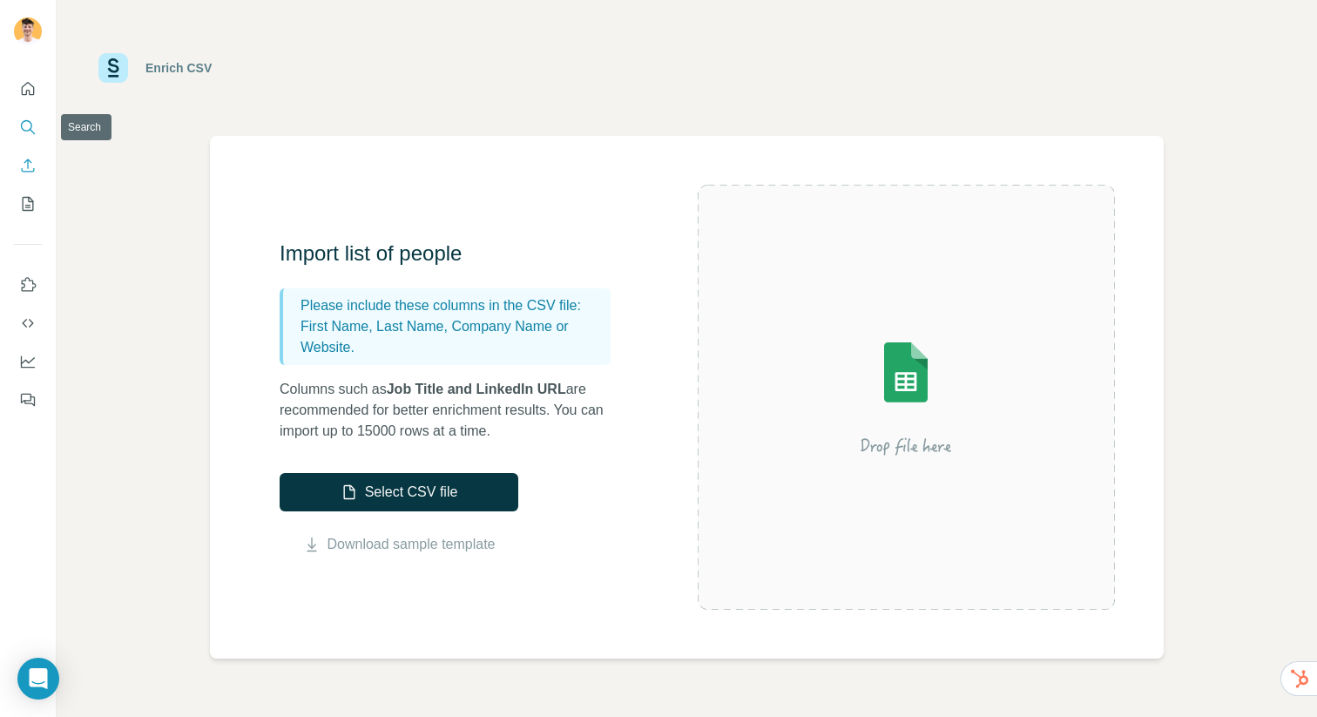
click at [31, 135] on icon "Search" at bounding box center [27, 126] width 17 height 17
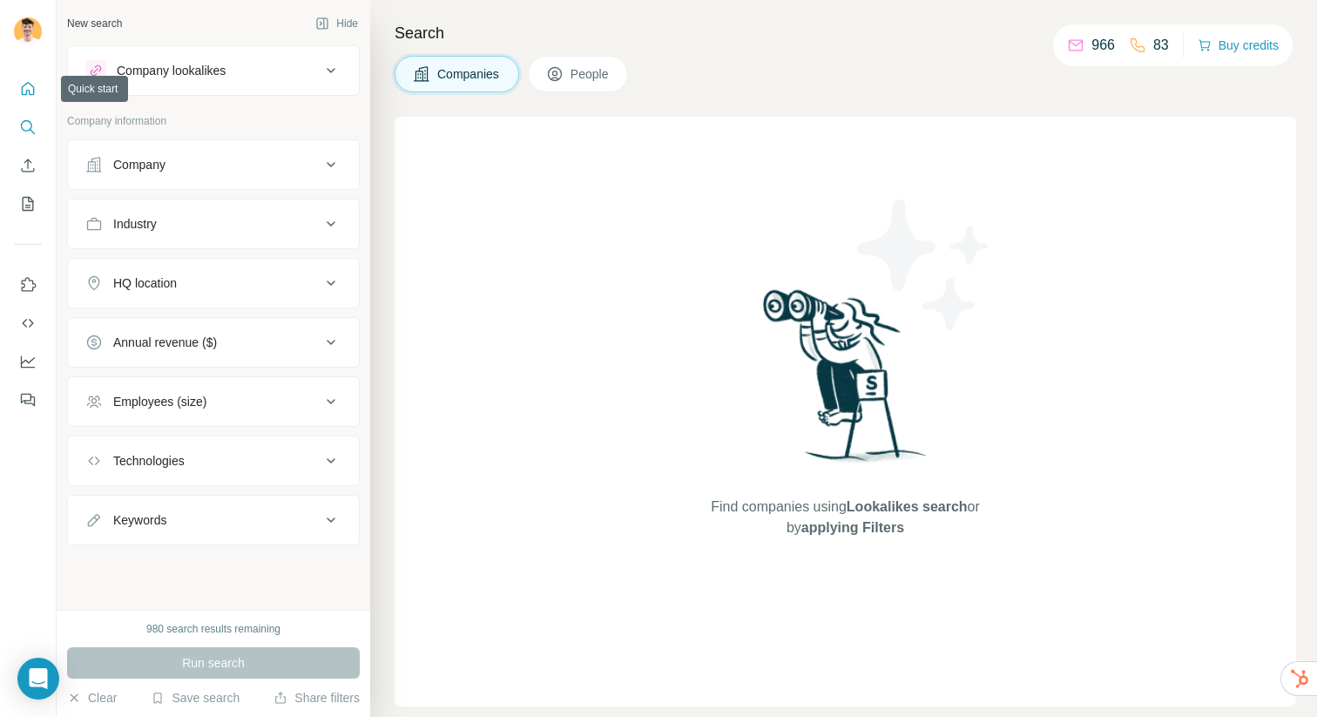
click at [22, 89] on icon "Quick start" at bounding box center [28, 88] width 13 height 13
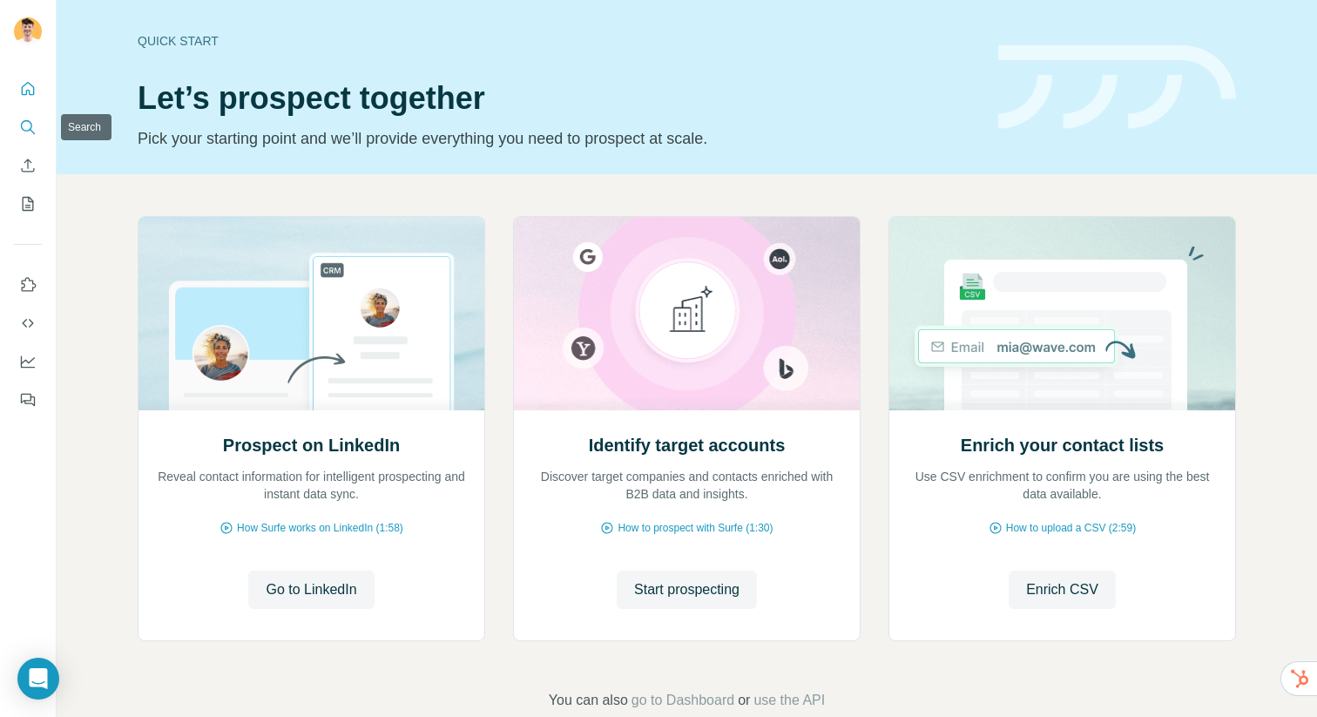
click at [17, 131] on button "Search" at bounding box center [28, 126] width 28 height 31
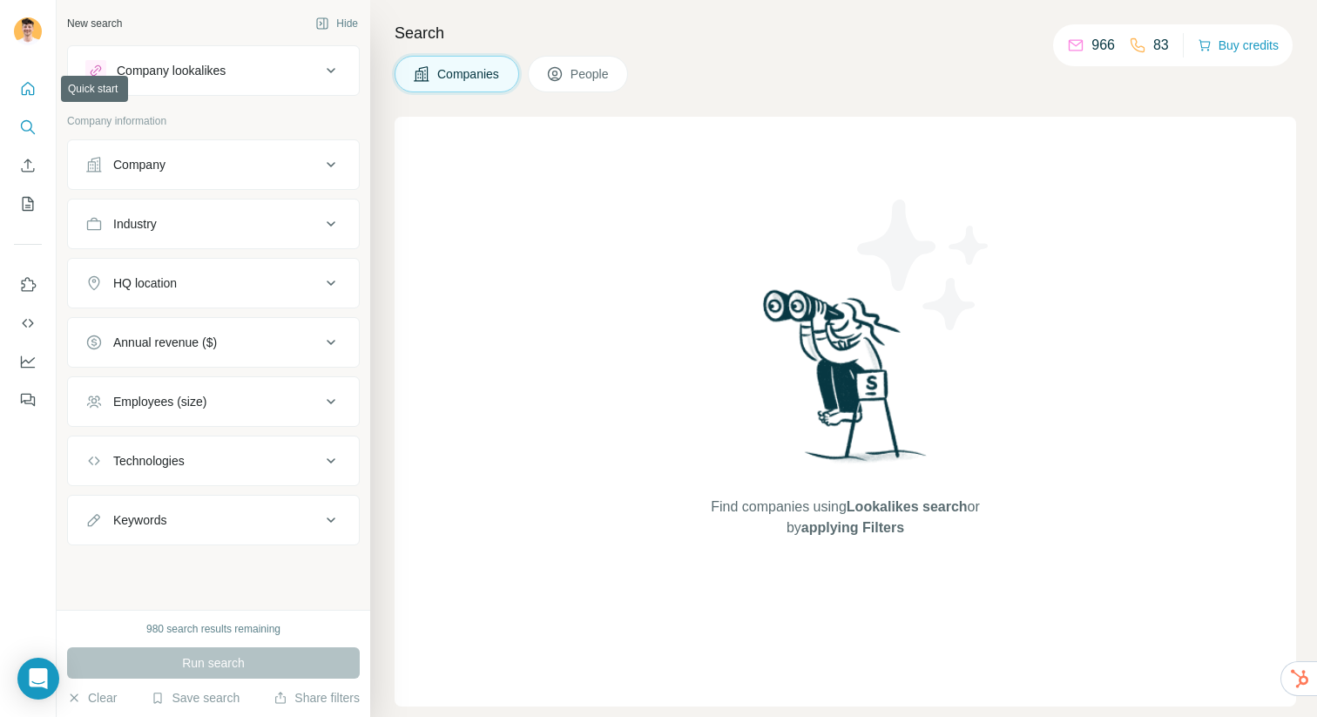
click at [30, 94] on icon "Quick start" at bounding box center [28, 88] width 13 height 13
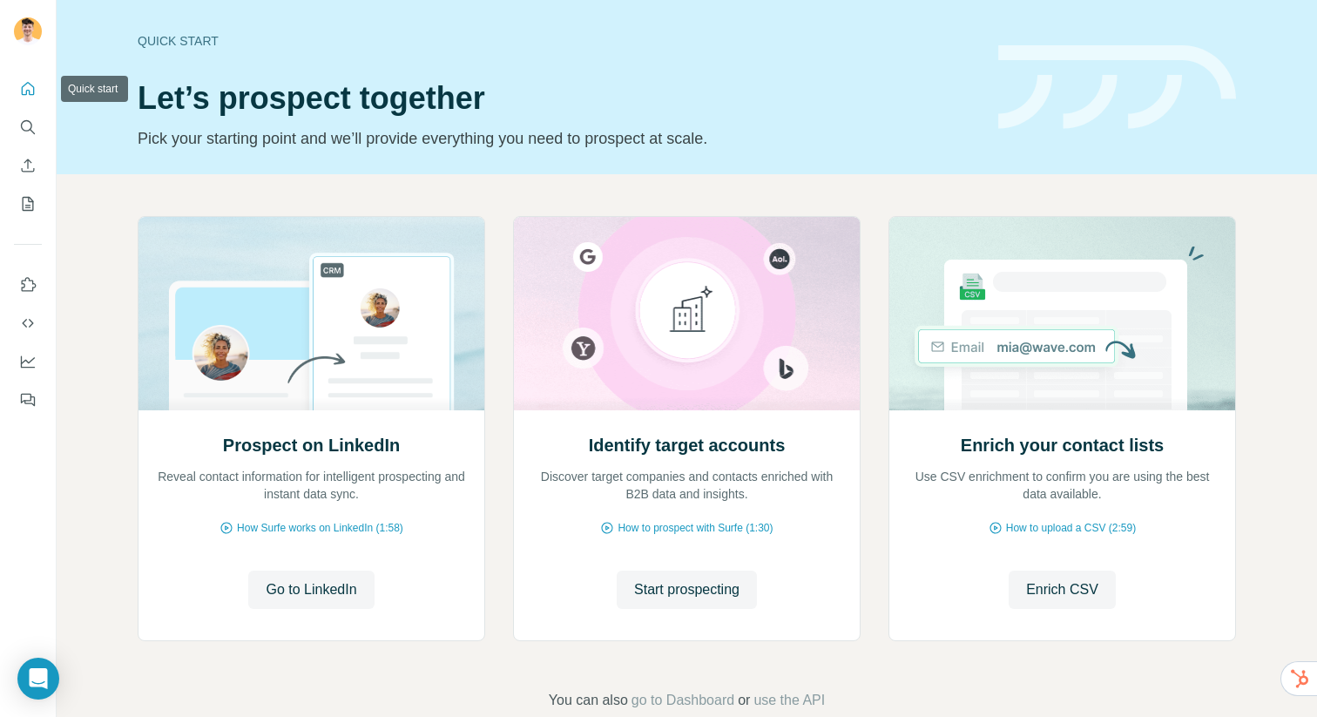
click at [32, 84] on icon "Quick start" at bounding box center [27, 88] width 17 height 17
click at [463, 198] on div "Prospect on LinkedIn Reveal contact information for intelligent prospecting and…" at bounding box center [687, 463] width 1260 height 578
click at [686, 703] on span "go to Dashboard" at bounding box center [682, 700] width 103 height 21
click at [31, 122] on icon "Search" at bounding box center [27, 126] width 17 height 17
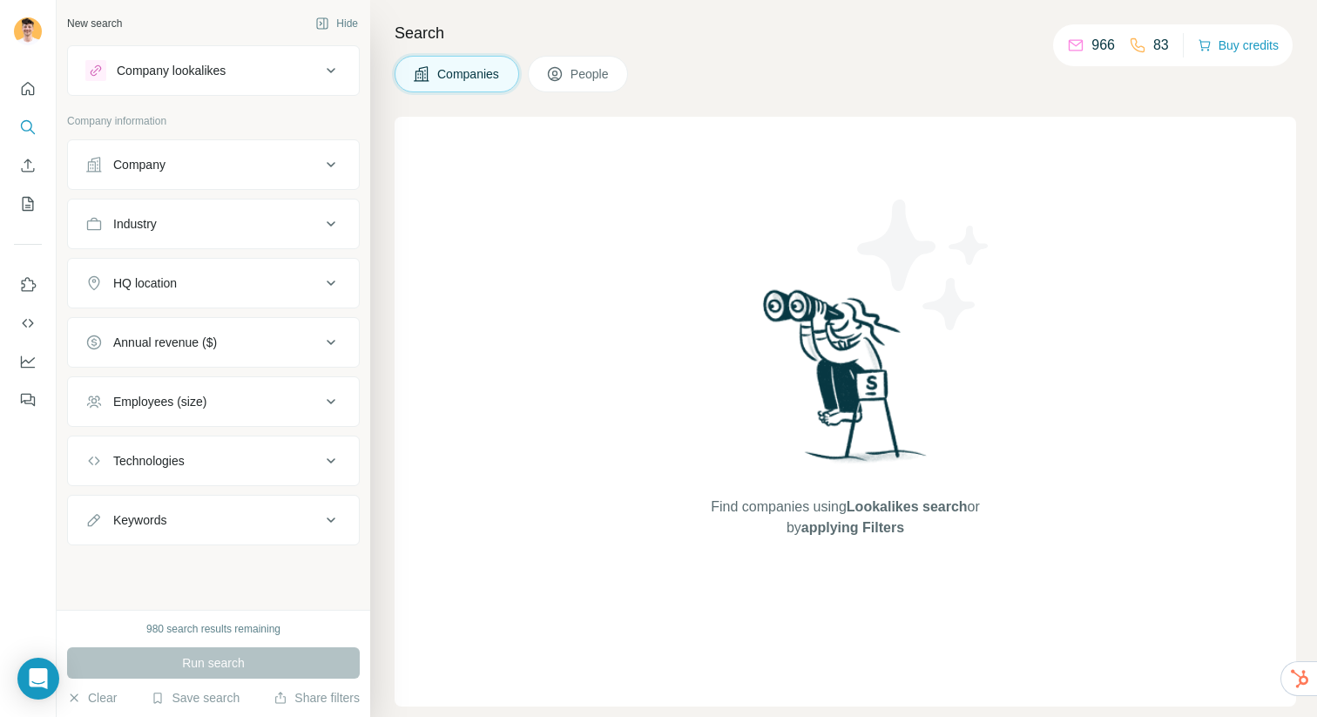
drag, startPoint x: 188, startPoint y: 112, endPoint x: 81, endPoint y: 111, distance: 107.1
click at [81, 112] on div "Company lookalikes Company information Company Industry HQ location Annual reve…" at bounding box center [213, 295] width 293 height 500
drag, startPoint x: 196, startPoint y: 125, endPoint x: 91, endPoint y: 121, distance: 105.4
click at [92, 121] on p "Company information" at bounding box center [213, 121] width 293 height 16
click at [142, 121] on p "Company information" at bounding box center [213, 121] width 293 height 16
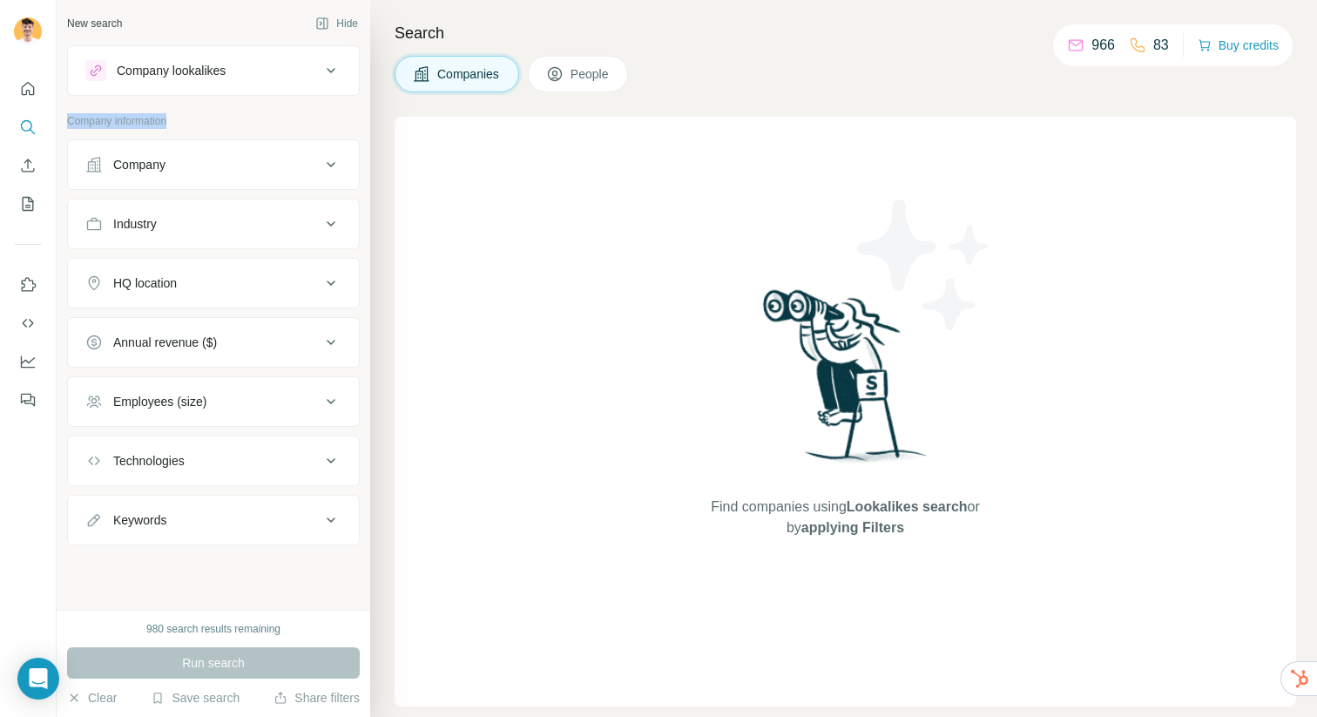
drag, startPoint x: 181, startPoint y: 127, endPoint x: 57, endPoint y: 127, distance: 123.6
click at [57, 127] on div "New search Hide Company lookalikes Company information Company Industry HQ loca…" at bounding box center [213, 305] width 313 height 610
click at [181, 108] on div "Company lookalikes Company information Company Industry HQ location Annual reve…" at bounding box center [213, 295] width 293 height 500
drag, startPoint x: 184, startPoint y: 118, endPoint x: 62, endPoint y: 119, distance: 121.9
click at [62, 119] on div "New search Hide Company lookalikes Company information Company Industry HQ loca…" at bounding box center [213, 305] width 313 height 610
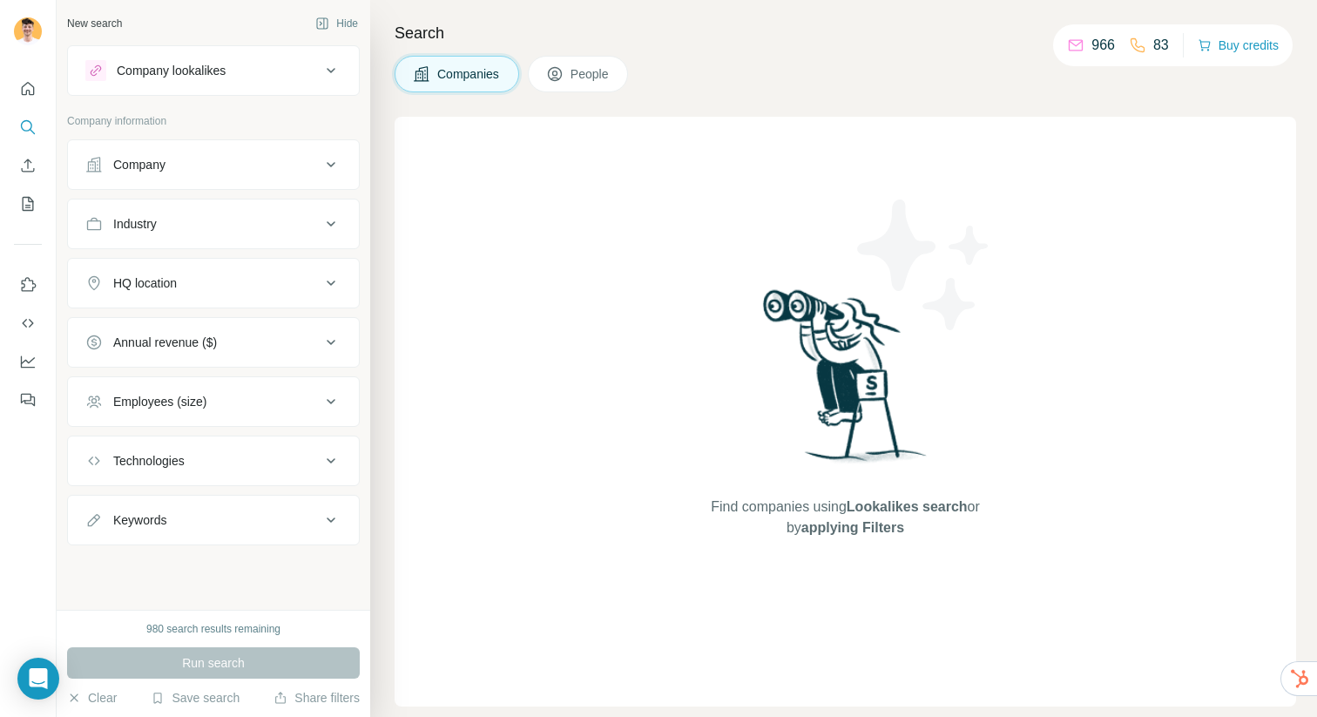
click at [252, 114] on p "Company information" at bounding box center [213, 121] width 293 height 16
drag, startPoint x: 247, startPoint y: 114, endPoint x: 177, endPoint y: 121, distance: 70.9
click at [177, 121] on p "Company information" at bounding box center [213, 121] width 293 height 16
drag, startPoint x: 177, startPoint y: 121, endPoint x: 73, endPoint y: 121, distance: 103.6
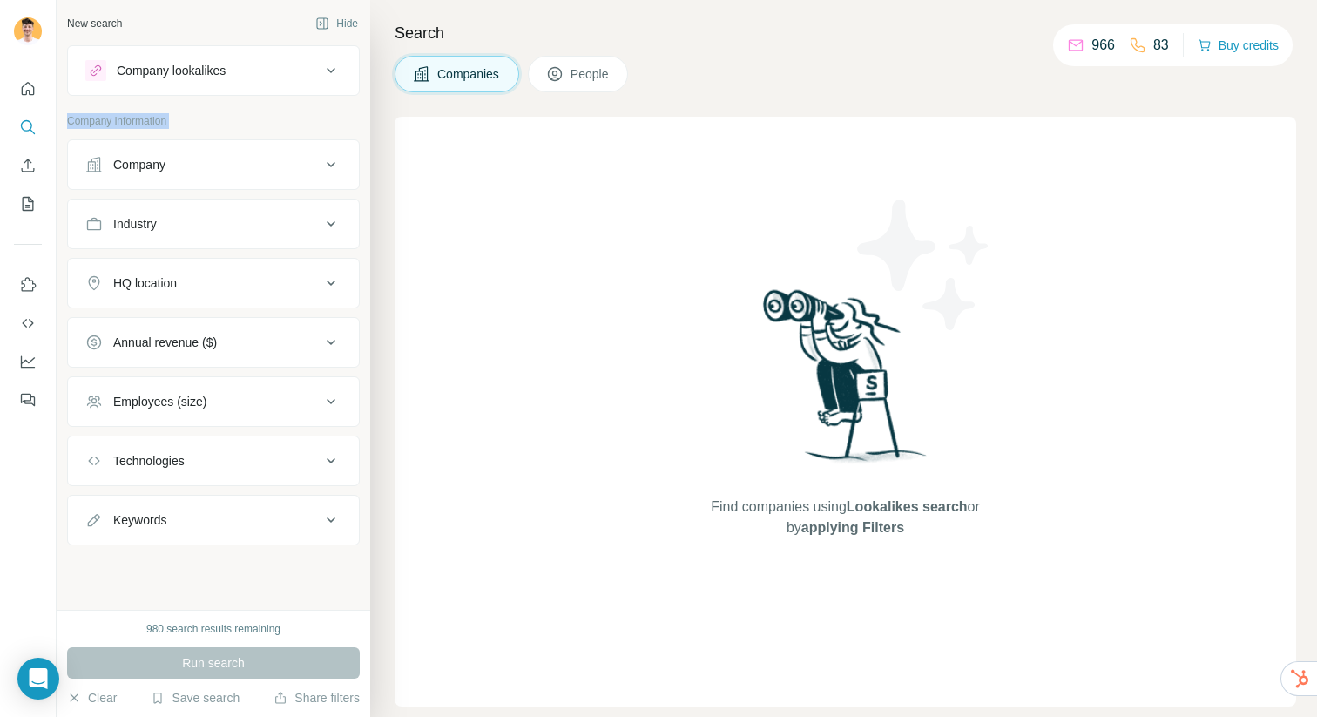
click at [73, 121] on p "Company information" at bounding box center [213, 121] width 293 height 16
click at [247, 121] on p "Company information" at bounding box center [213, 121] width 293 height 16
drag, startPoint x: 194, startPoint y: 123, endPoint x: 49, endPoint y: 123, distance: 145.4
click at [49, 123] on div "New search Hide Company lookalikes Company information Company Industry HQ loca…" at bounding box center [658, 358] width 1317 height 717
click at [192, 123] on p "Company information" at bounding box center [213, 121] width 293 height 16
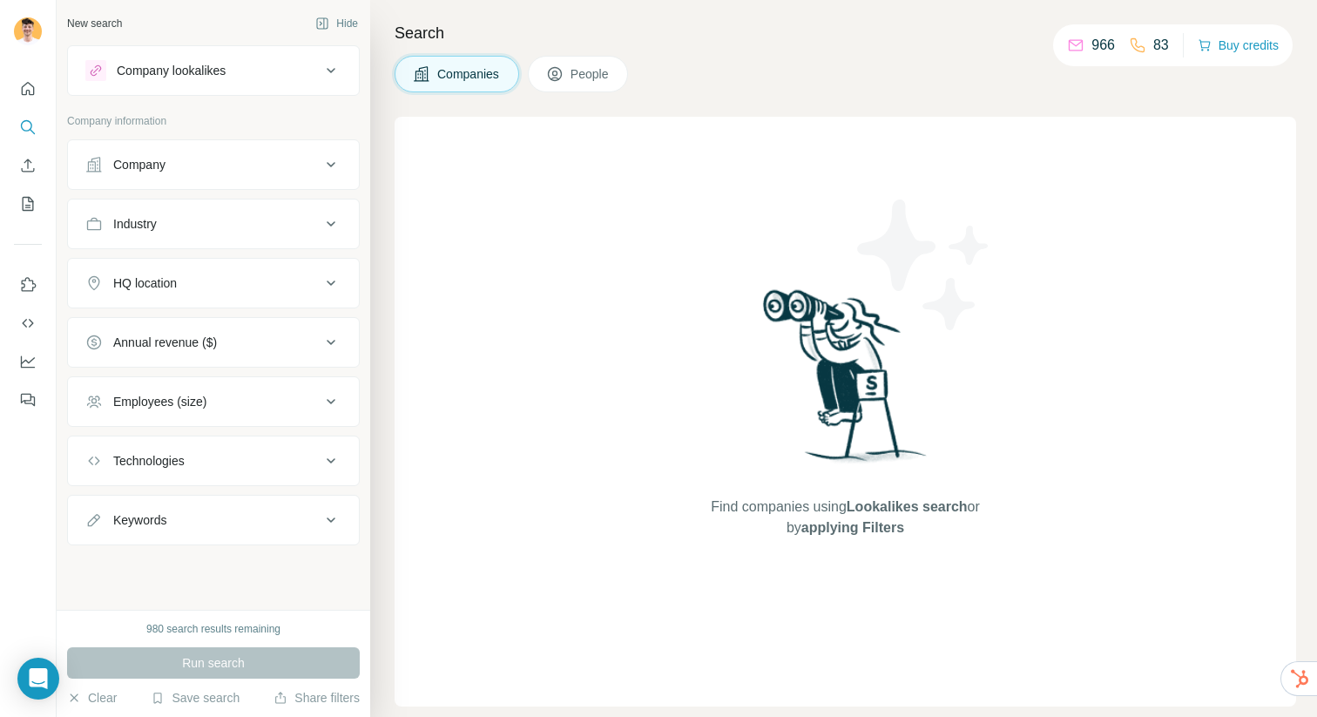
click at [153, 124] on p "Company information" at bounding box center [213, 121] width 293 height 16
click at [26, 90] on icon "Quick start" at bounding box center [28, 88] width 13 height 13
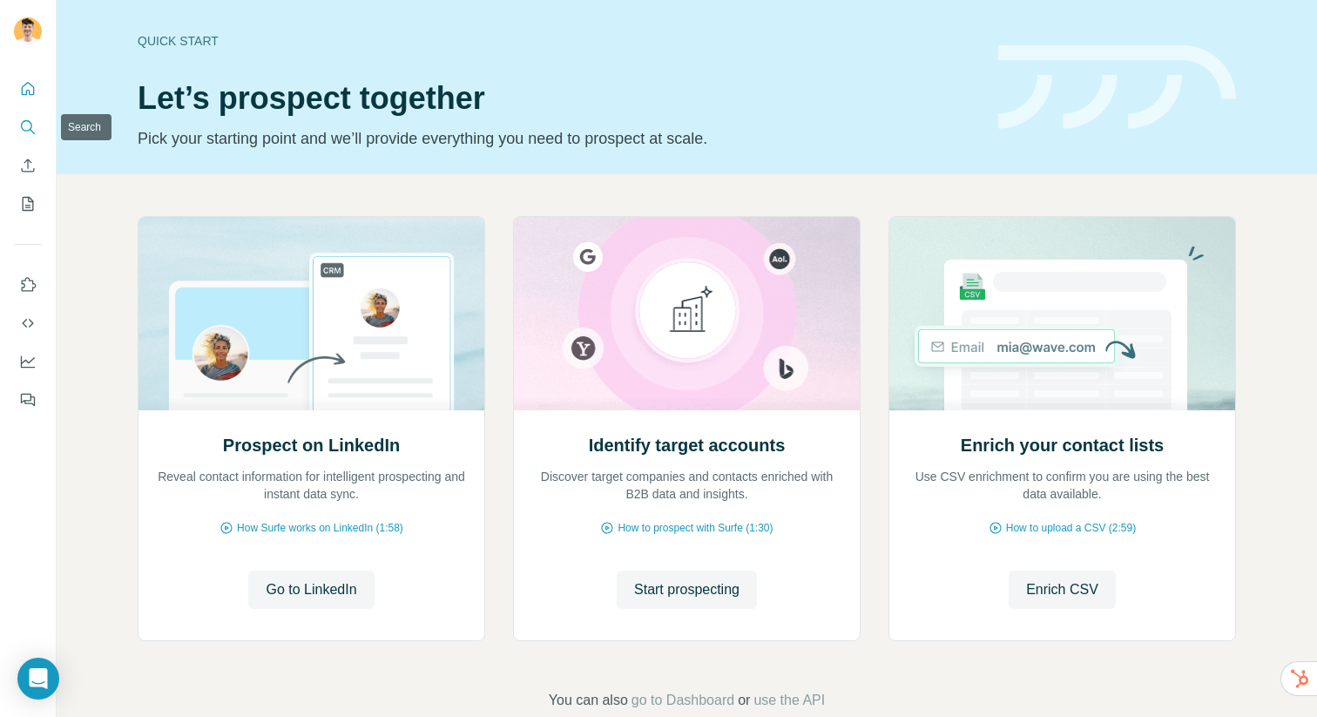
click at [35, 132] on icon "Search" at bounding box center [27, 126] width 17 height 17
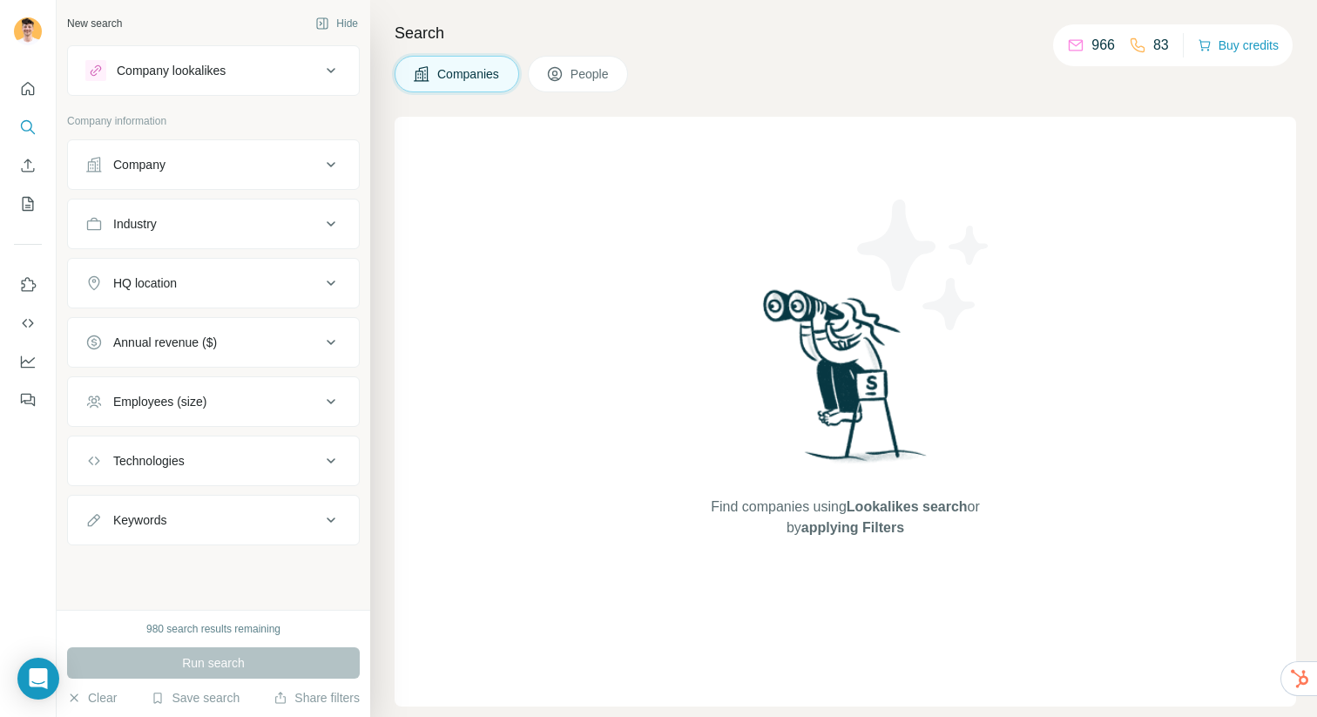
click at [314, 166] on div "Company" at bounding box center [202, 164] width 235 height 17
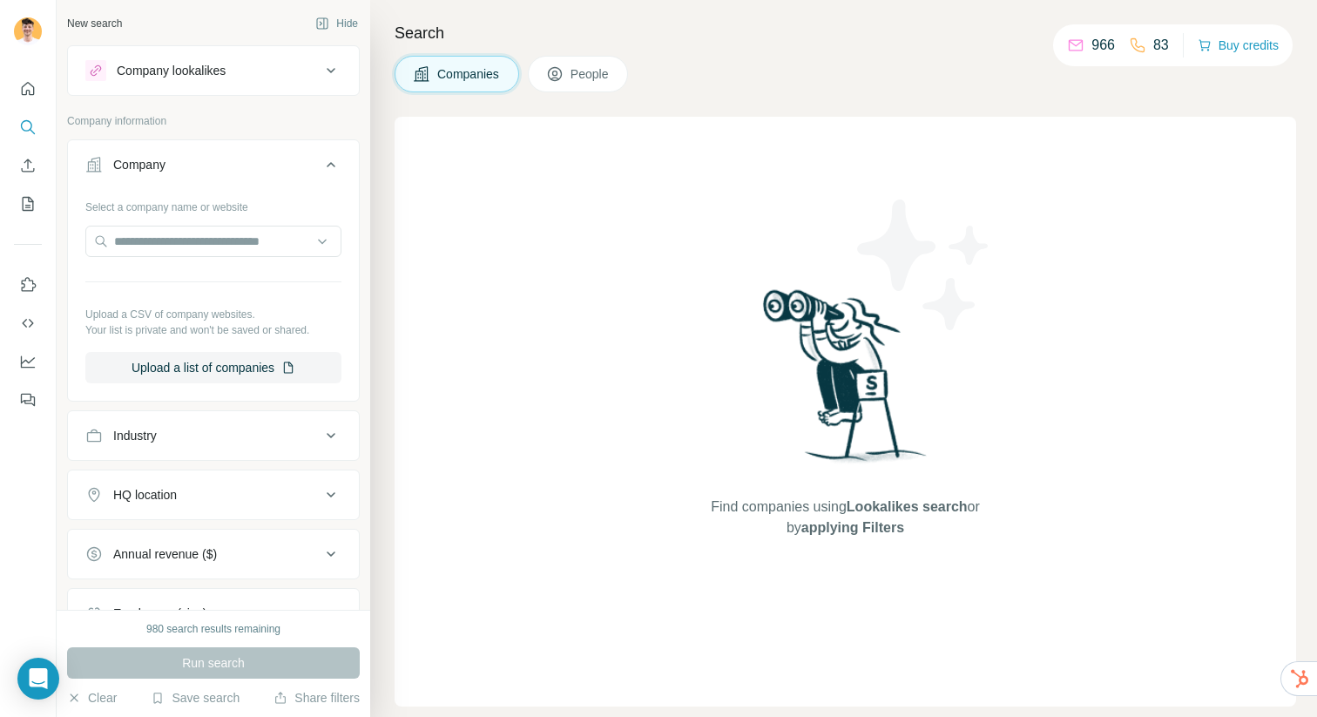
click at [315, 166] on div "Company" at bounding box center [202, 164] width 235 height 17
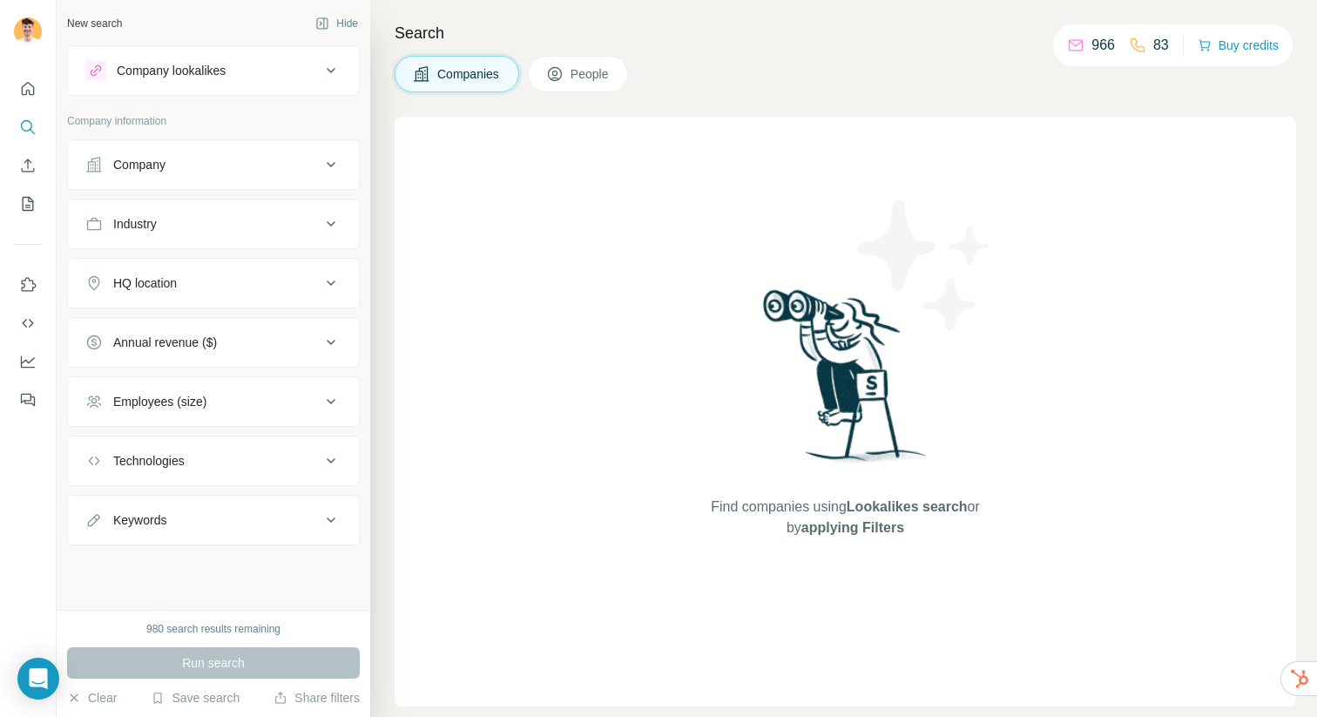
click at [326, 165] on icon at bounding box center [330, 164] width 21 height 21
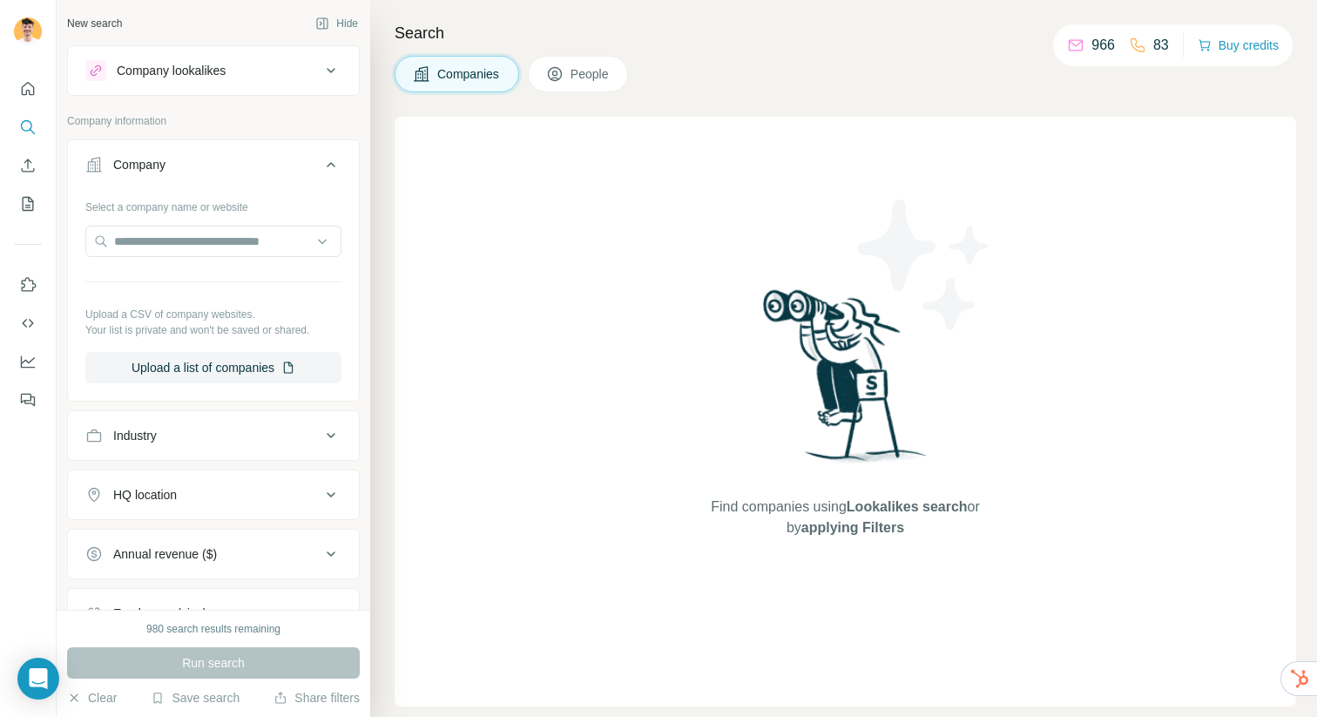
click at [272, 166] on div "Company" at bounding box center [202, 164] width 235 height 17
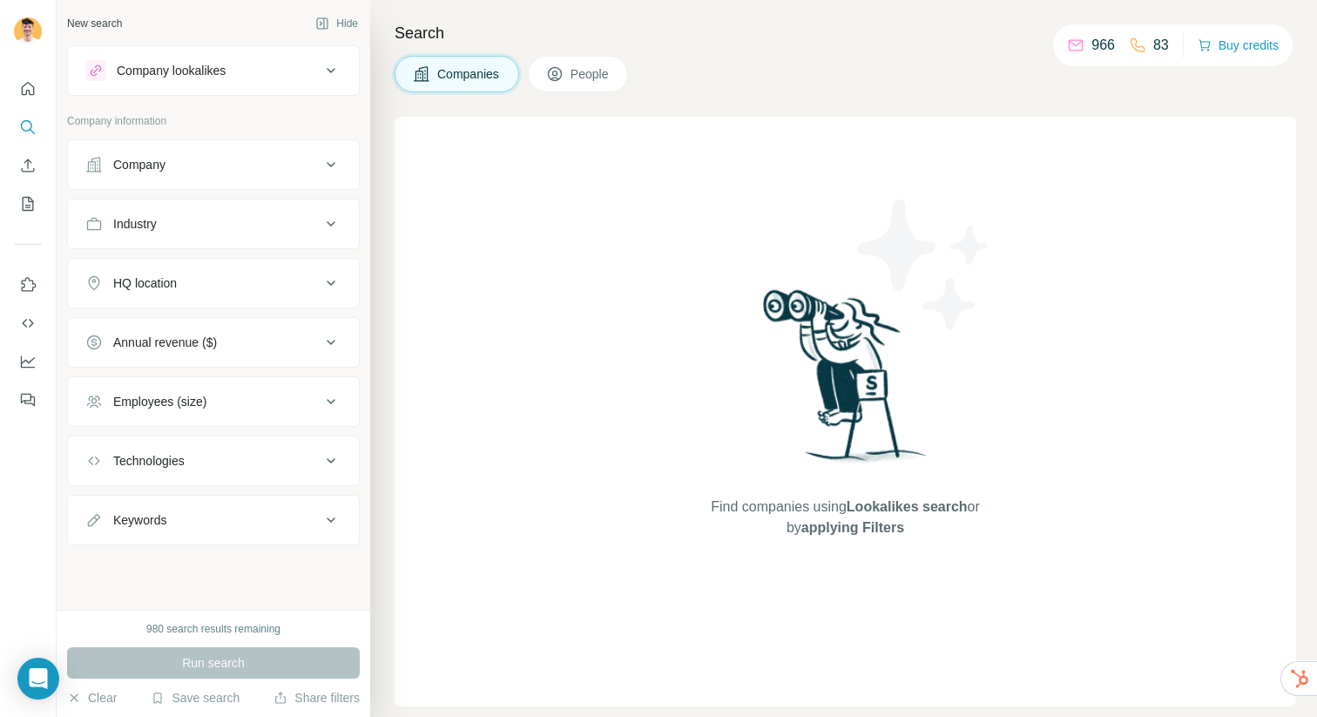
click at [244, 160] on div "Company" at bounding box center [202, 164] width 235 height 17
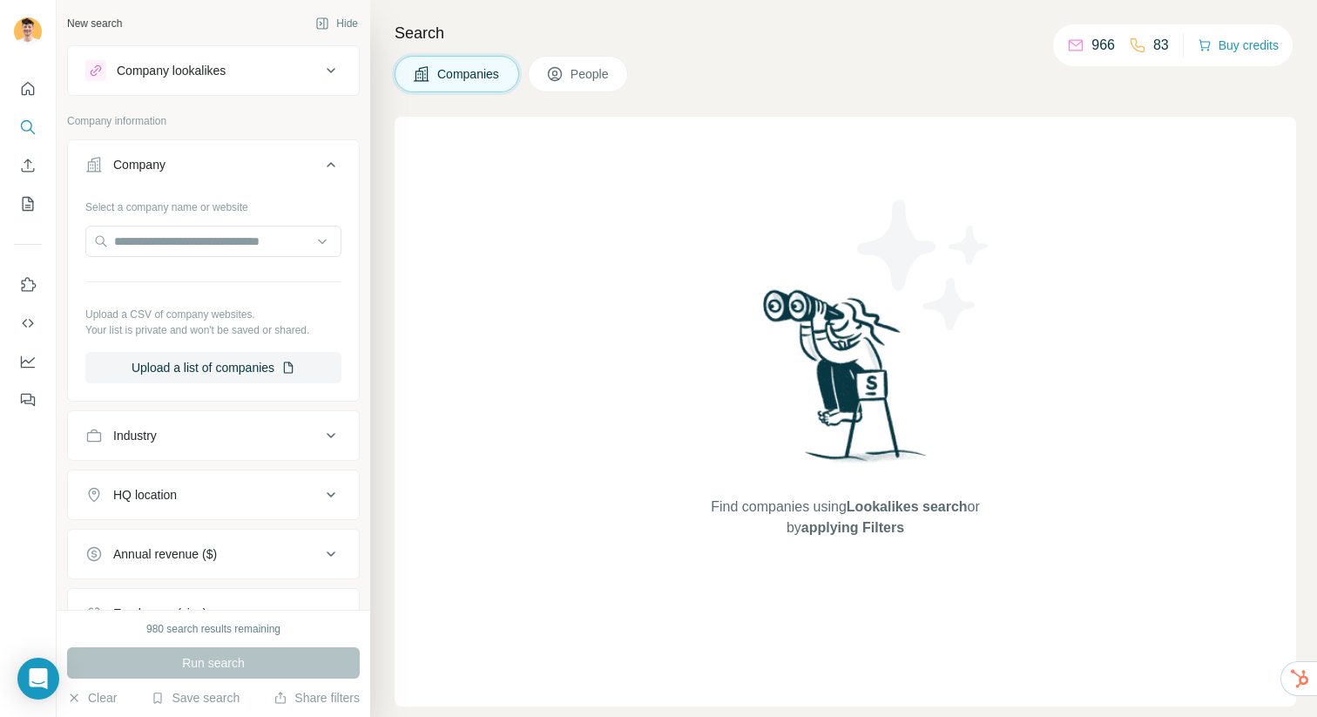
click at [244, 160] on div "Company" at bounding box center [202, 164] width 235 height 17
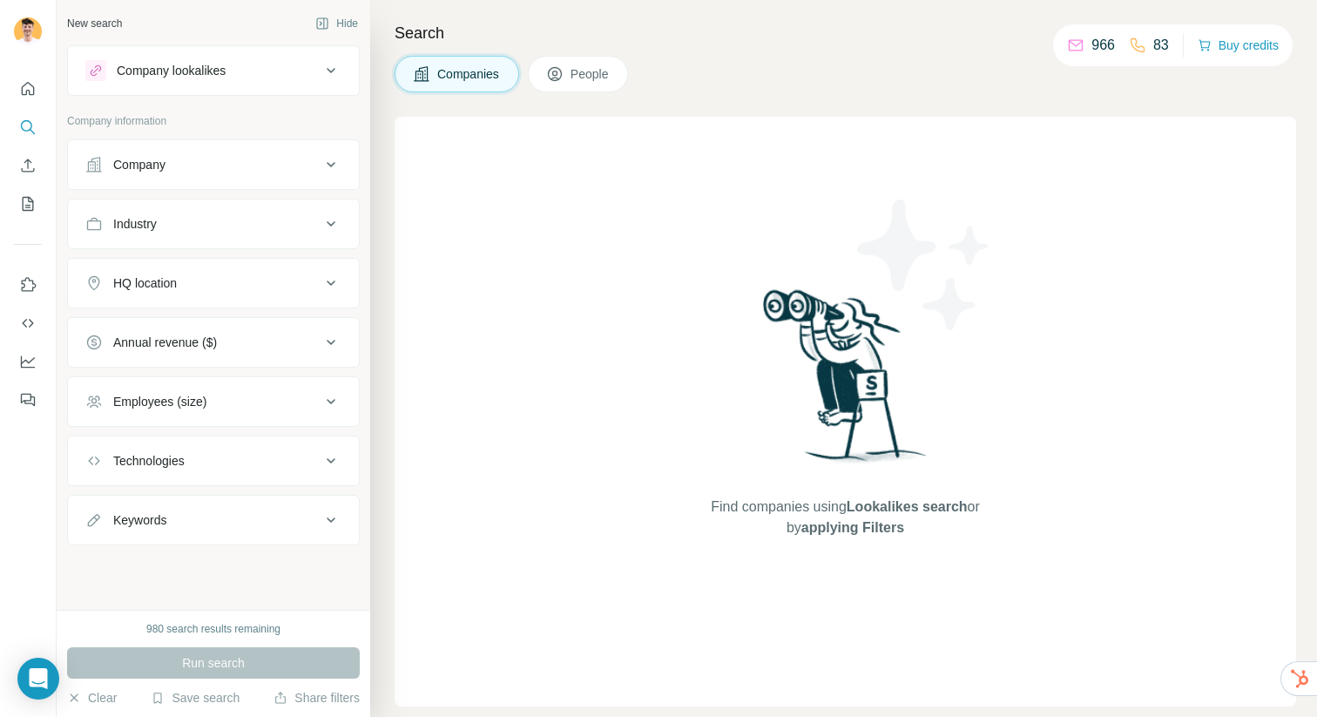
click at [245, 160] on div "Company" at bounding box center [202, 164] width 235 height 17
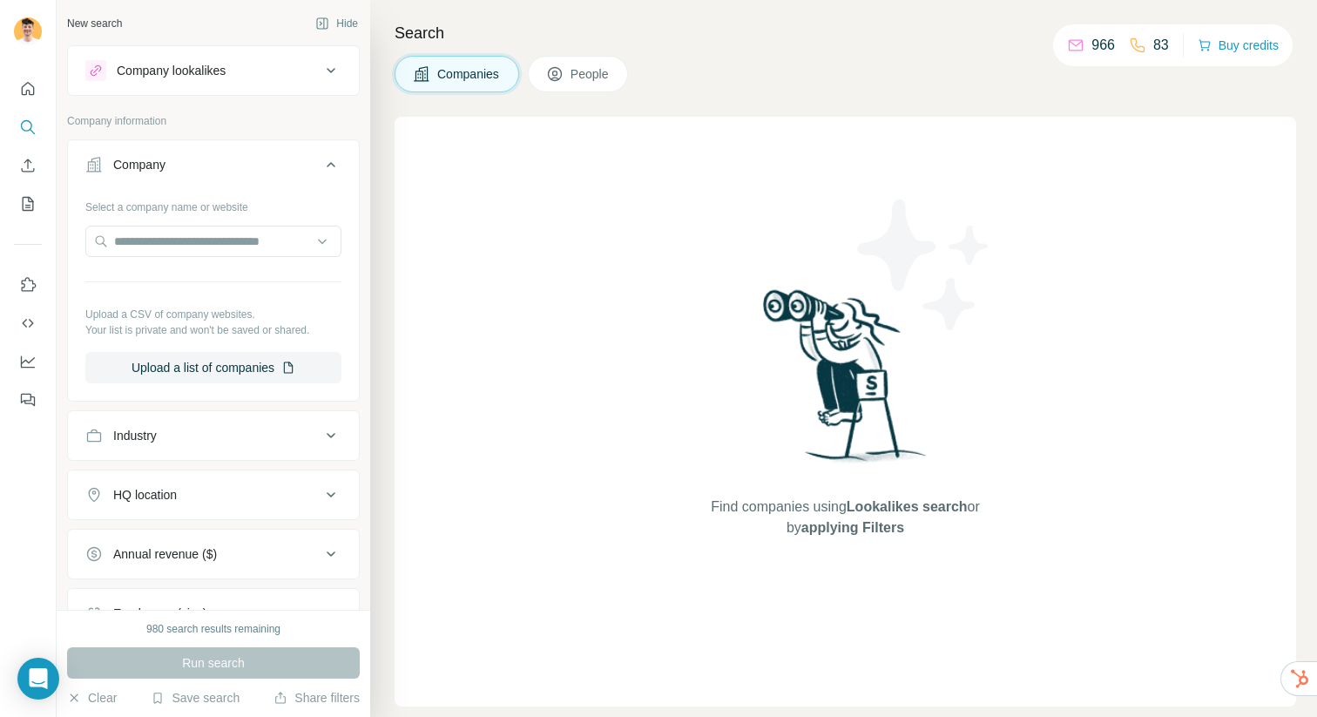
click at [245, 160] on div "Company" at bounding box center [202, 164] width 235 height 17
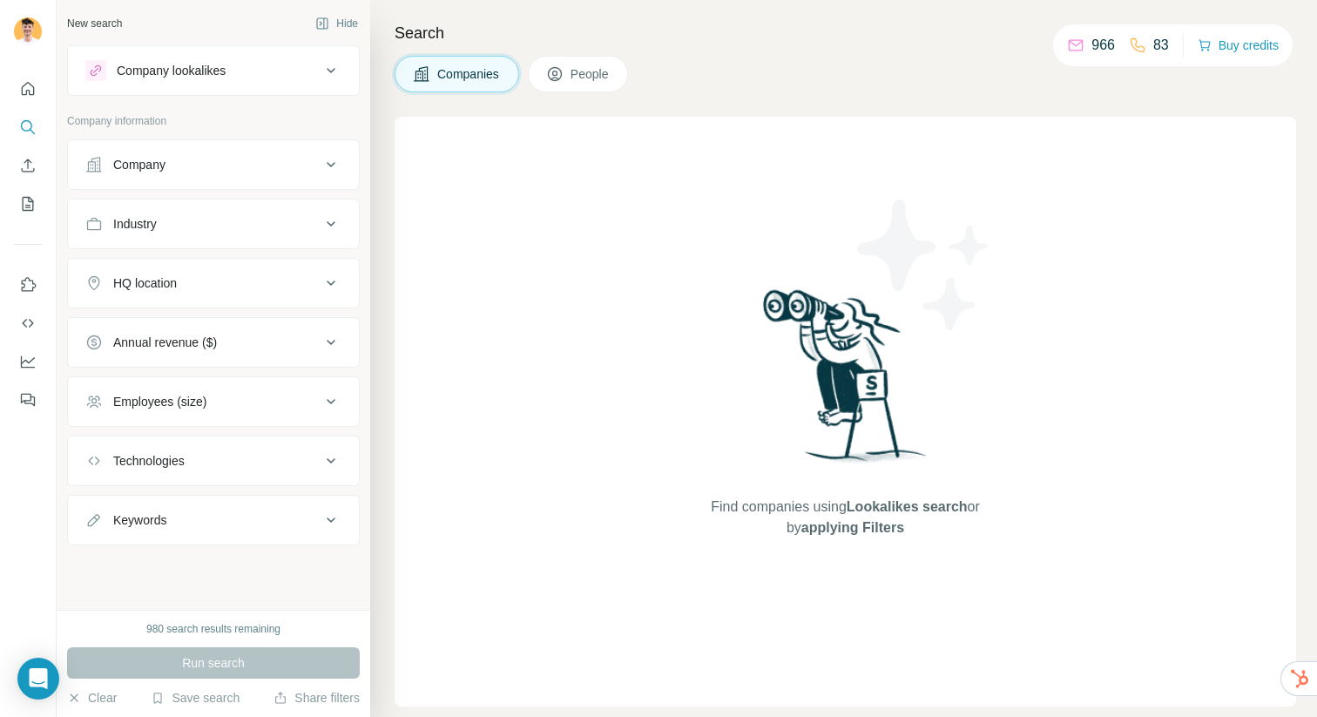
click at [245, 160] on div "Company" at bounding box center [202, 164] width 235 height 17
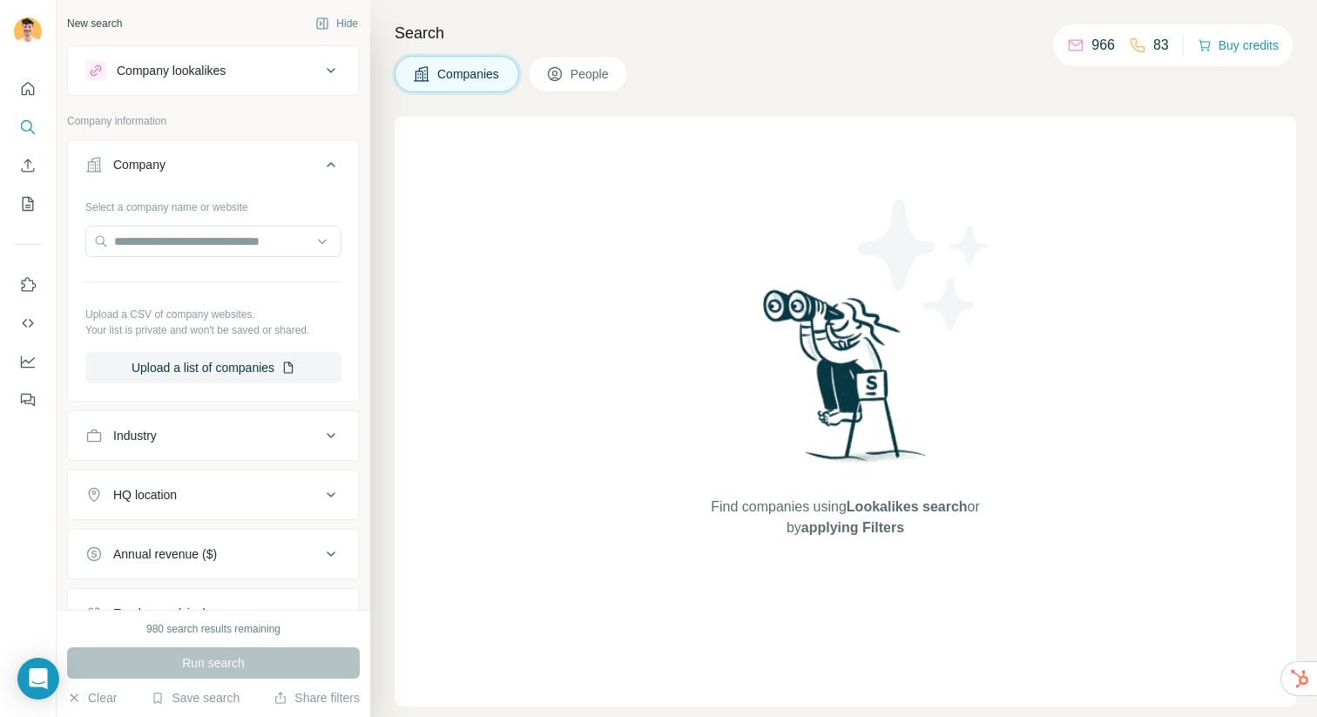
click at [245, 160] on div "Company" at bounding box center [202, 164] width 235 height 17
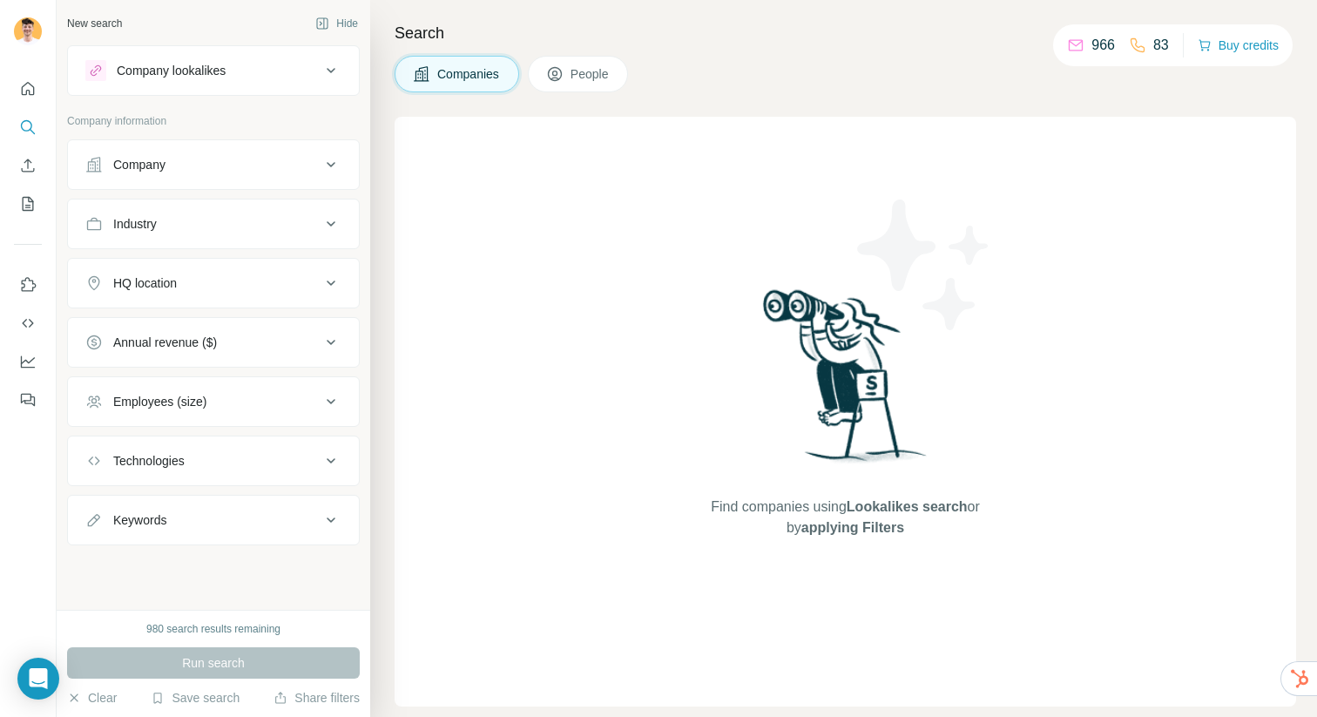
click at [245, 160] on div "Company" at bounding box center [202, 164] width 235 height 17
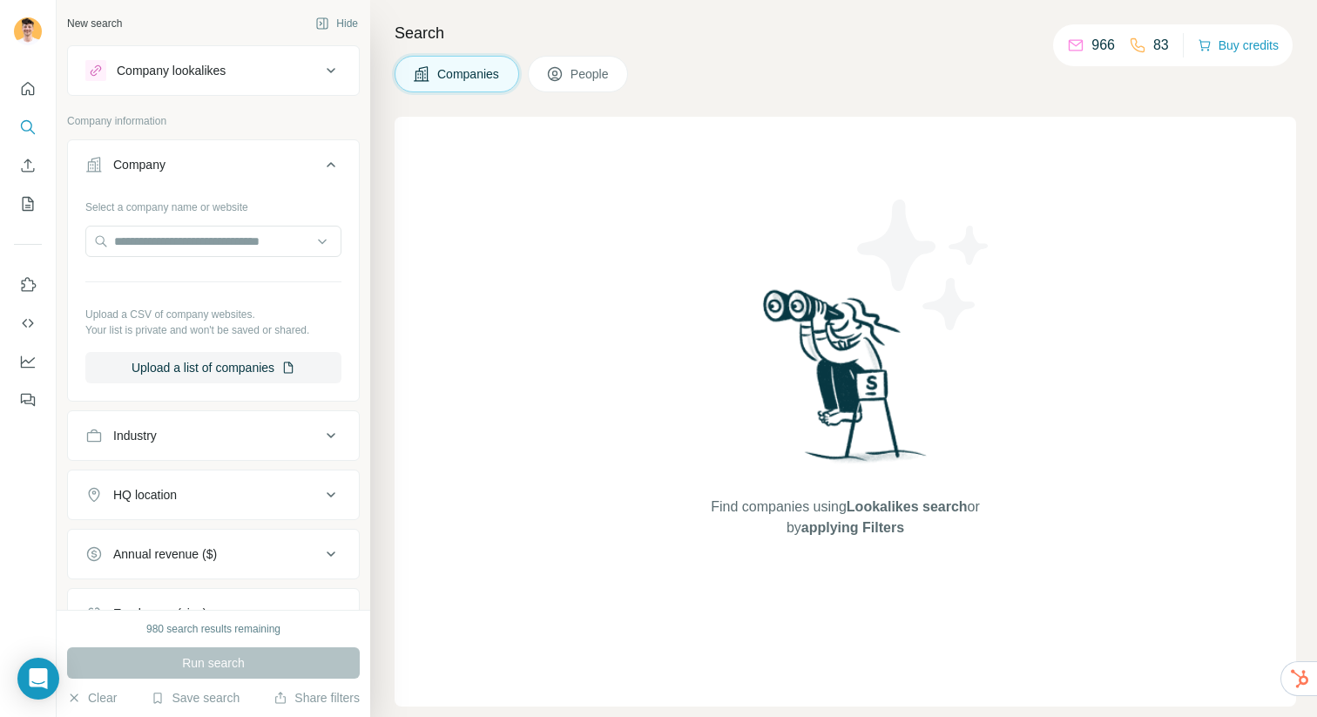
click at [245, 160] on div "Company" at bounding box center [202, 164] width 235 height 17
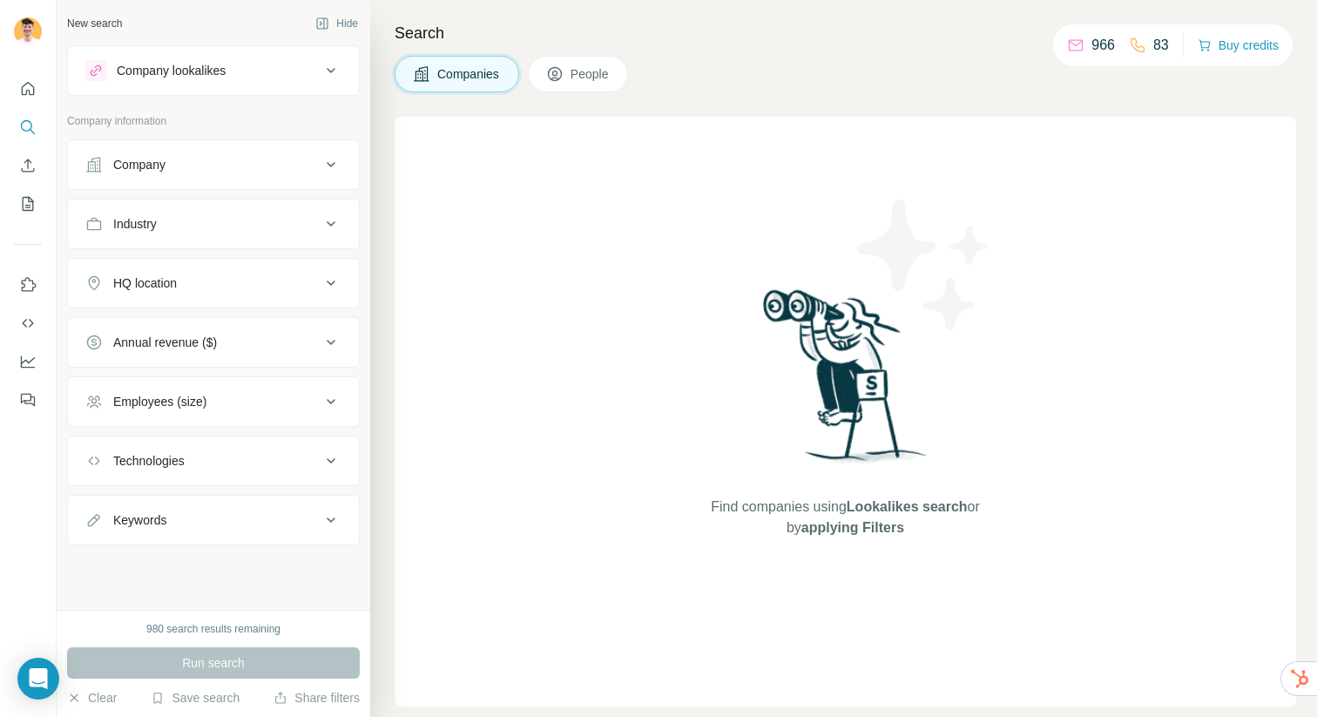
click at [245, 160] on div "Company" at bounding box center [202, 164] width 235 height 17
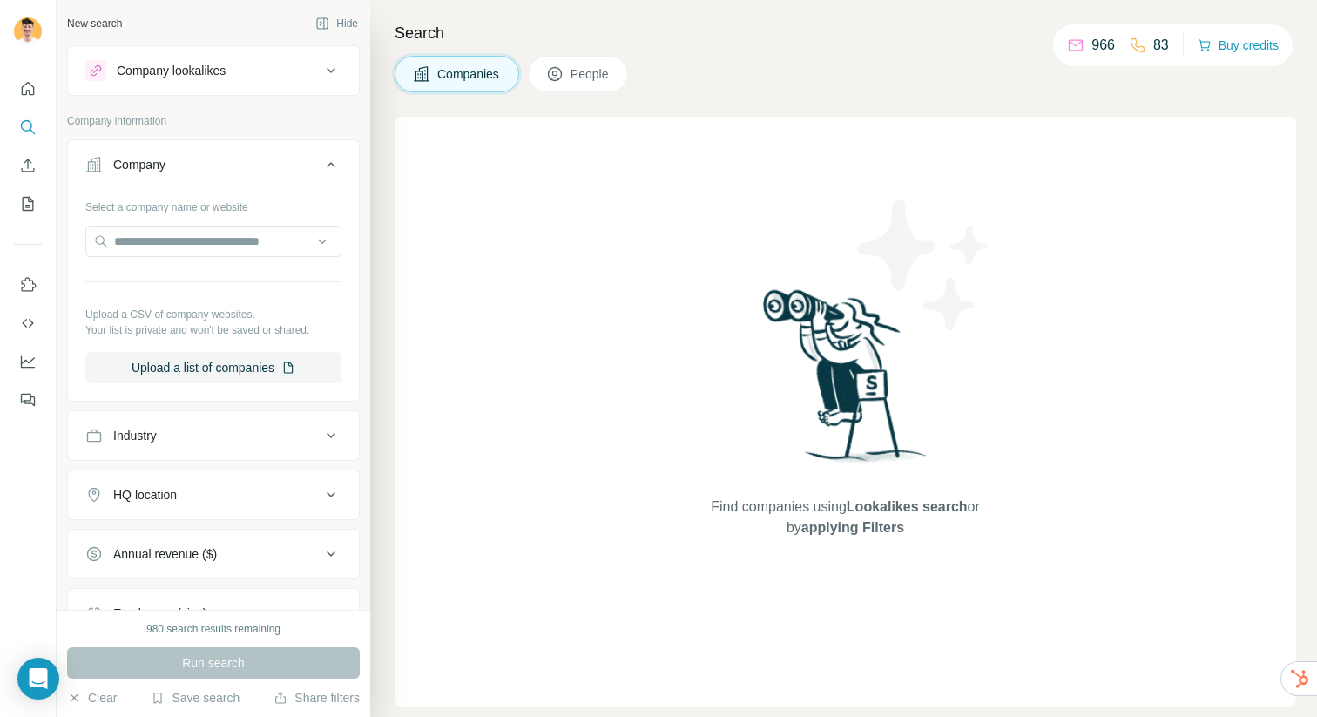
click at [245, 160] on div "Company" at bounding box center [202, 164] width 235 height 17
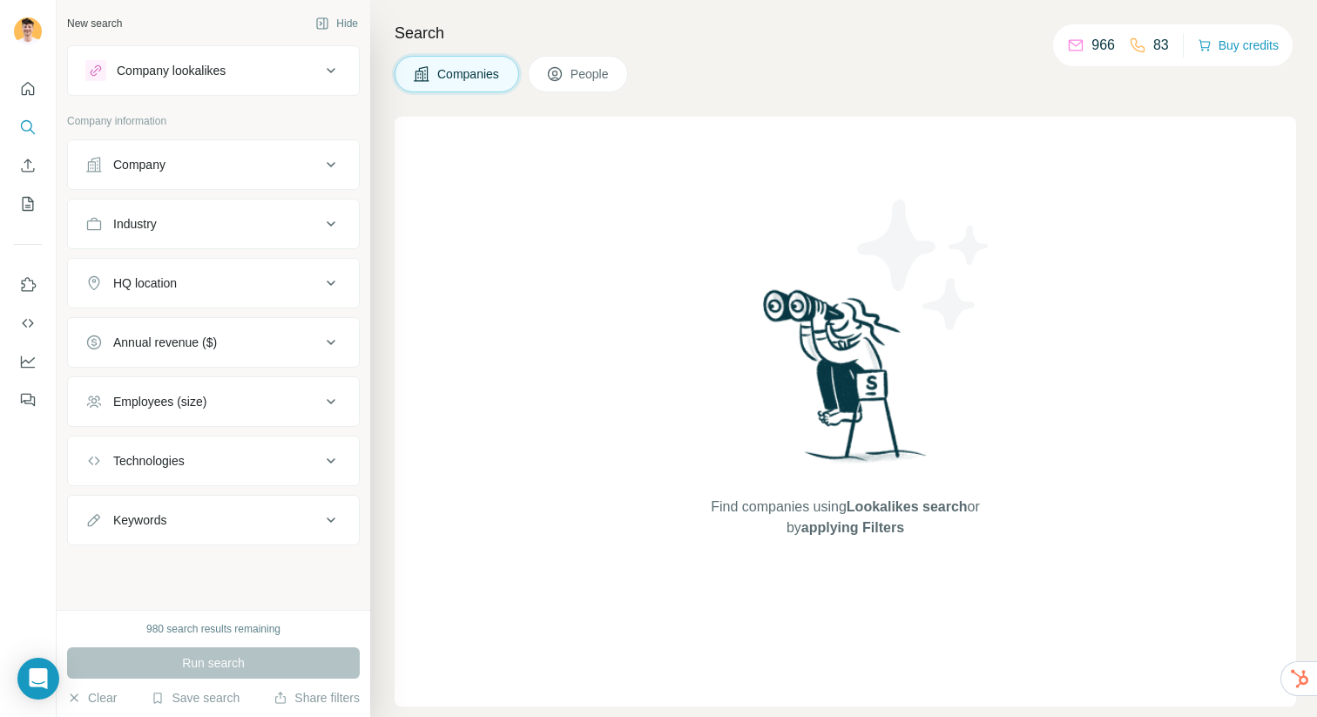
click at [245, 160] on div "Company" at bounding box center [202, 164] width 235 height 17
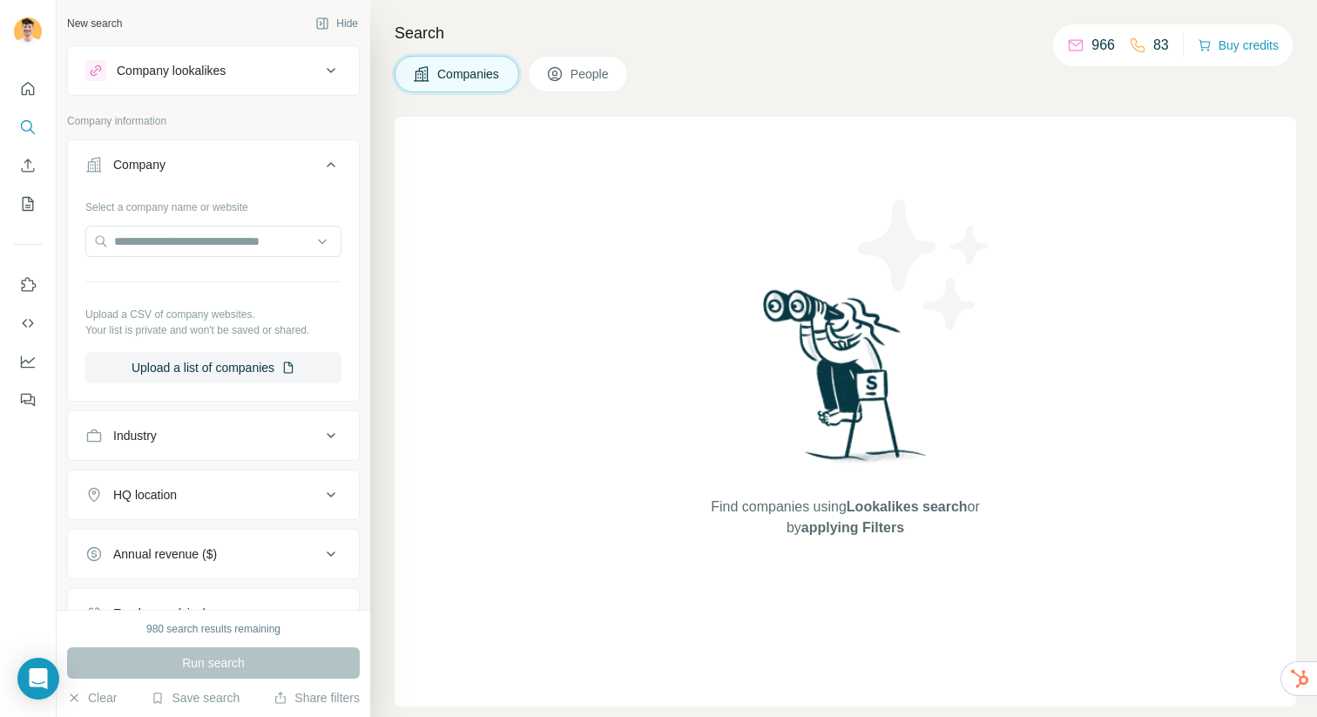
click at [245, 160] on div "Company" at bounding box center [202, 164] width 235 height 17
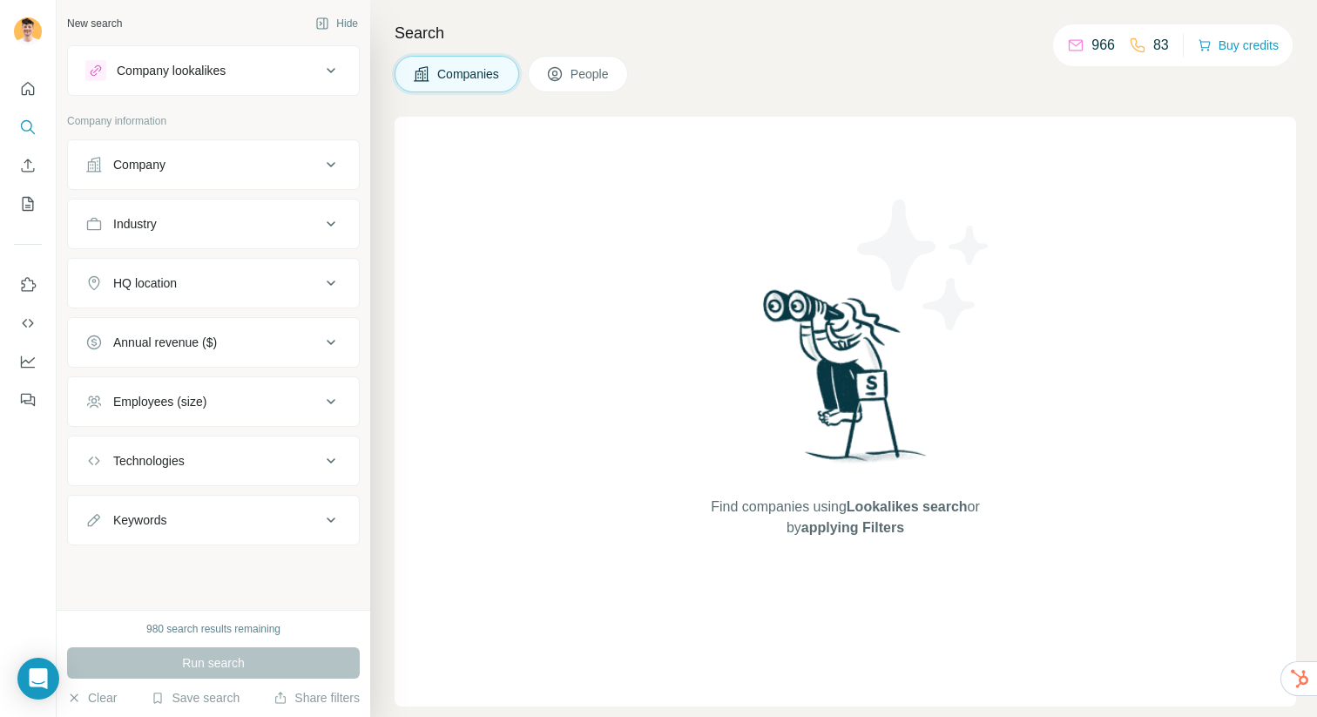
click at [232, 171] on div "Company" at bounding box center [202, 164] width 235 height 17
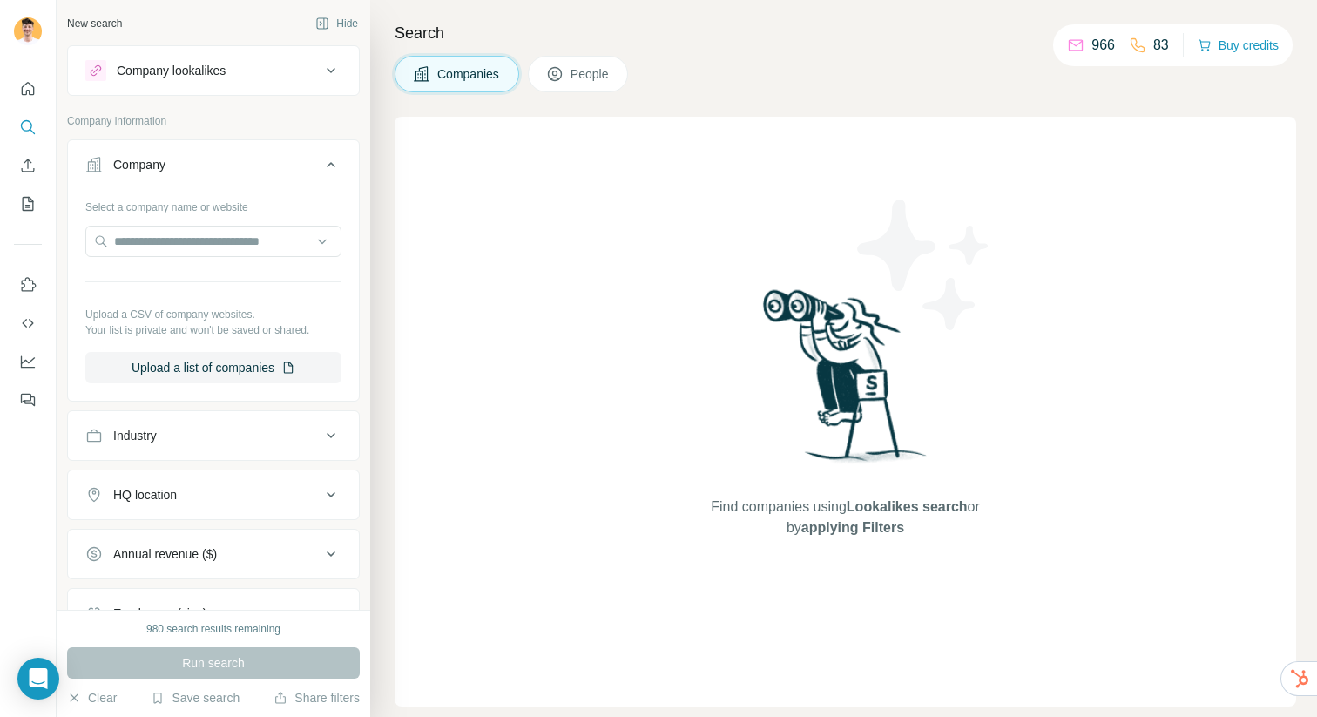
click at [232, 171] on div "Company" at bounding box center [202, 164] width 235 height 17
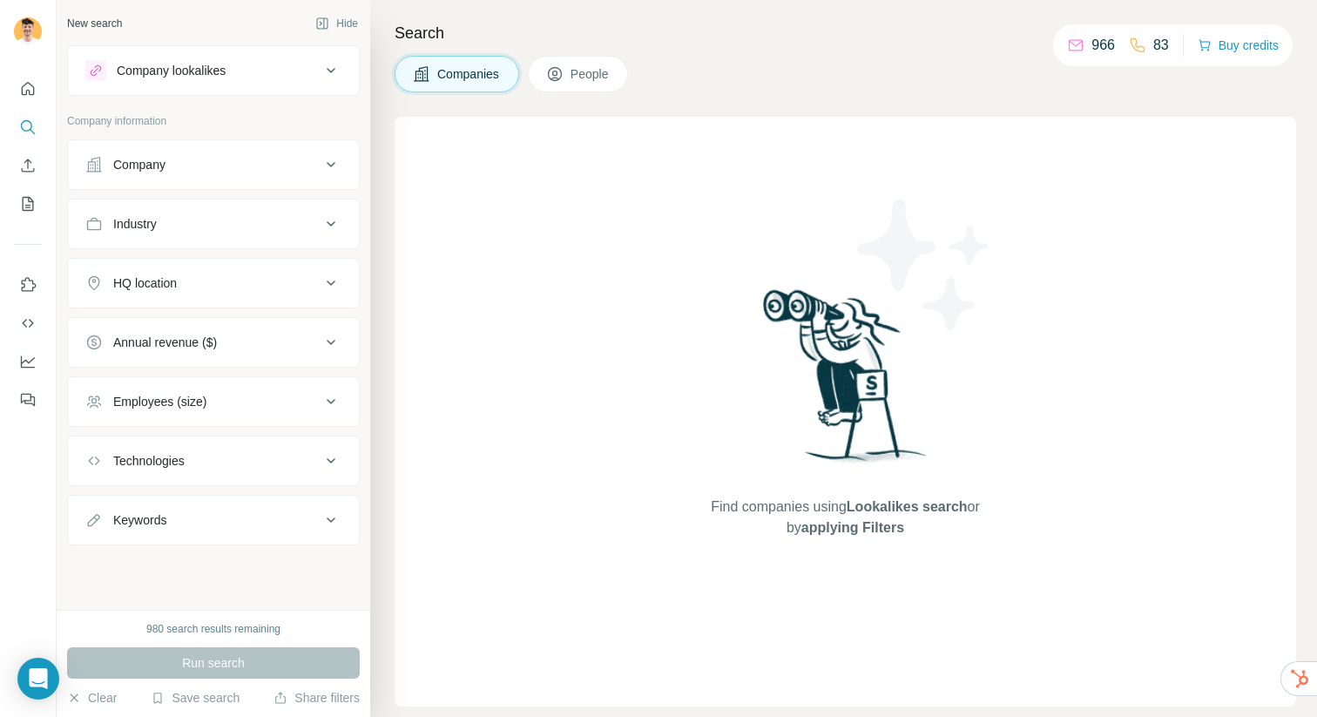
click at [214, 178] on button "Company" at bounding box center [213, 165] width 291 height 42
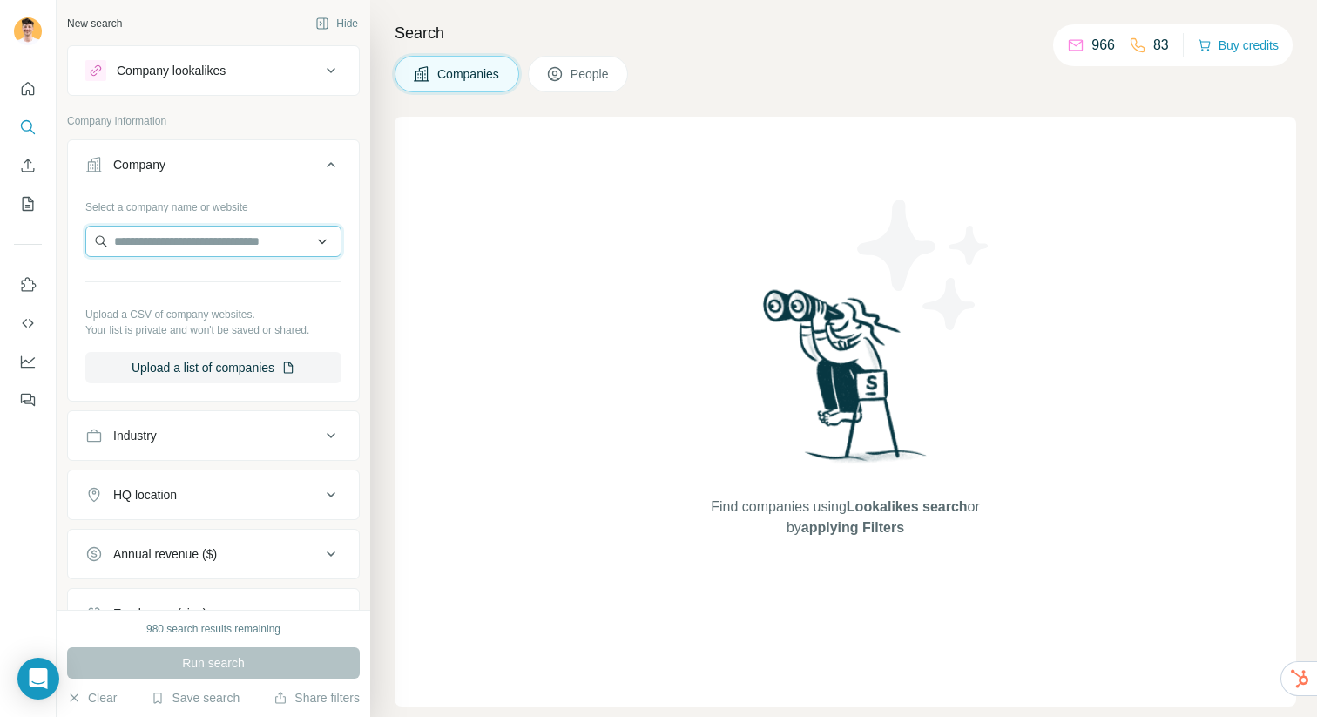
click at [198, 242] on input "text" at bounding box center [213, 241] width 256 height 31
type input "****"
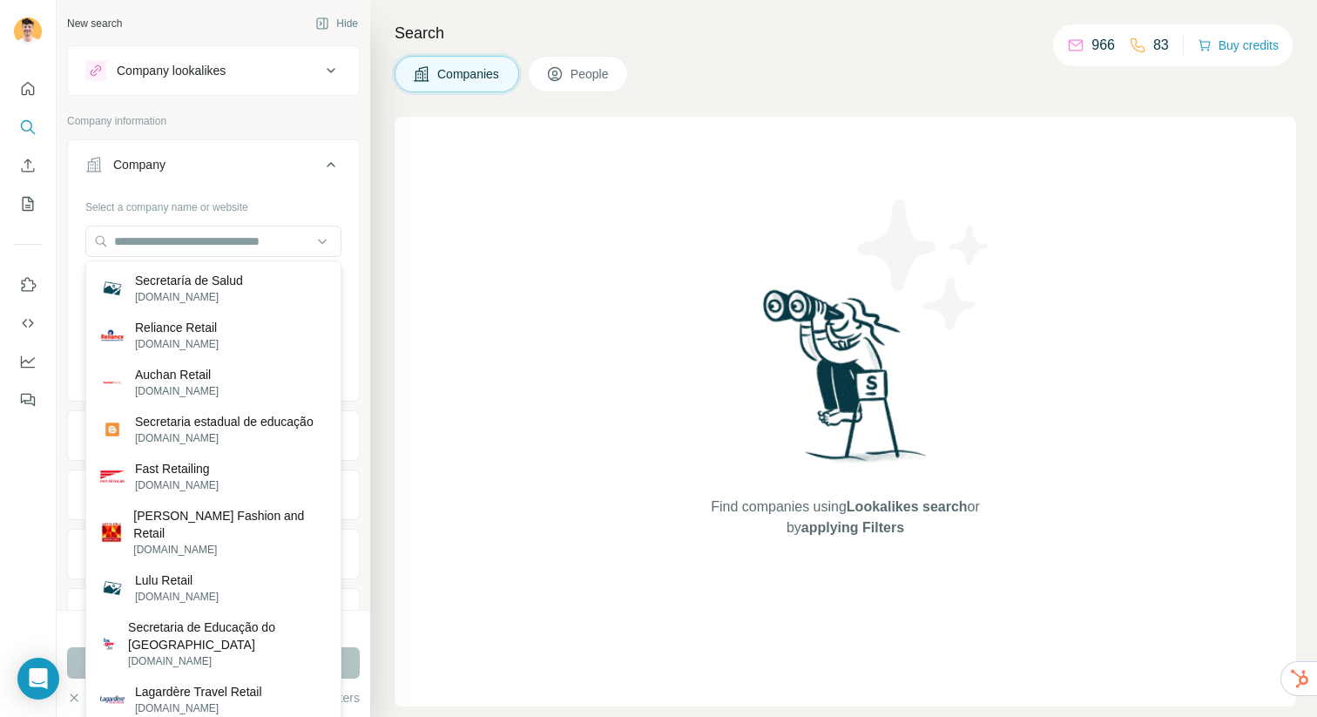
click at [616, 229] on div "Find companies using Lookalikes search or by applying Filters" at bounding box center [844, 411] width 901 height 589
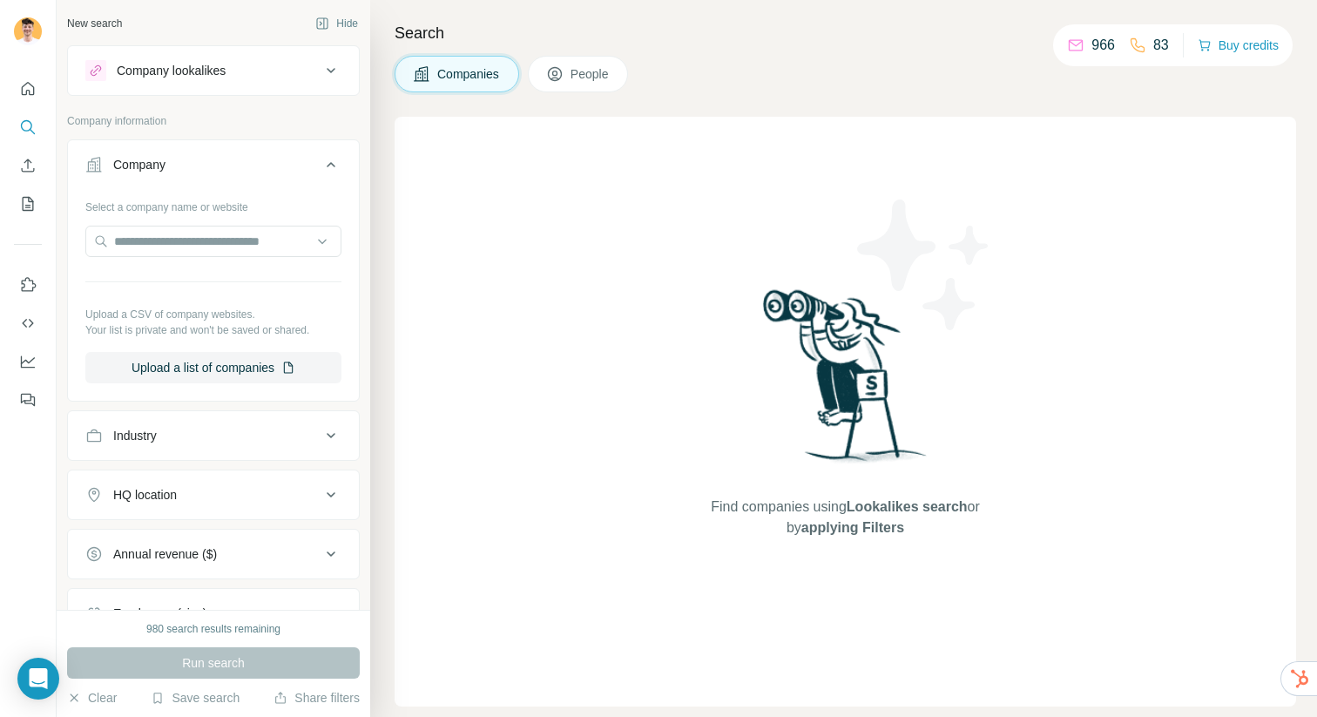
click at [329, 164] on icon at bounding box center [331, 164] width 9 height 5
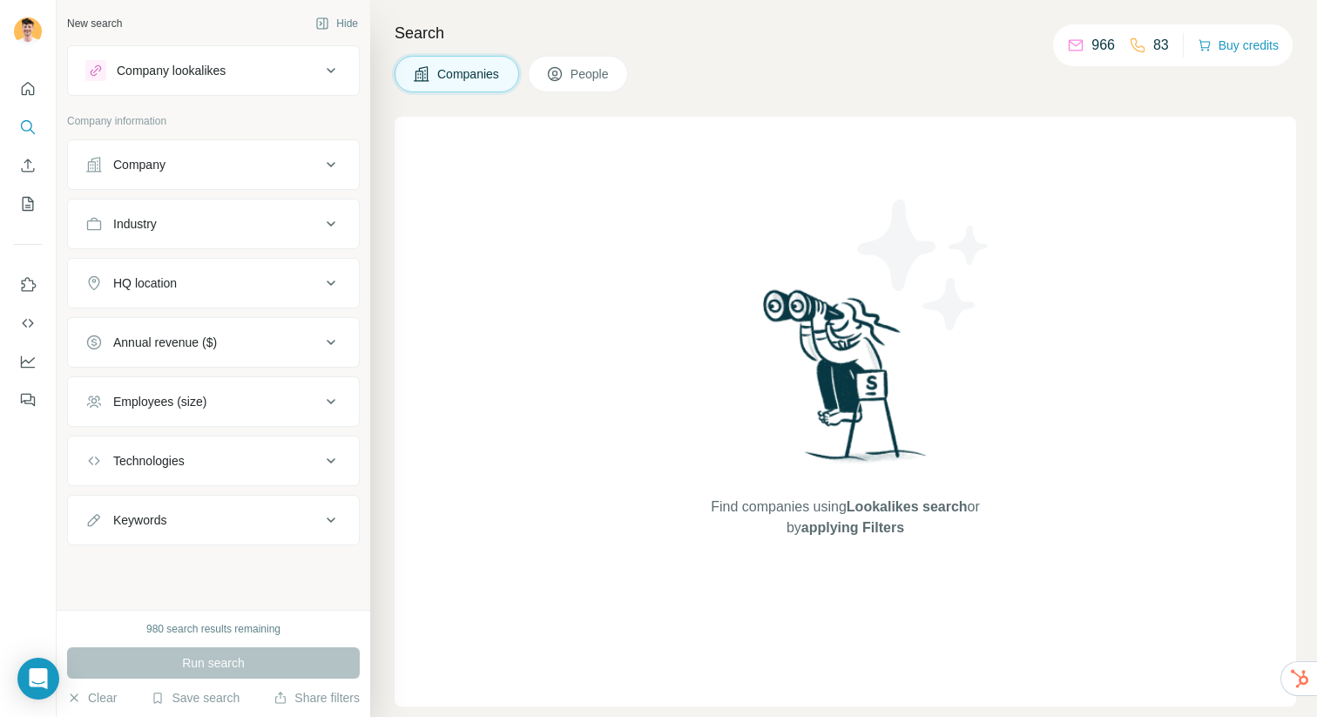
click at [266, 230] on div "Industry" at bounding box center [202, 223] width 235 height 17
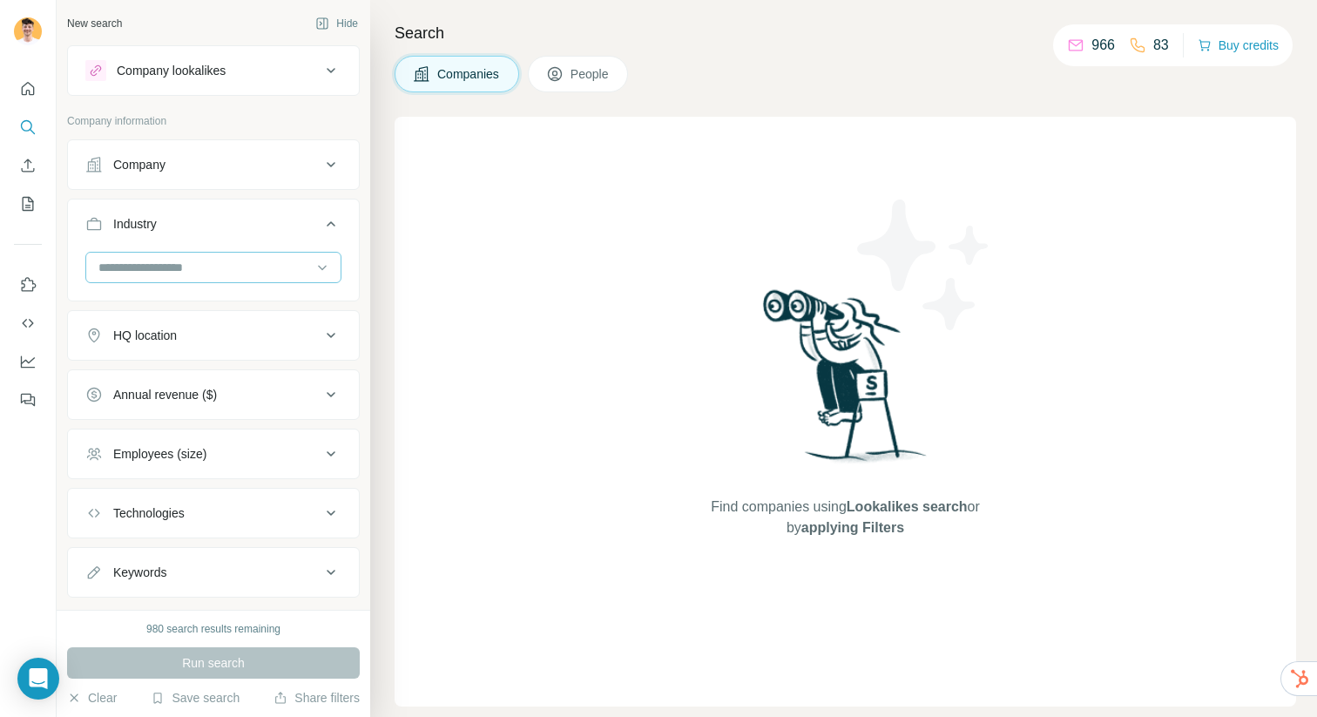
click at [244, 275] on input at bounding box center [204, 267] width 215 height 19
click at [603, 514] on div "Find companies using Lookalikes search or by applying Filters" at bounding box center [844, 411] width 901 height 589
click at [236, 269] on input at bounding box center [204, 267] width 215 height 19
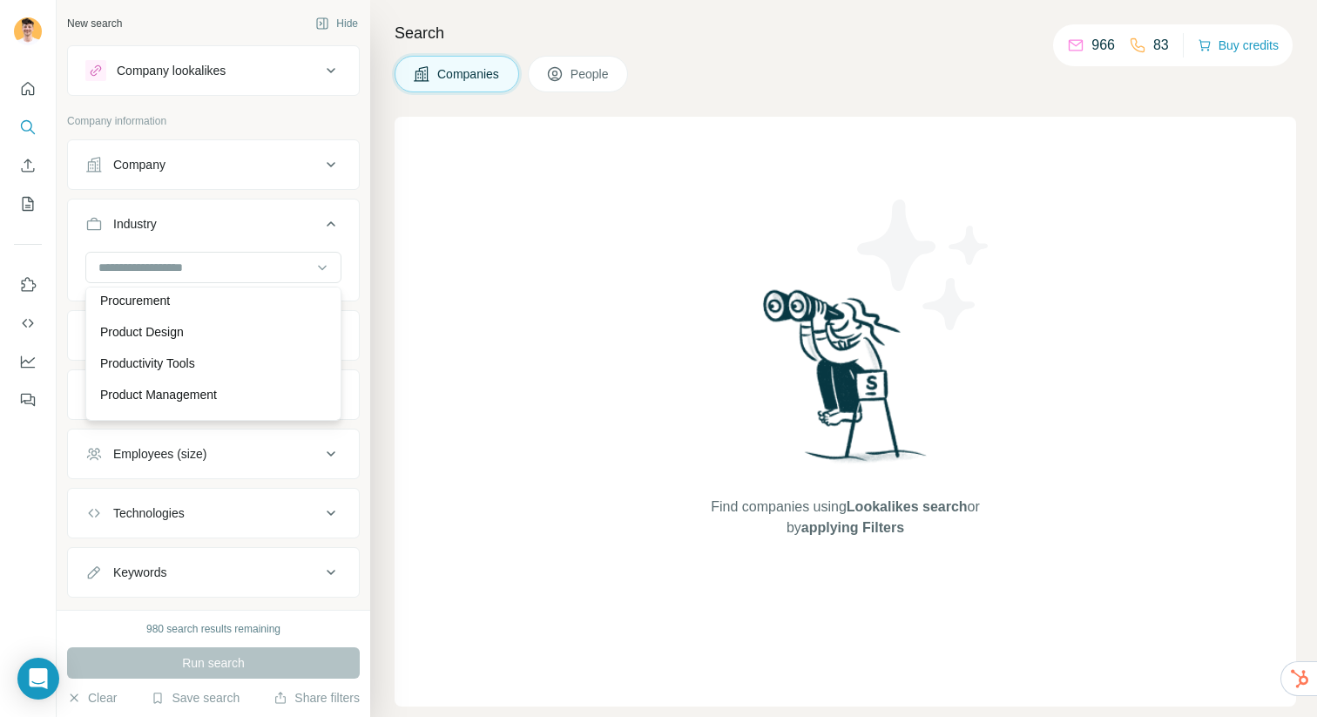
click at [556, 420] on div "Find companies using Lookalikes search or by applying Filters" at bounding box center [844, 411] width 901 height 589
click at [266, 279] on div at bounding box center [204, 268] width 215 height 30
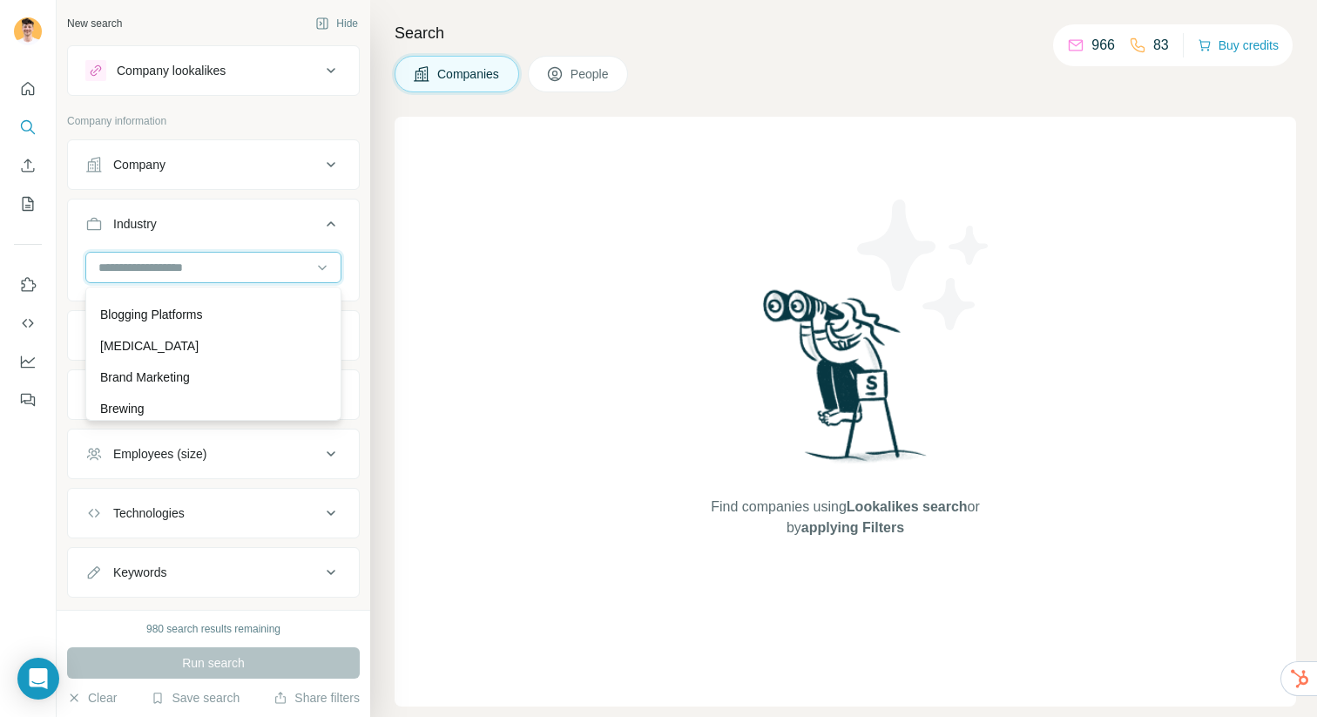
scroll to position [1854, 0]
click at [155, 268] on input at bounding box center [204, 267] width 215 height 19
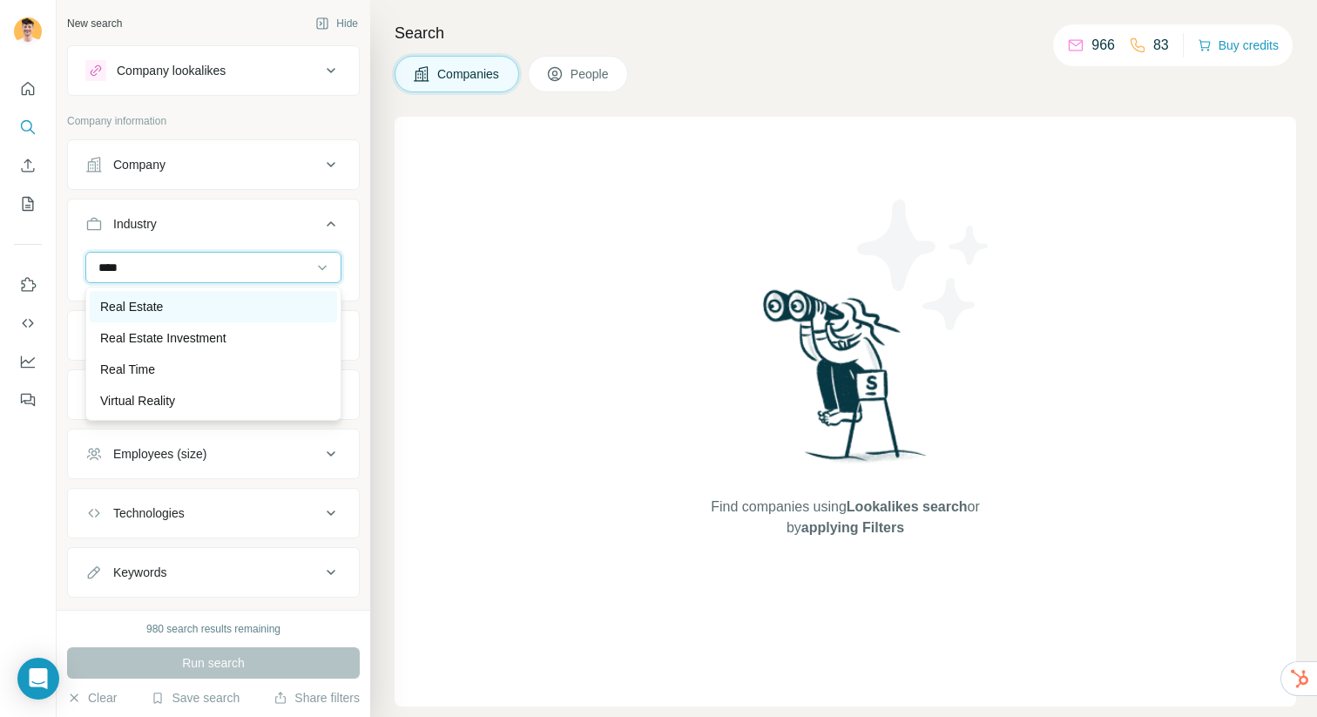
type input "****"
click at [166, 316] on div "Real Estate" at bounding box center [213, 306] width 247 height 31
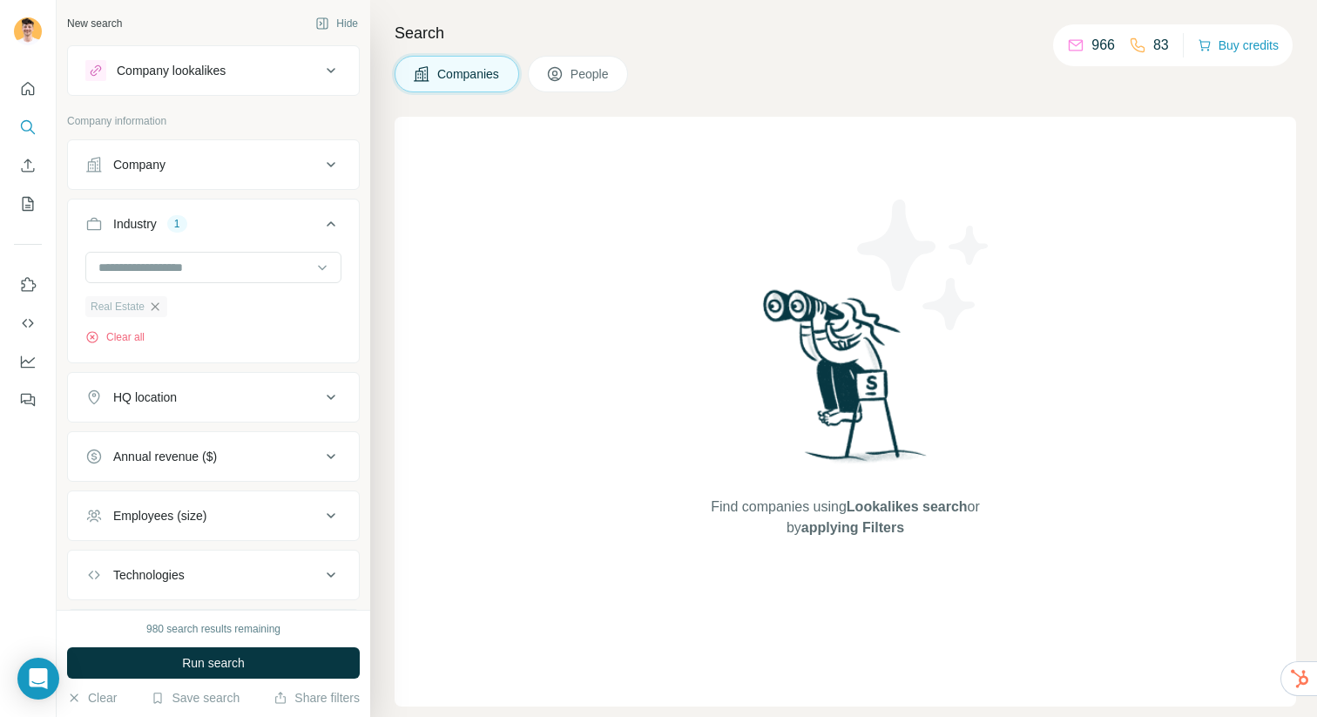
click at [157, 304] on icon "button" at bounding box center [155, 307] width 14 height 14
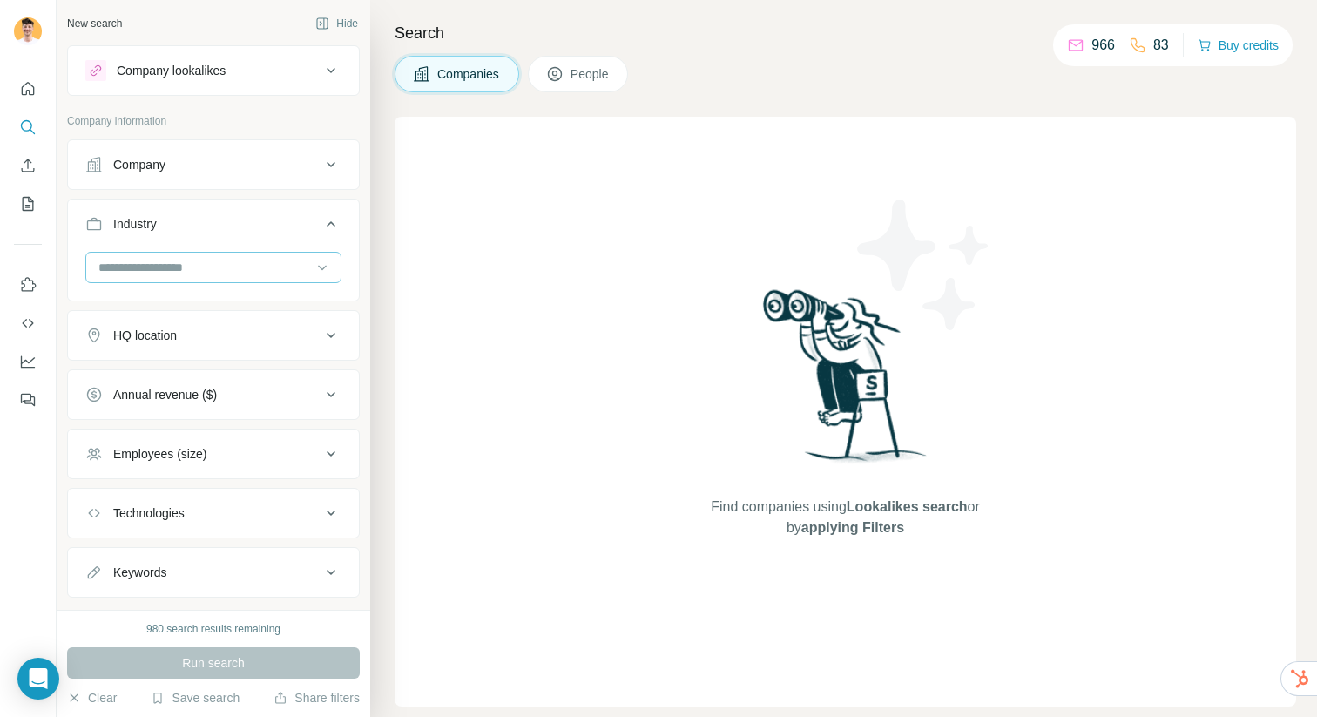
click at [152, 266] on input at bounding box center [204, 267] width 215 height 19
click at [216, 261] on input at bounding box center [204, 267] width 215 height 19
click at [204, 353] on div "Cloud Security" at bounding box center [213, 343] width 247 height 31
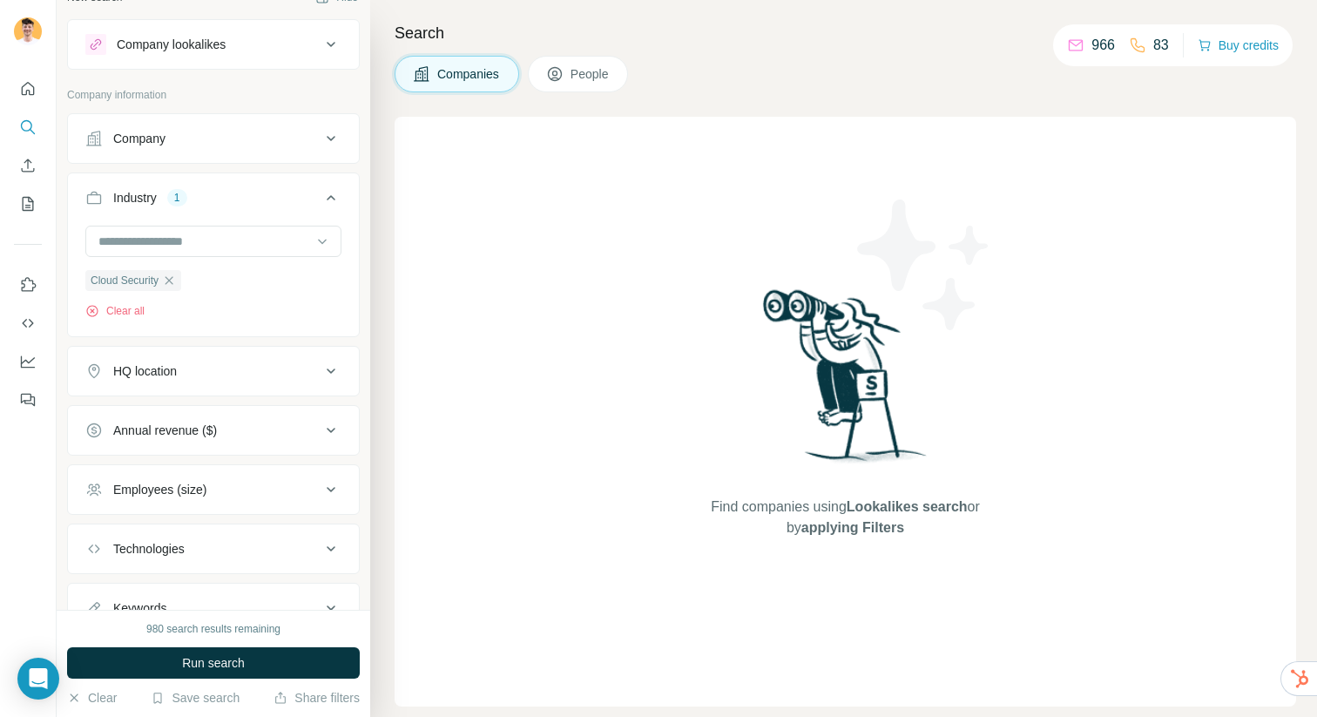
scroll to position [30, 0]
click at [173, 273] on icon "button" at bounding box center [169, 277] width 8 height 8
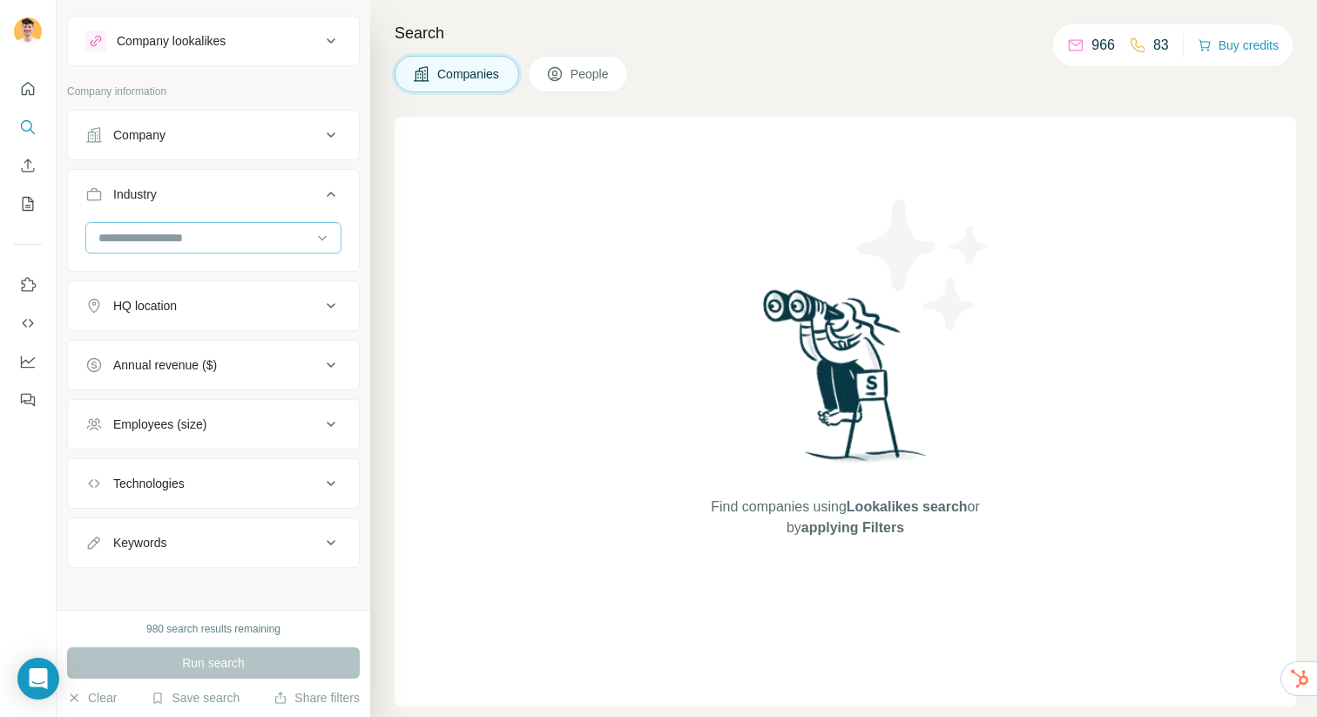
click at [177, 248] on div at bounding box center [204, 238] width 215 height 30
type input "****"
click at [192, 308] on div "Construction" at bounding box center [213, 308] width 226 height 17
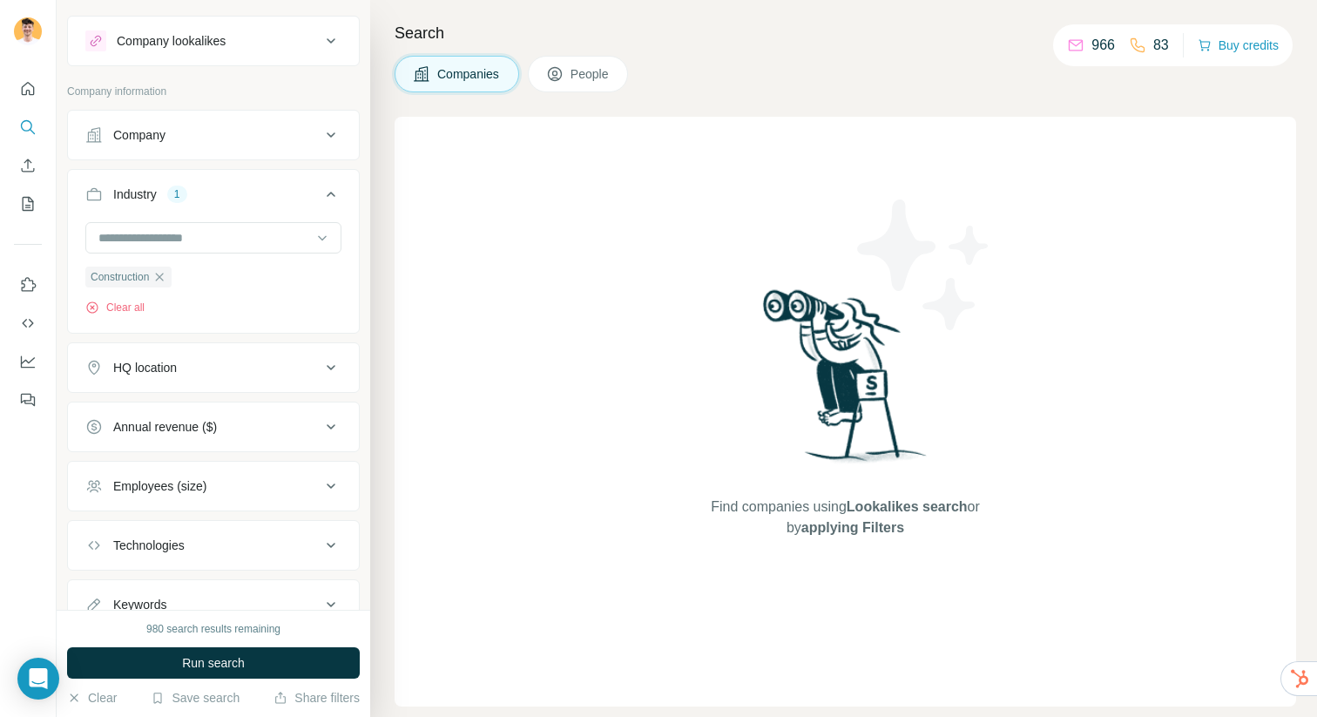
scroll to position [98, 0]
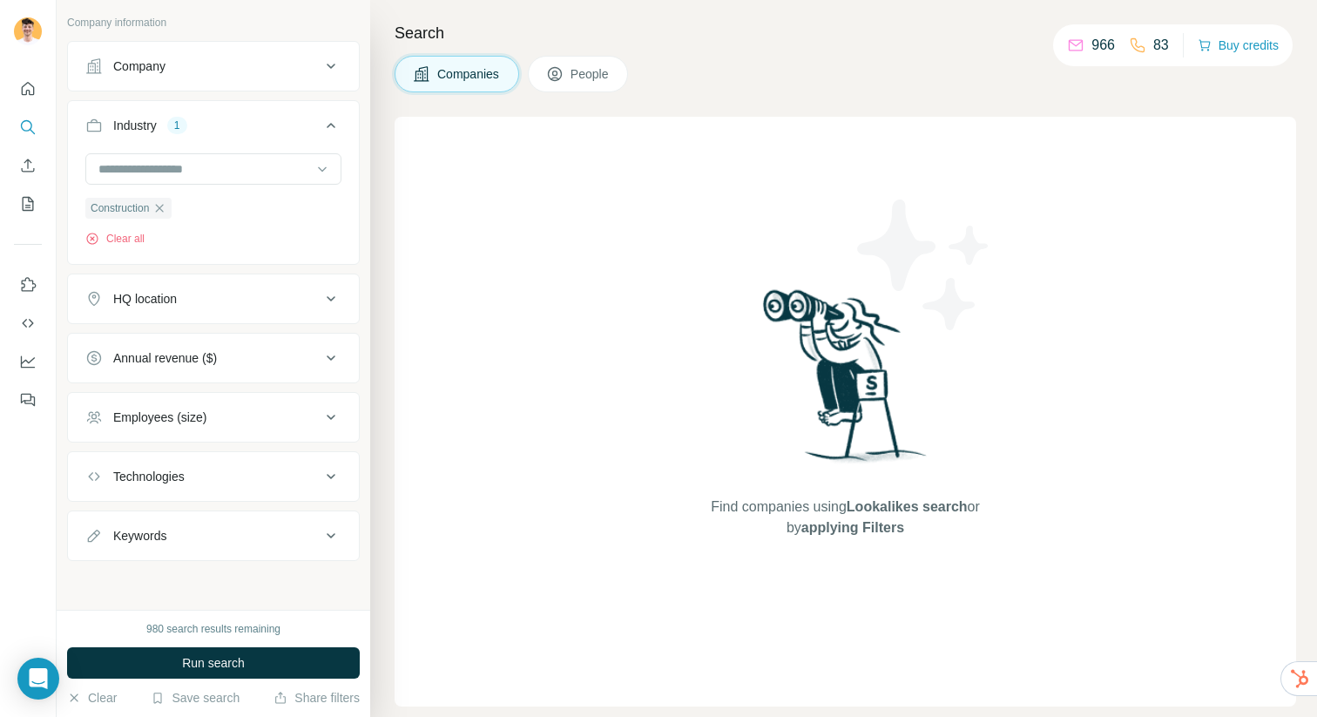
click at [146, 530] on div "Keywords" at bounding box center [139, 535] width 53 height 17
click at [159, 583] on input "text" at bounding box center [195, 578] width 221 height 31
type input "*********"
type input "**********"
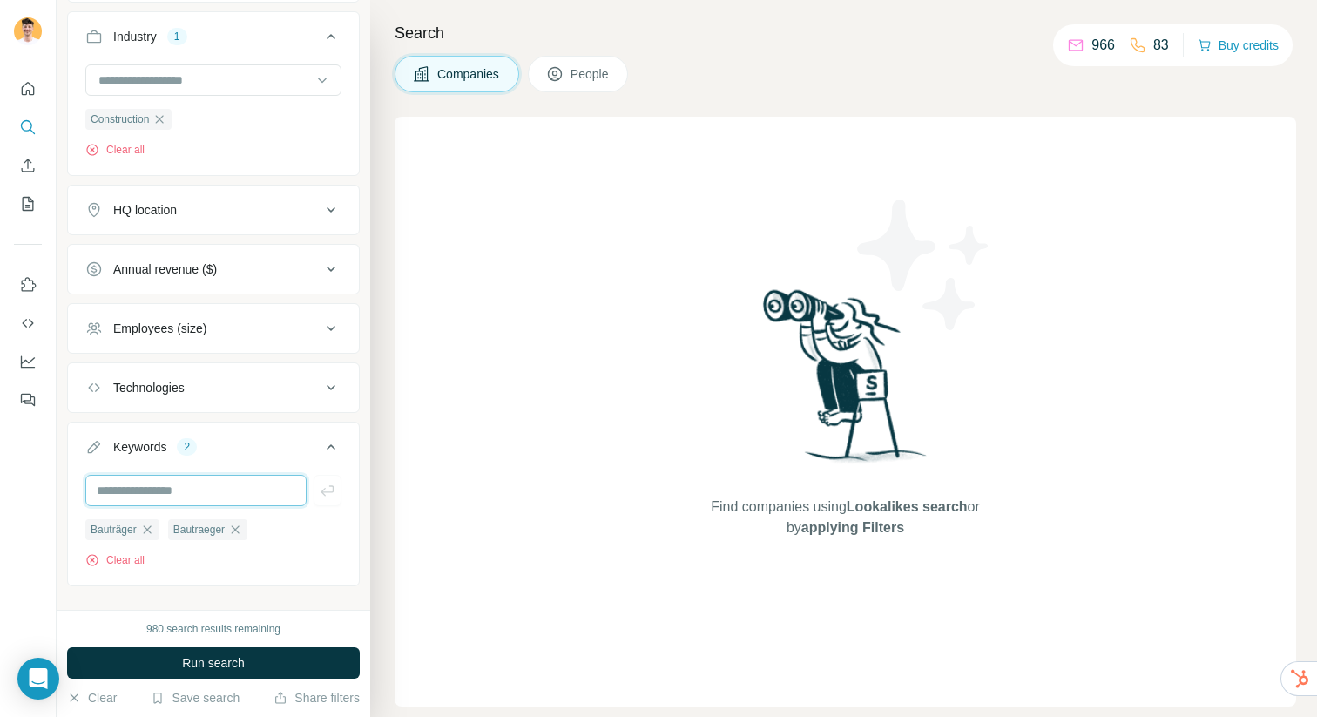
scroll to position [182, 0]
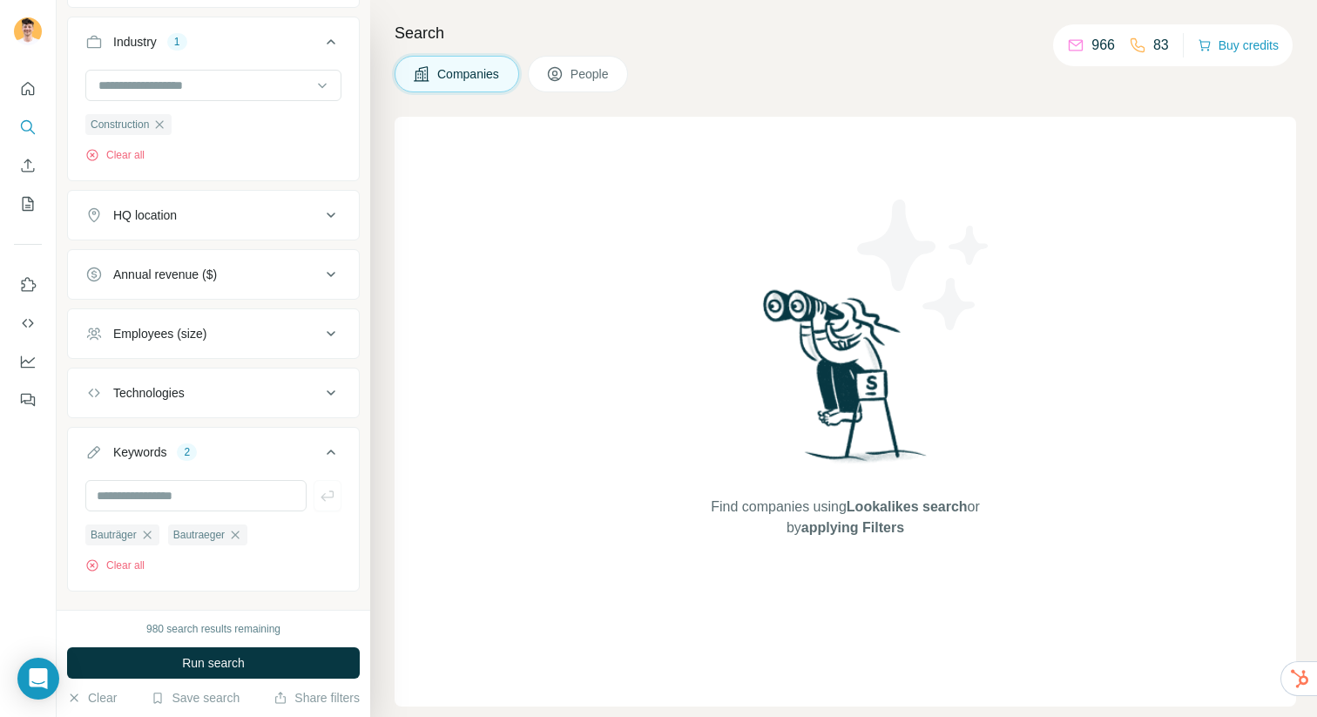
click at [207, 221] on div "HQ location" at bounding box center [202, 214] width 235 height 17
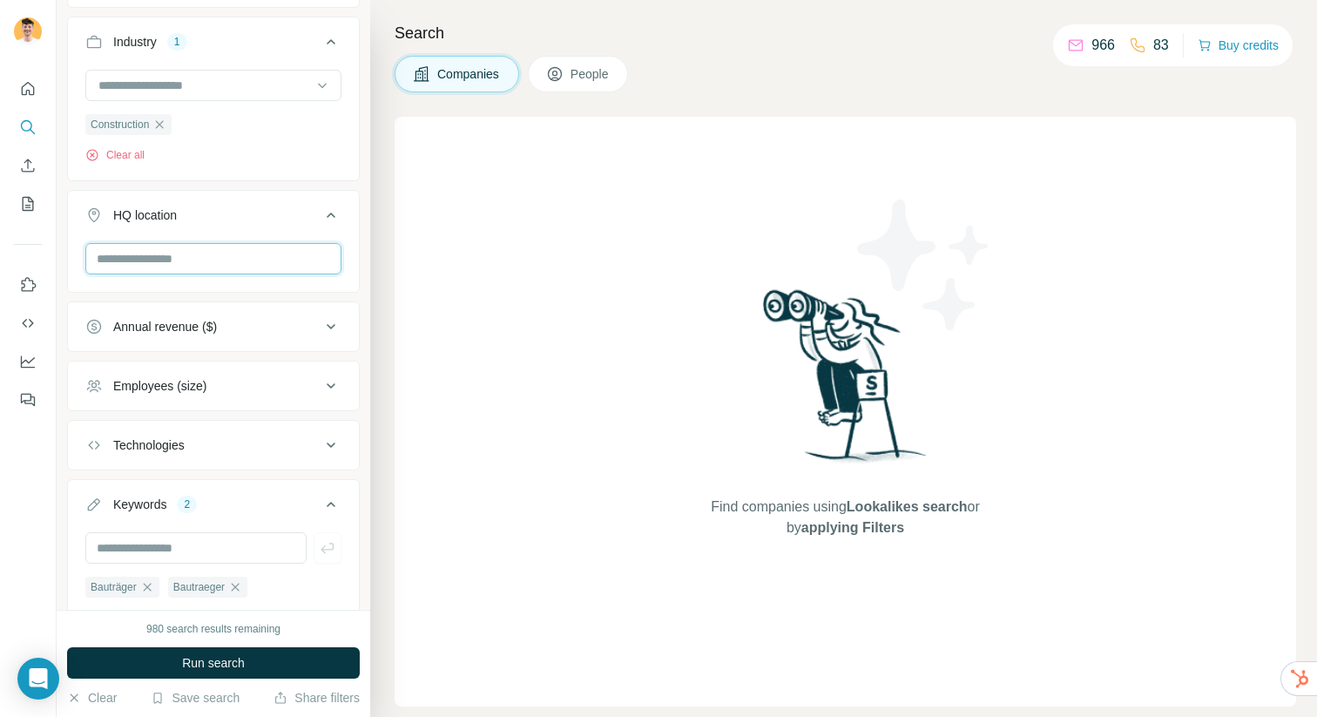
click at [203, 254] on input "text" at bounding box center [213, 258] width 256 height 31
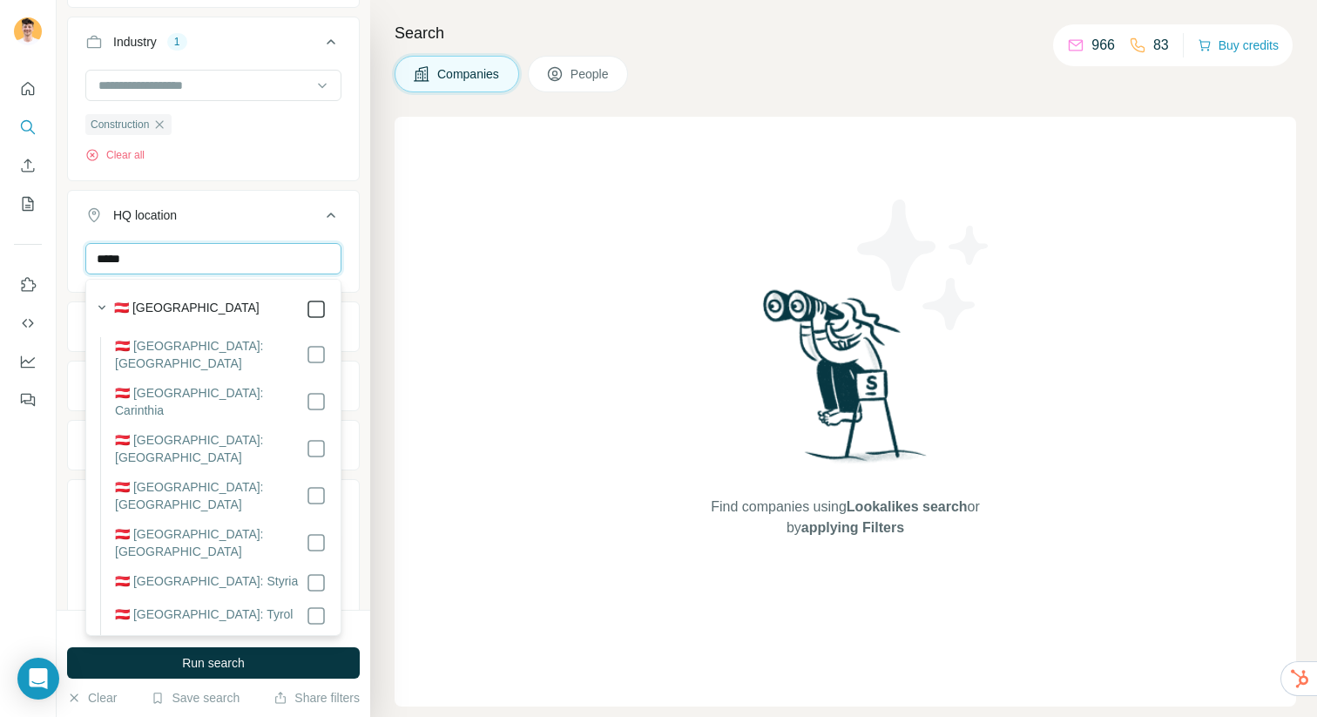
type input "*****"
click at [221, 257] on input "*****" at bounding box center [213, 258] width 256 height 31
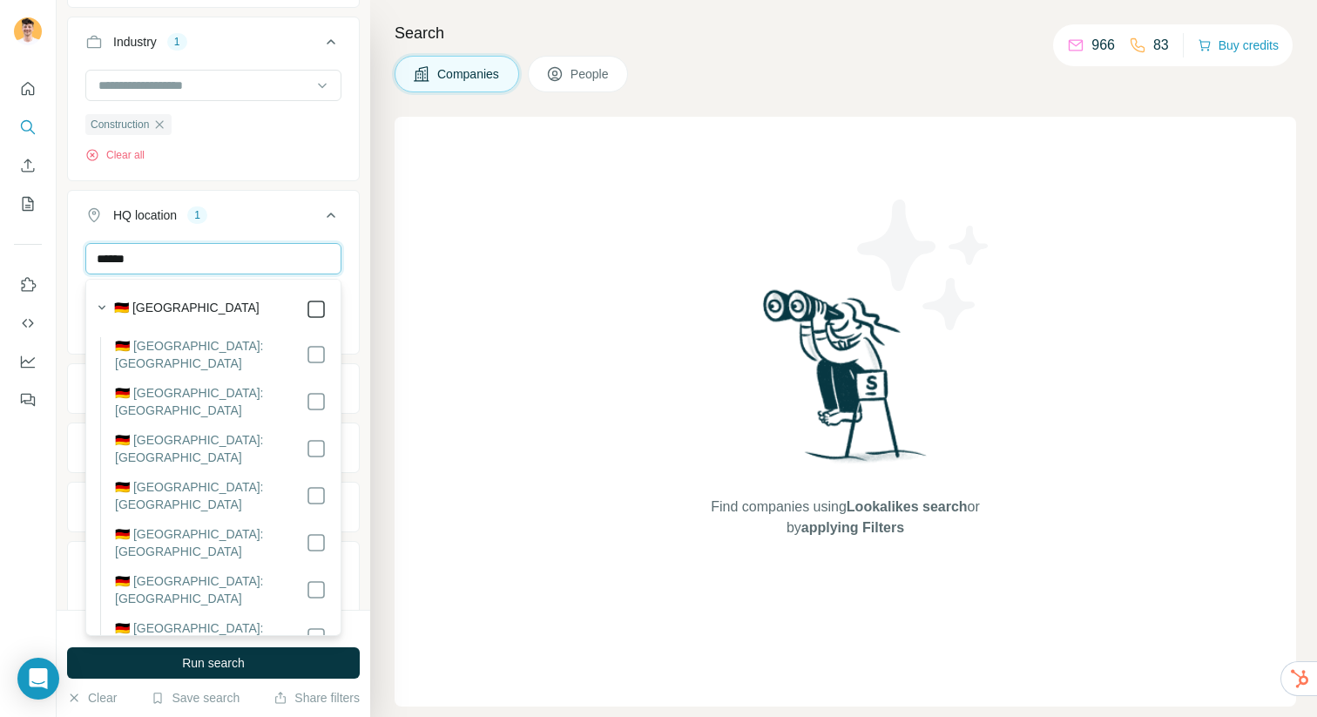
type input "******"
click at [284, 252] on input "******" at bounding box center [213, 258] width 256 height 31
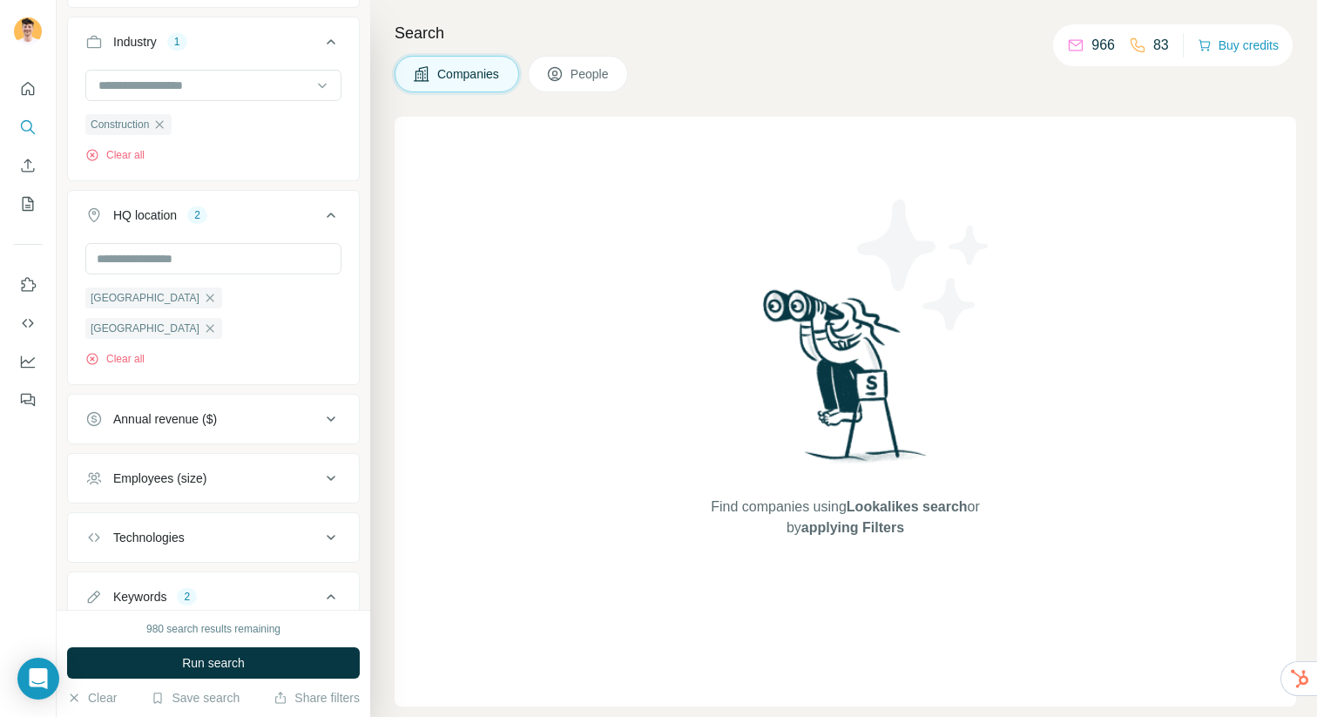
click at [332, 226] on button "HQ location 2" at bounding box center [213, 218] width 291 height 49
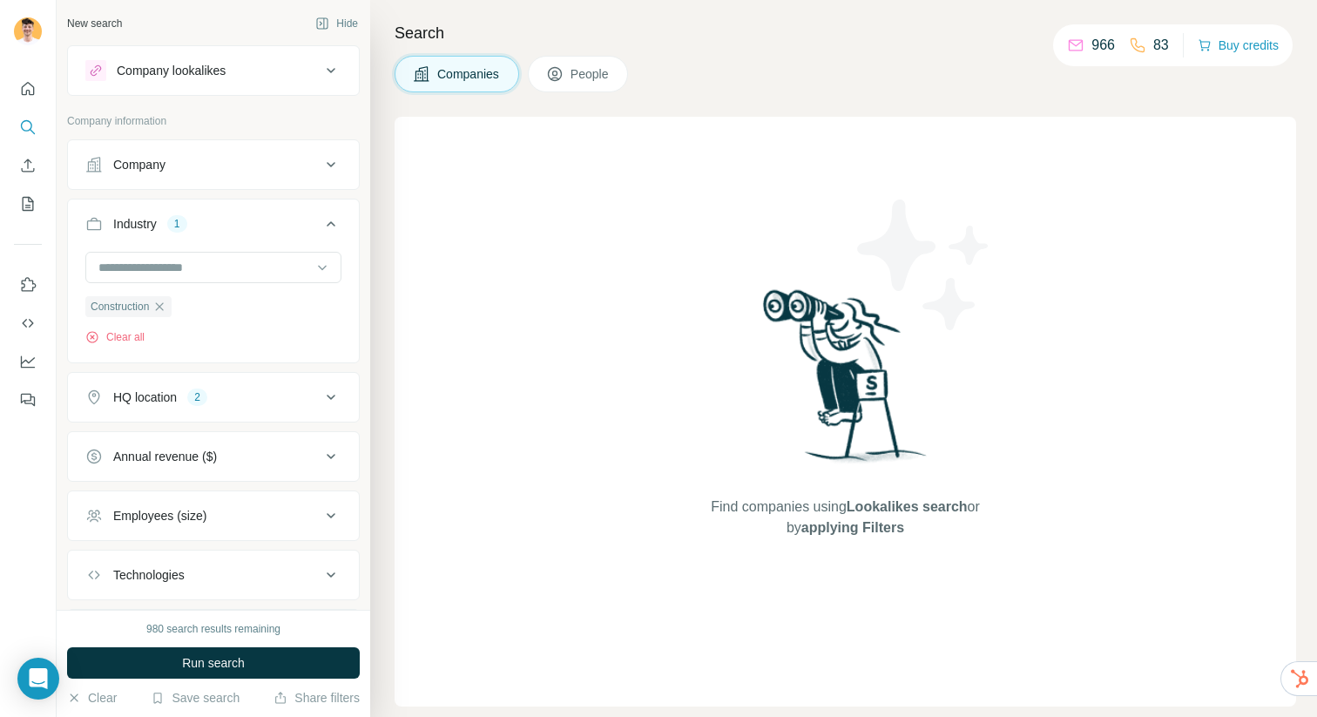
scroll to position [213, 0]
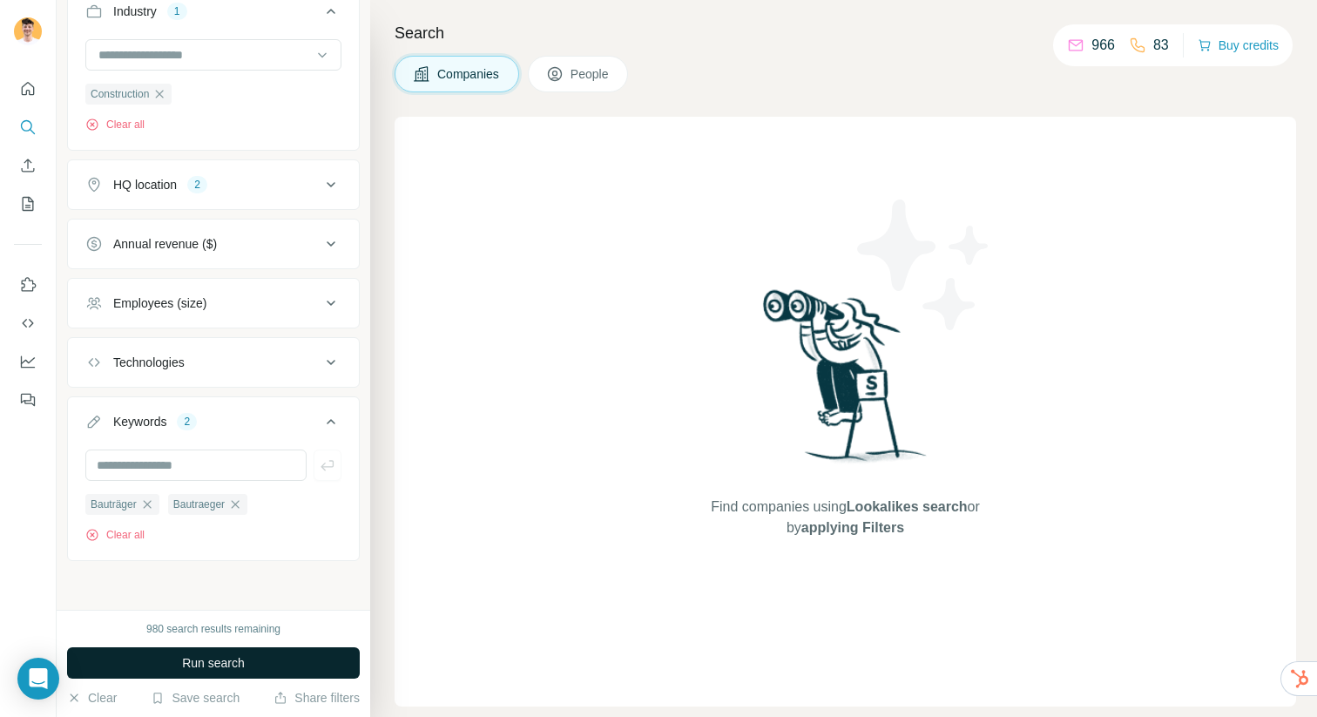
click at [193, 668] on span "Run search" at bounding box center [213, 662] width 63 height 17
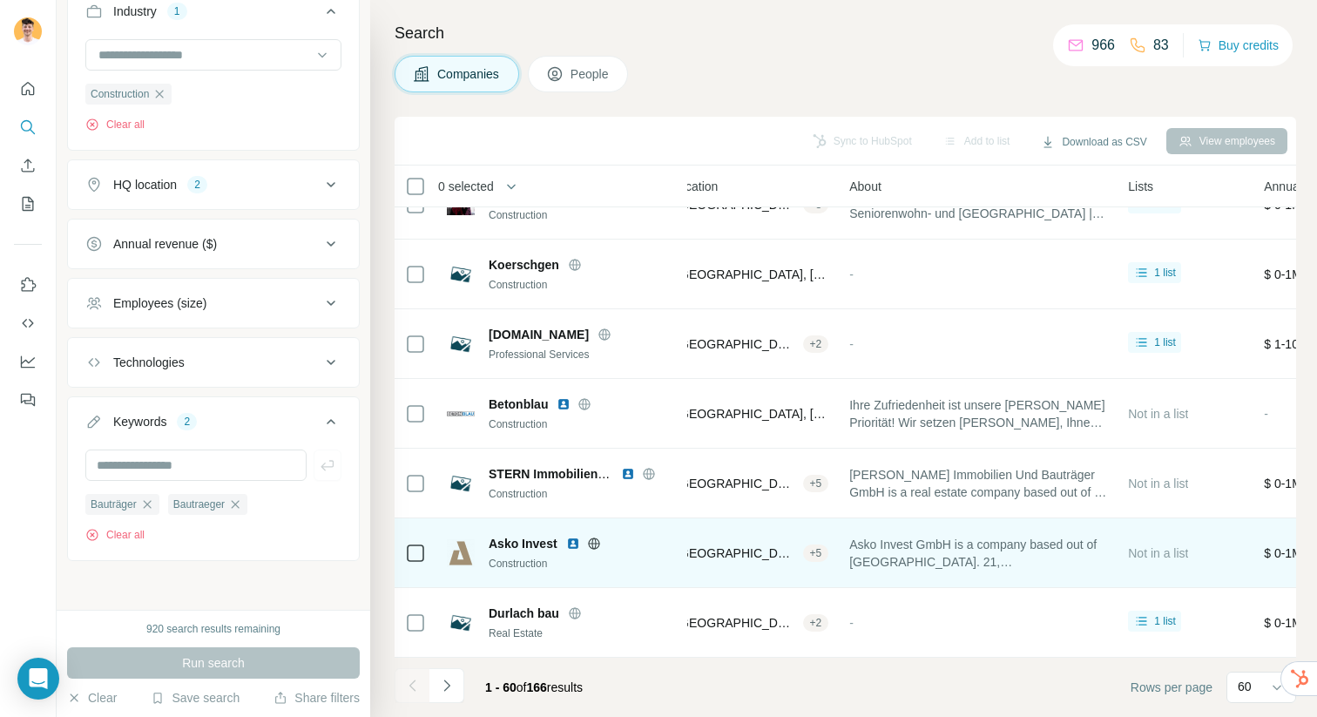
scroll to position [3729, 0]
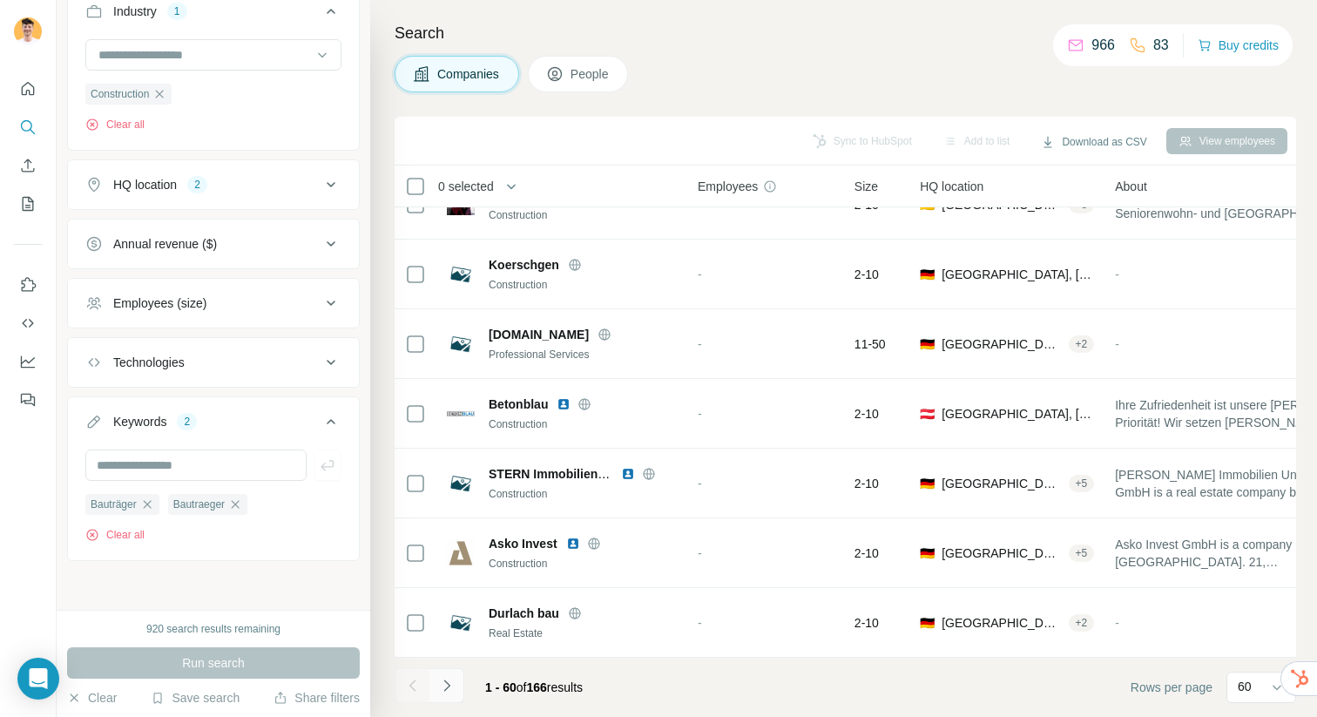
click at [454, 680] on icon "Navigate to next page" at bounding box center [446, 685] width 17 height 17
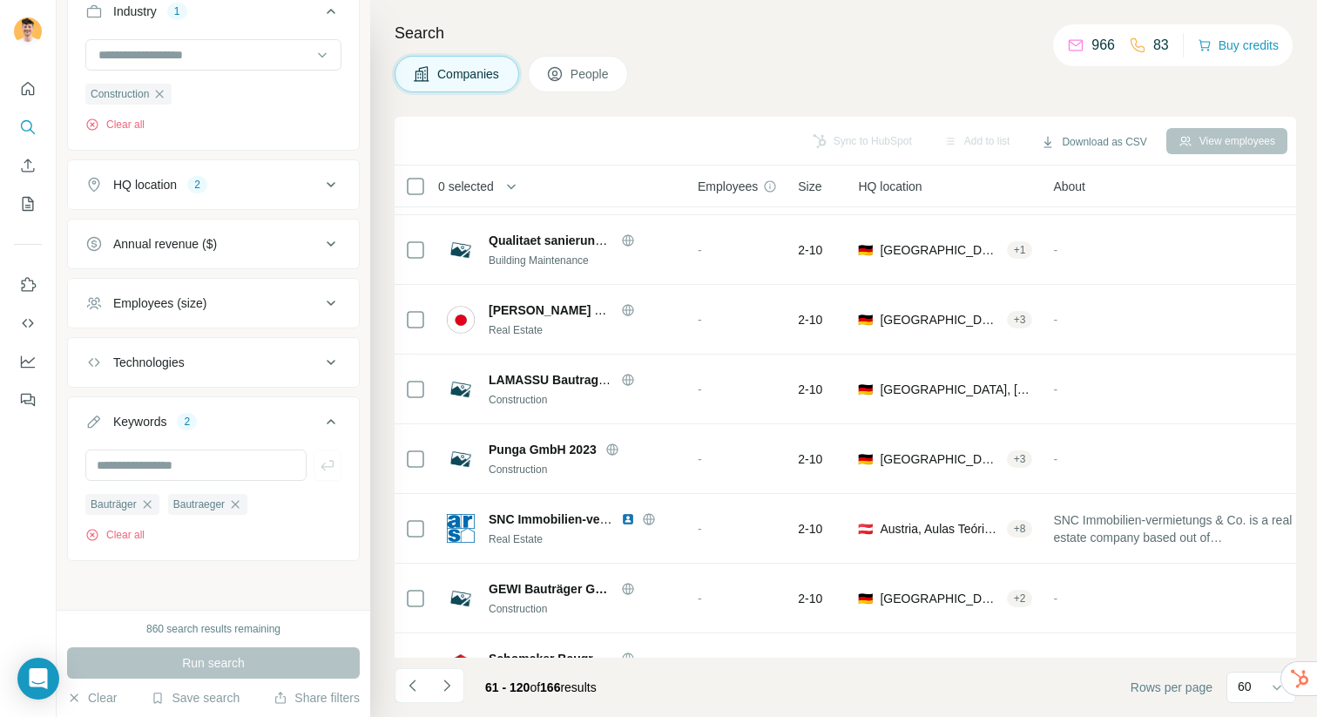
scroll to position [2294, 0]
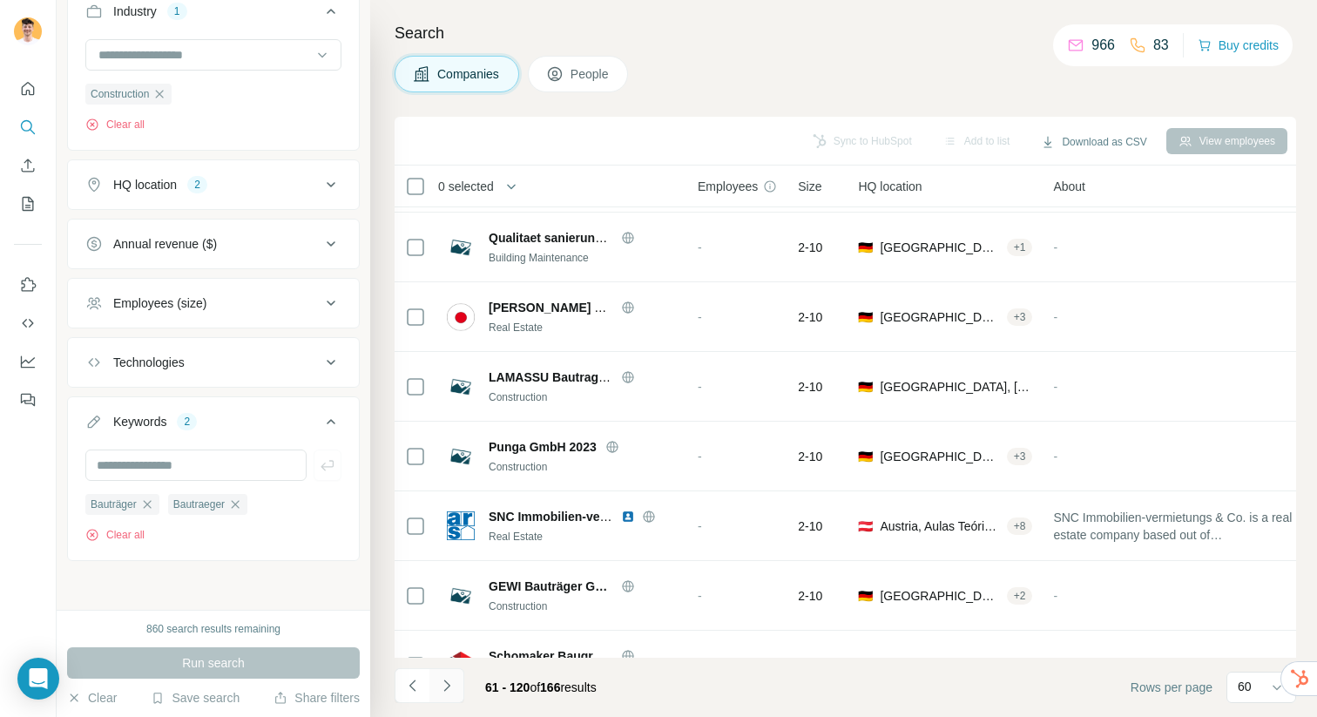
click at [448, 684] on icon "Navigate to next page" at bounding box center [446, 685] width 17 height 17
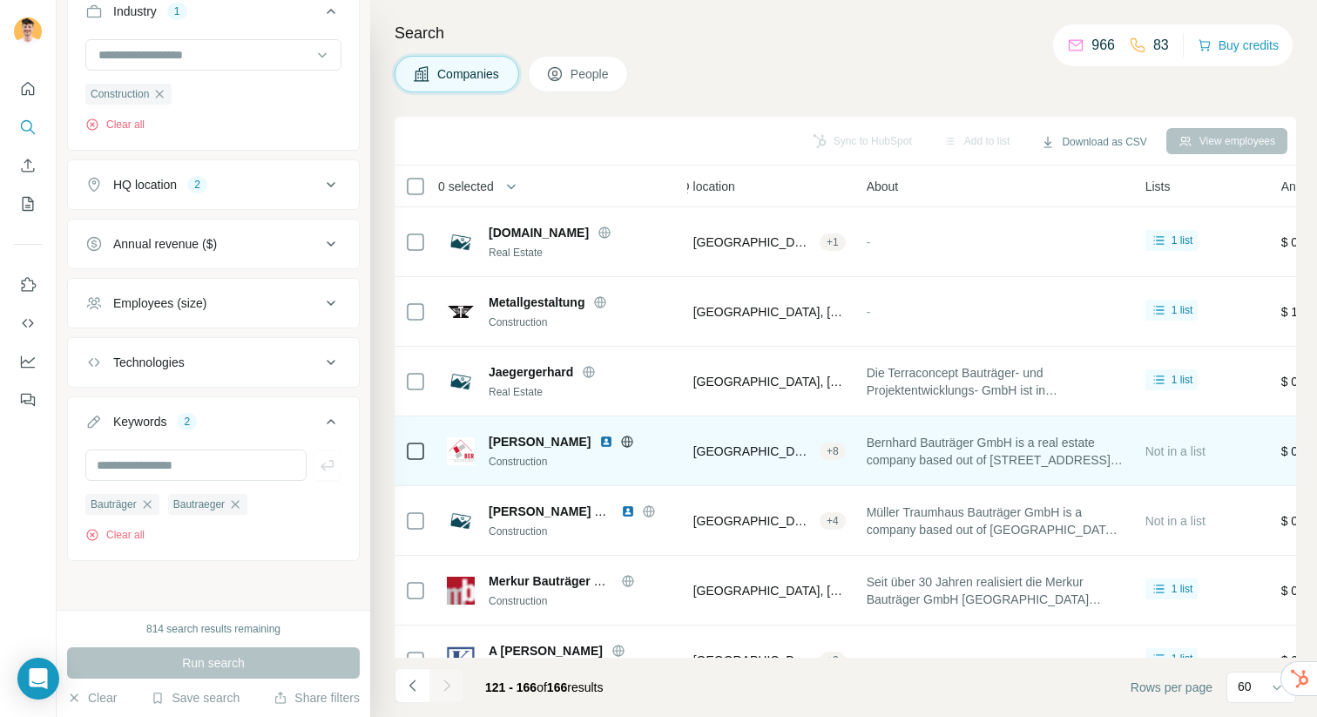
scroll to position [0, 197]
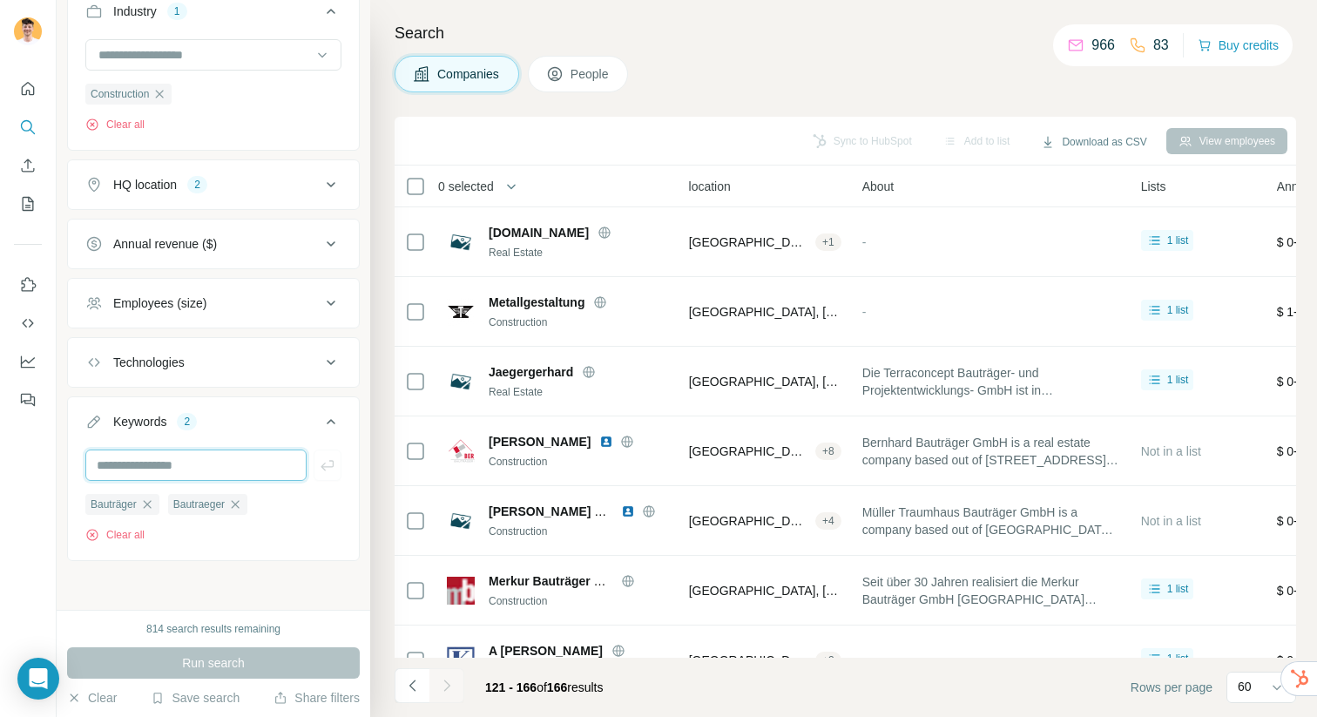
click at [190, 476] on input "text" at bounding box center [195, 464] width 221 height 31
type input "*******"
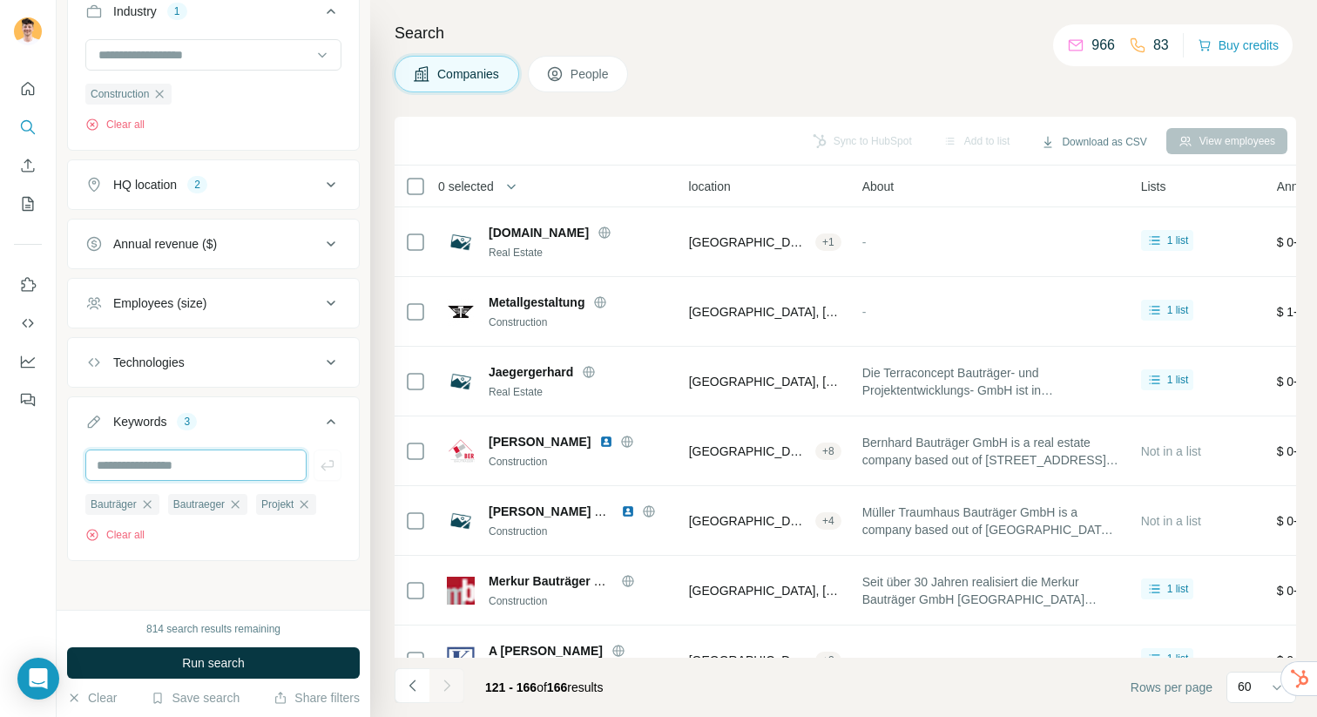
click at [168, 466] on input "text" at bounding box center [195, 464] width 221 height 31
type input "**********"
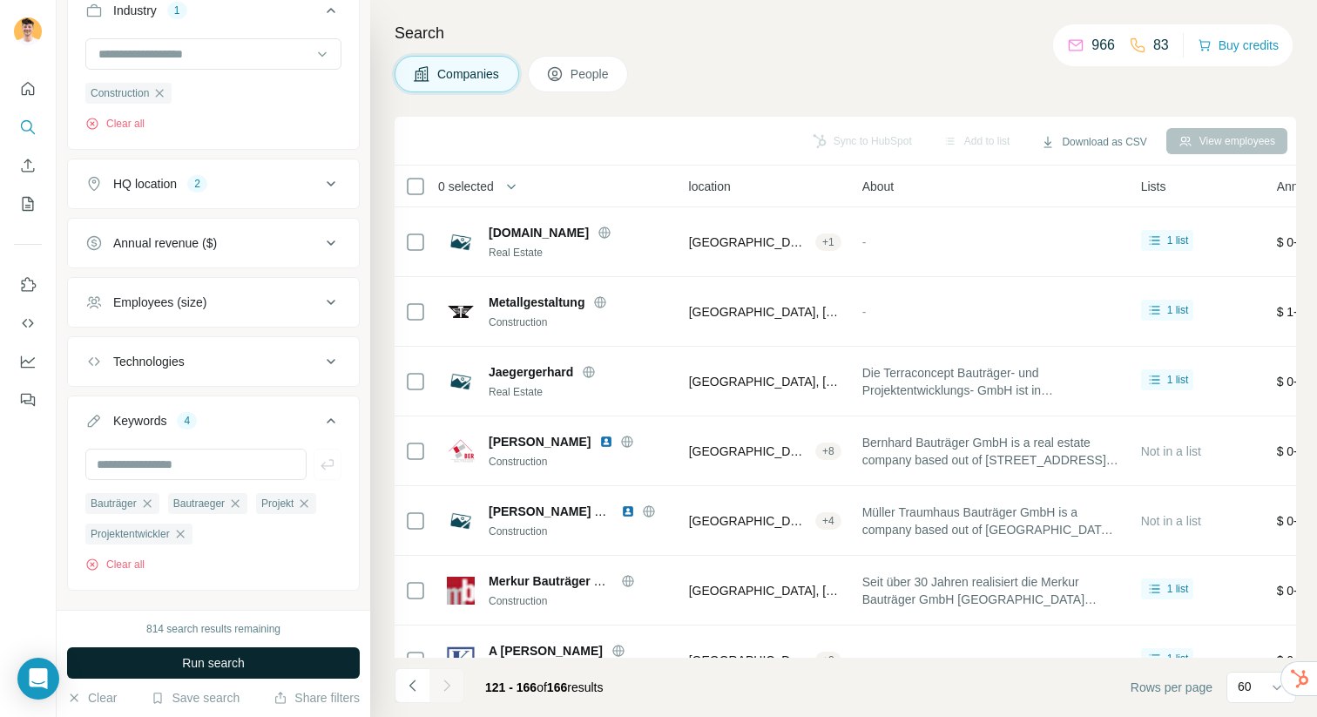
click at [233, 650] on button "Run search" at bounding box center [213, 662] width 293 height 31
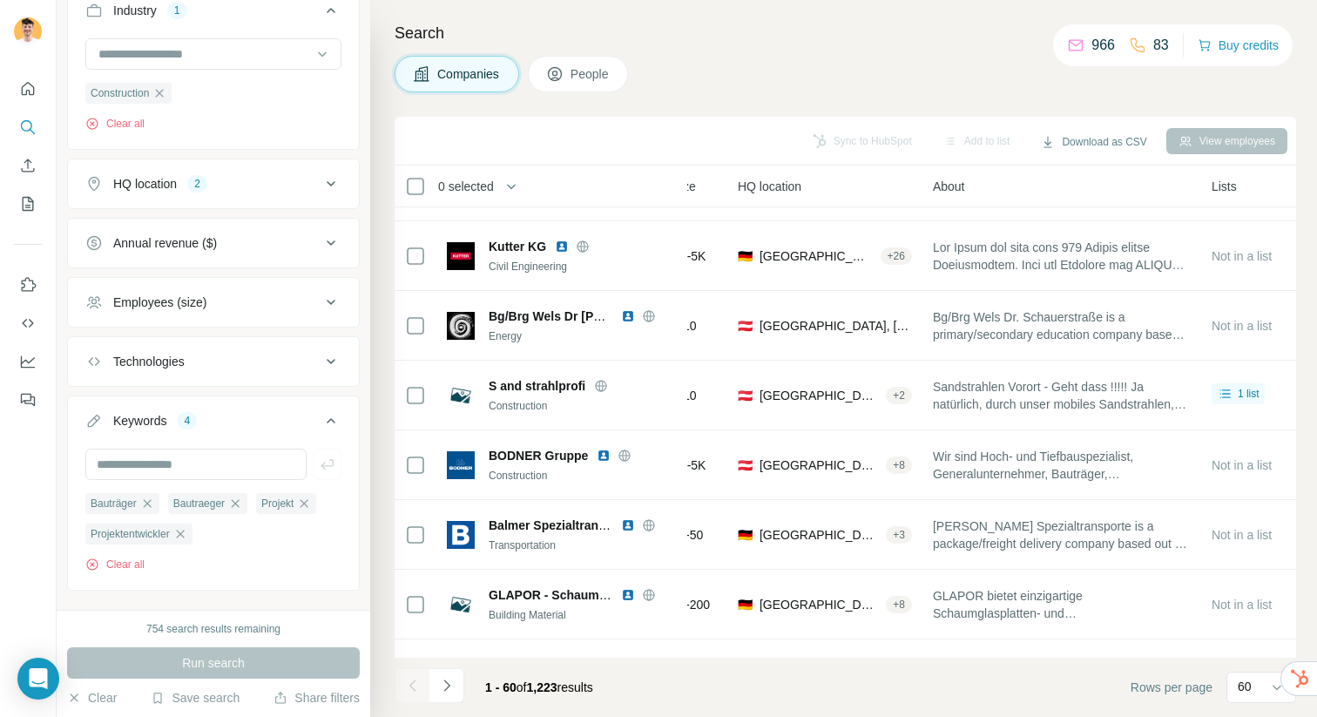
scroll to position [0, 197]
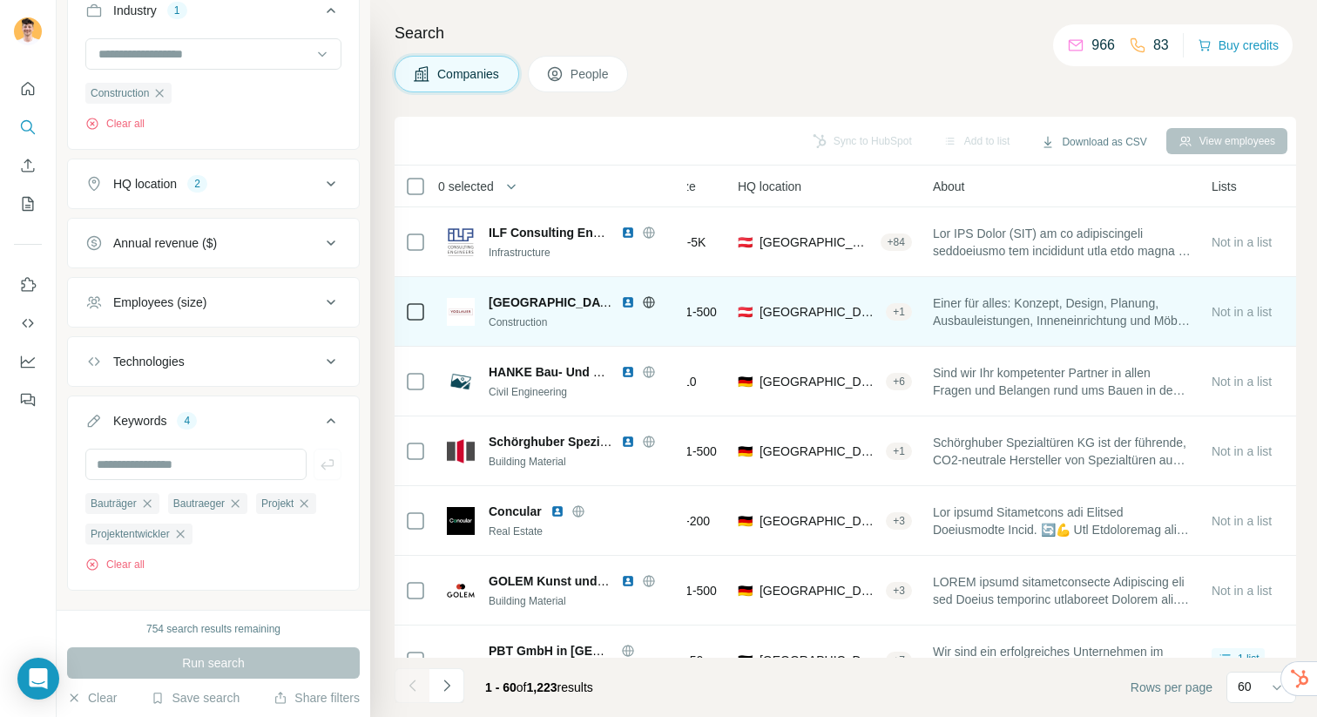
click at [631, 301] on img at bounding box center [628, 302] width 14 height 14
